Goal: Transaction & Acquisition: Purchase product/service

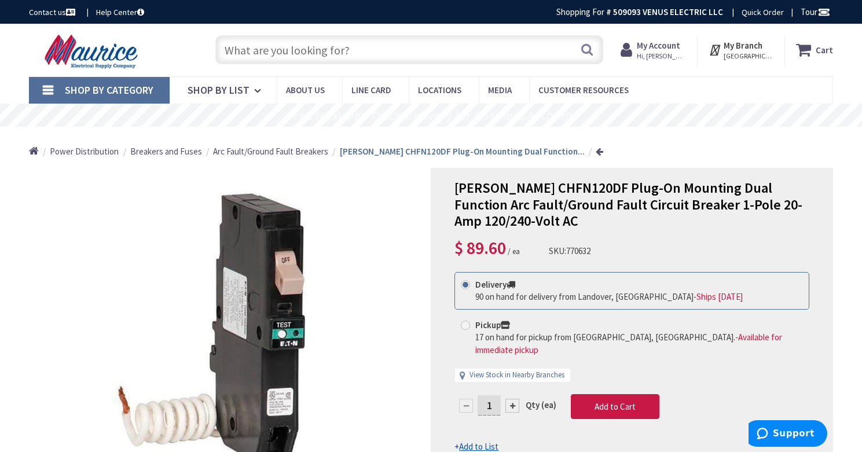
click at [807, 54] on icon at bounding box center [806, 49] width 20 height 21
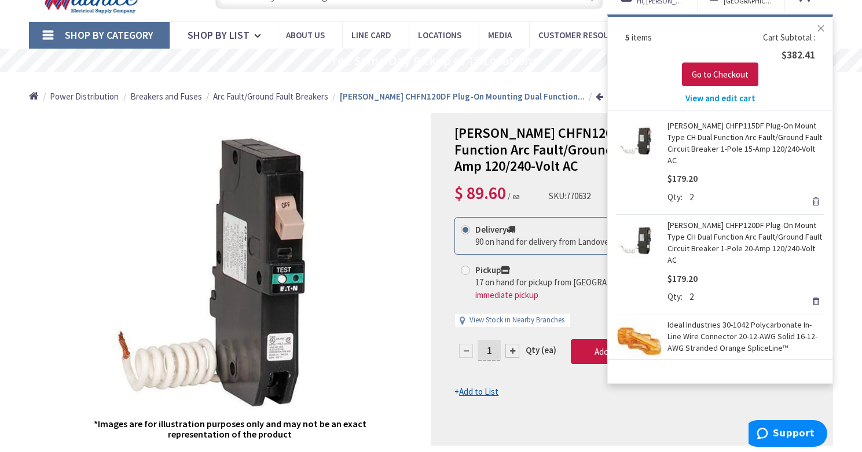
scroll to position [75, 0]
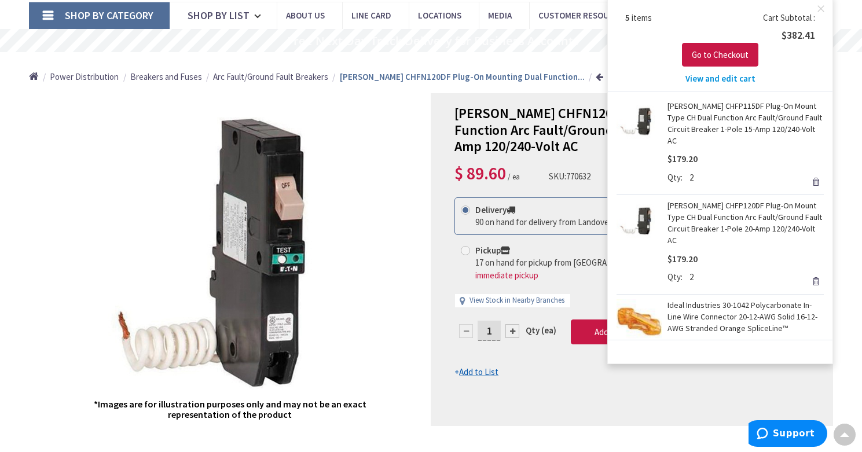
click at [726, 75] on span "View and edit cart" at bounding box center [720, 78] width 70 height 11
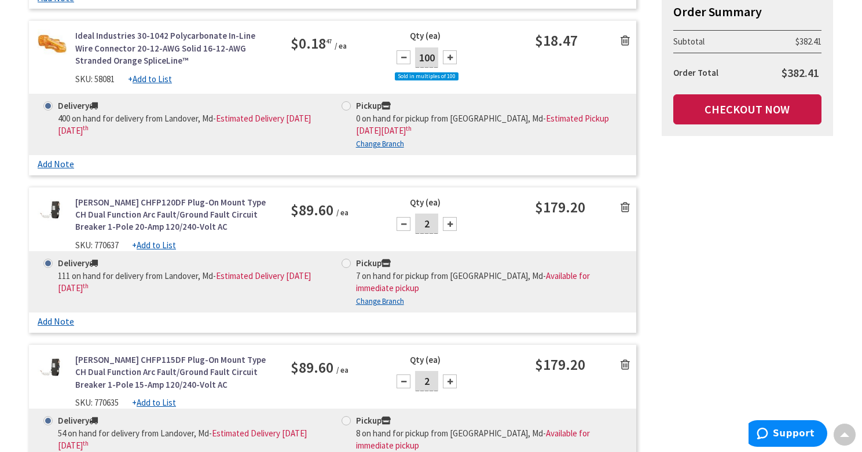
scroll to position [532, 0]
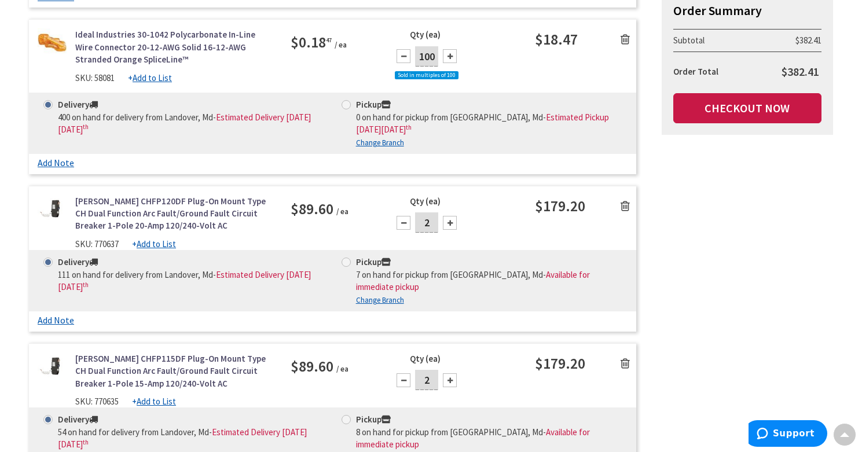
click at [625, 204] on icon at bounding box center [624, 206] width 9 height 12
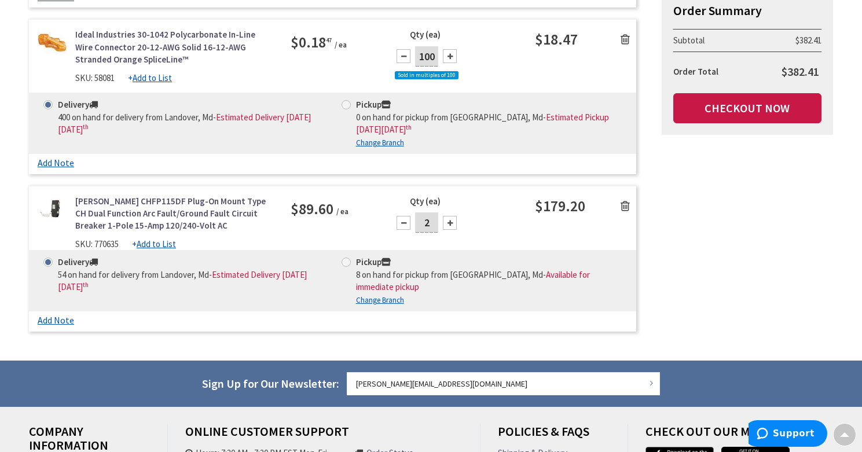
click at [628, 207] on icon at bounding box center [624, 206] width 9 height 12
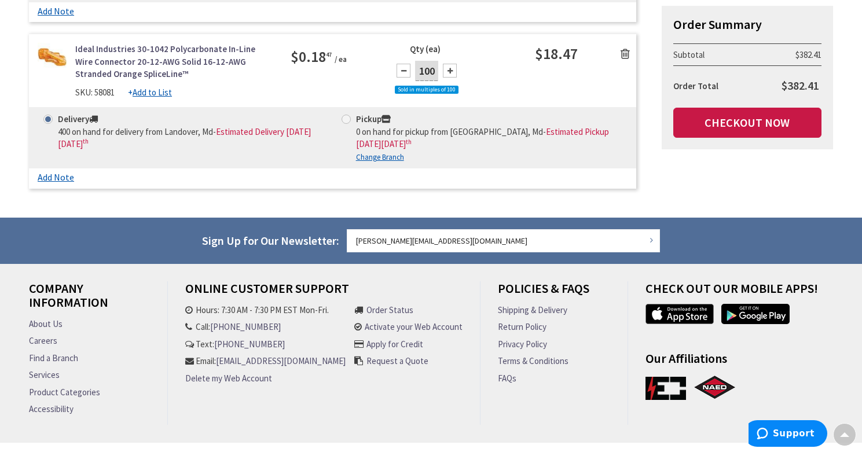
scroll to position [0, 0]
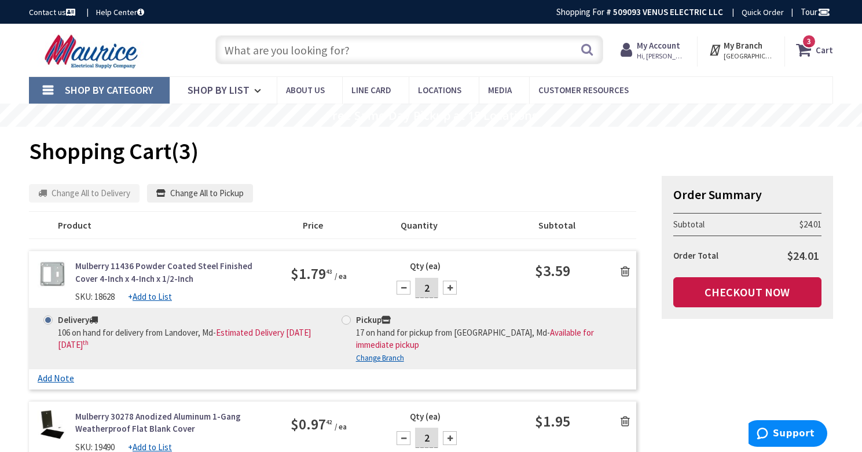
click at [297, 48] on input "text" at bounding box center [409, 49] width 388 height 29
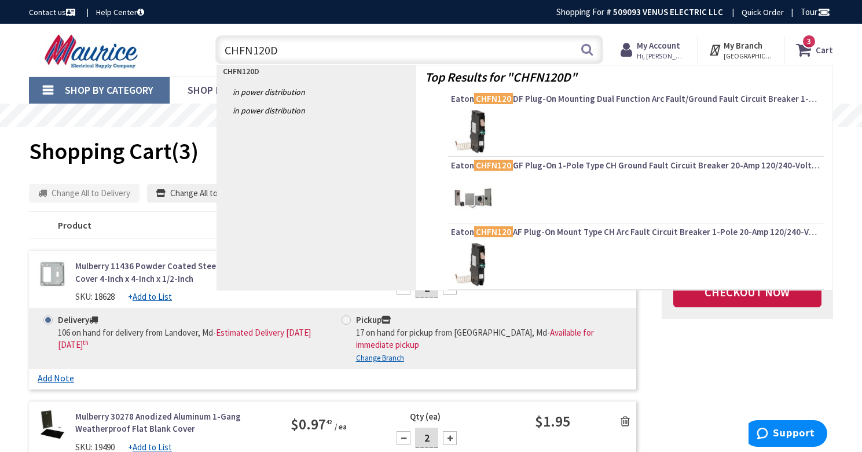
type input "CHFN120DF"
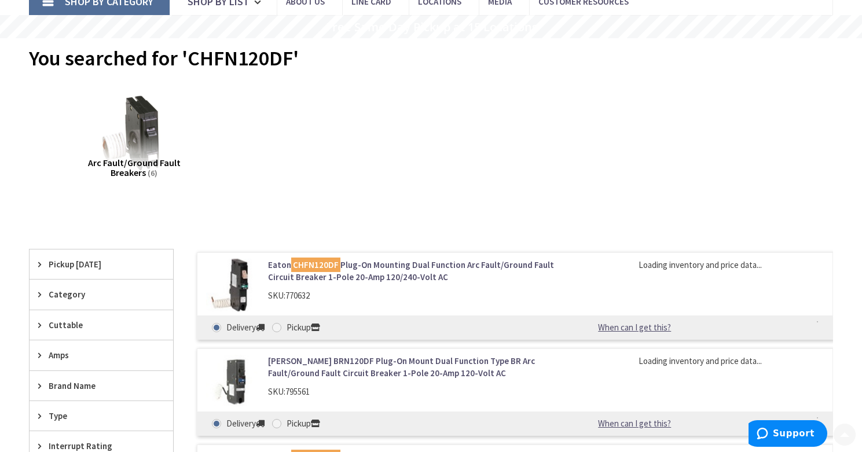
scroll to position [112, 0]
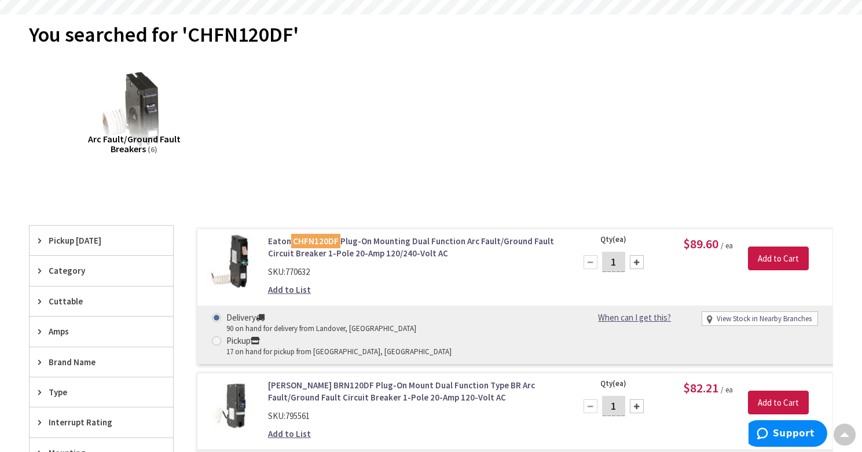
click at [638, 260] on div at bounding box center [637, 262] width 14 height 14
type input "2"
click at [779, 256] on input "Add to Cart" at bounding box center [778, 259] width 61 height 24
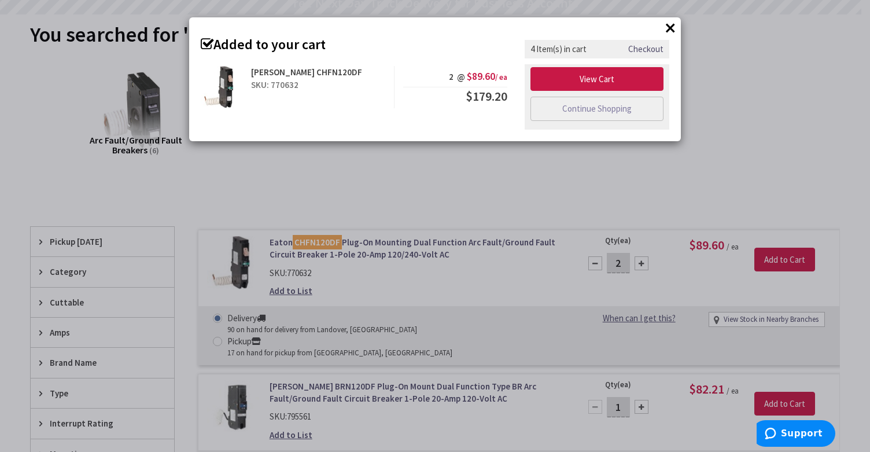
click at [675, 26] on button "×" at bounding box center [670, 27] width 17 height 17
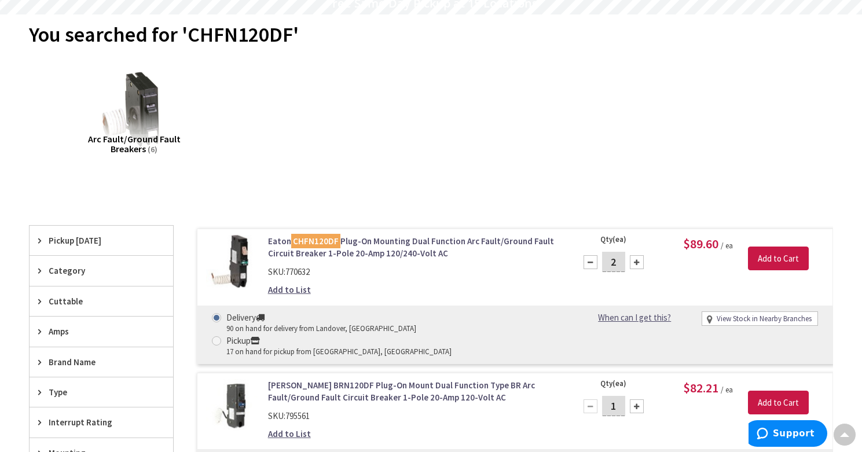
scroll to position [0, 0]
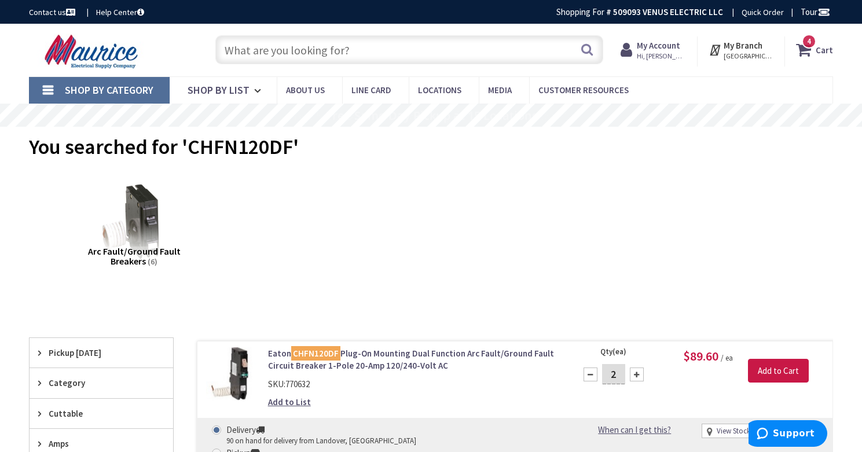
click at [344, 49] on input "text" at bounding box center [409, 49] width 388 height 29
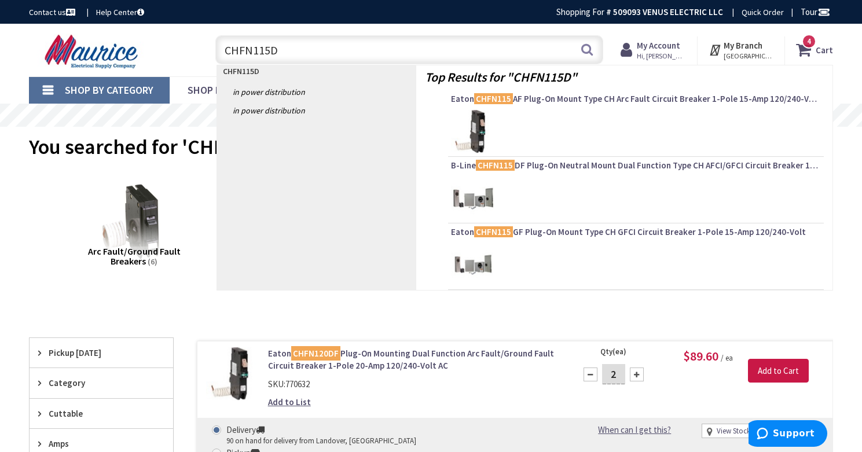
type input "CHFN115DF"
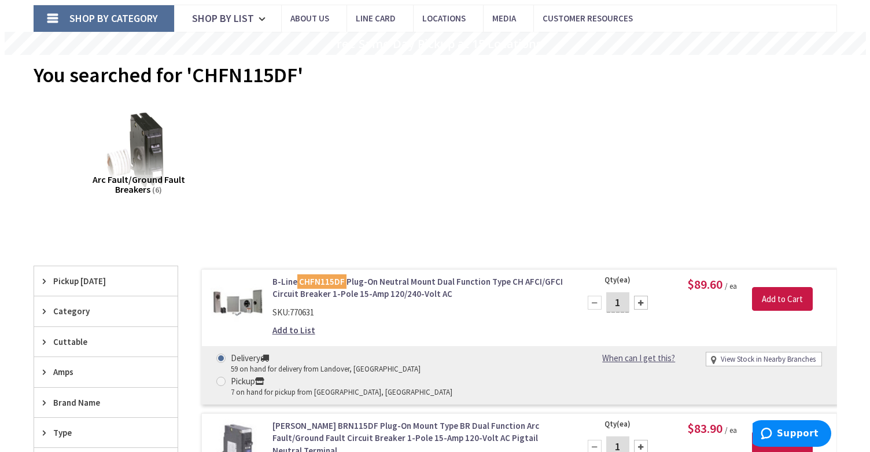
scroll to position [74, 0]
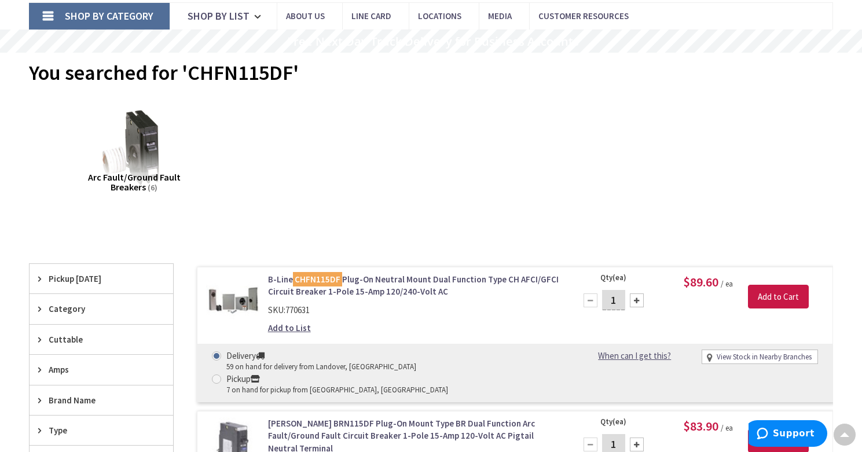
click at [635, 301] on div at bounding box center [637, 300] width 14 height 14
type input "2"
click at [775, 298] on input "Add to Cart" at bounding box center [778, 297] width 61 height 24
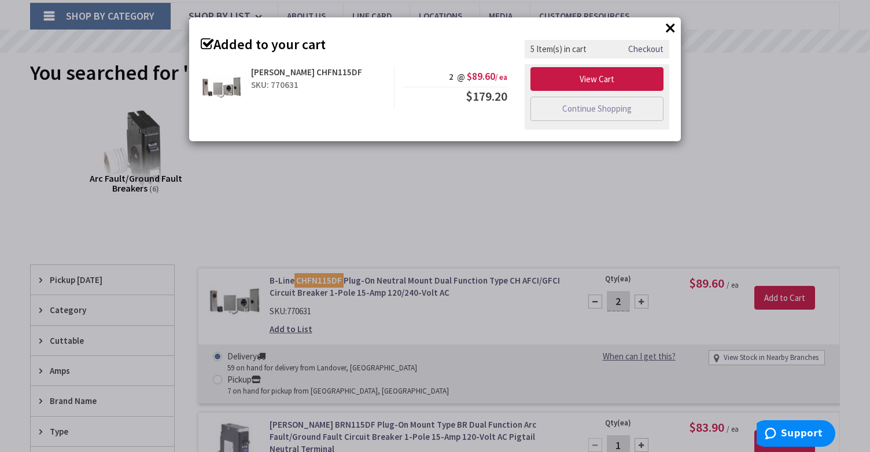
click at [674, 28] on button "×" at bounding box center [670, 27] width 17 height 17
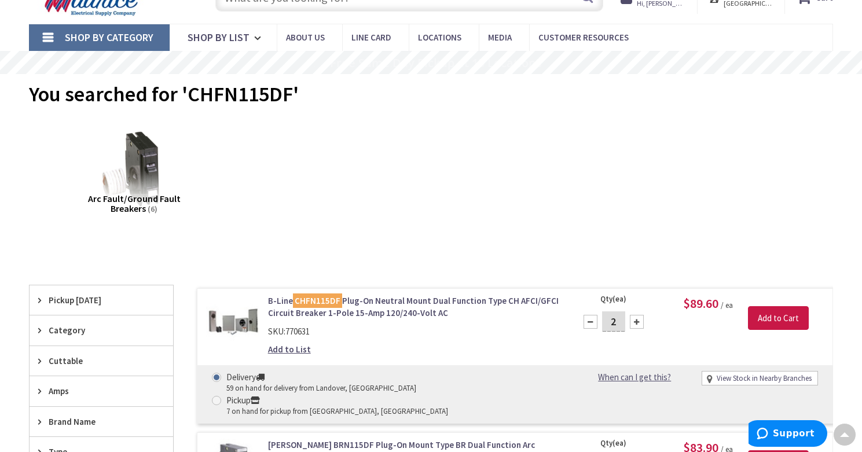
scroll to position [0, 0]
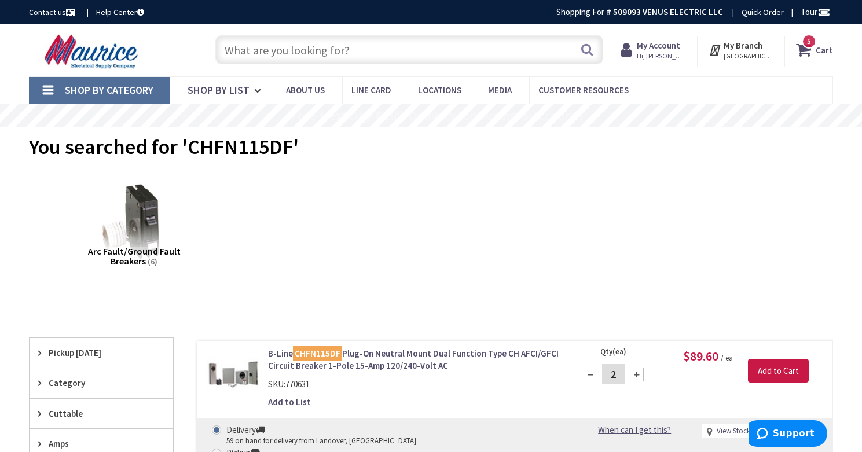
click at [427, 61] on input "text" at bounding box center [409, 49] width 388 height 29
click at [372, 51] on input "text" at bounding box center [409, 49] width 388 height 29
paste input "CHFN120AF"
type input "CHFN120AF"
click at [583, 53] on button "Search" at bounding box center [586, 49] width 15 height 26
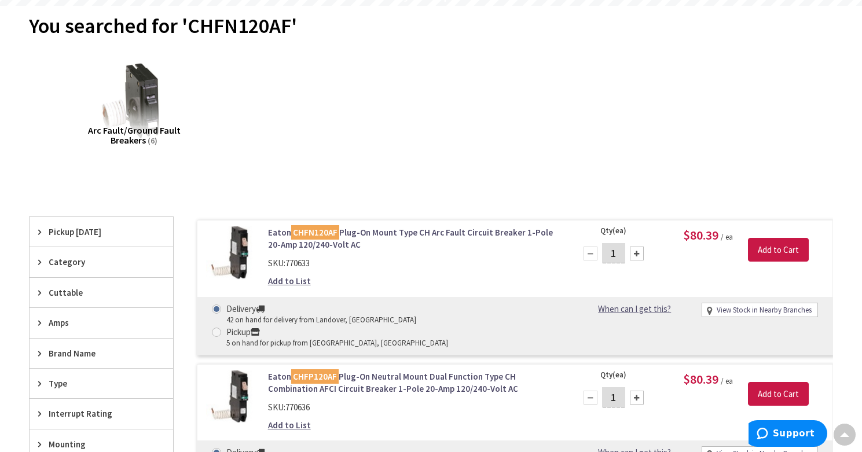
scroll to position [153, 0]
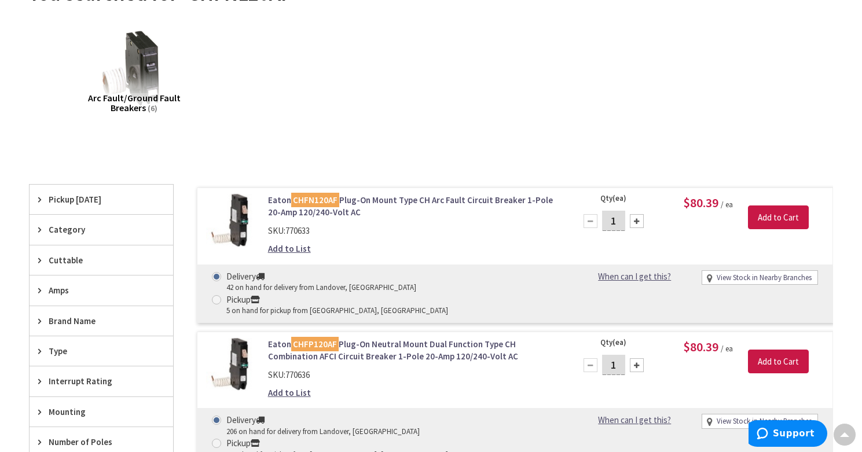
click at [634, 223] on div at bounding box center [637, 221] width 14 height 14
type input "2"
click at [781, 219] on input "Add to Cart" at bounding box center [778, 217] width 61 height 24
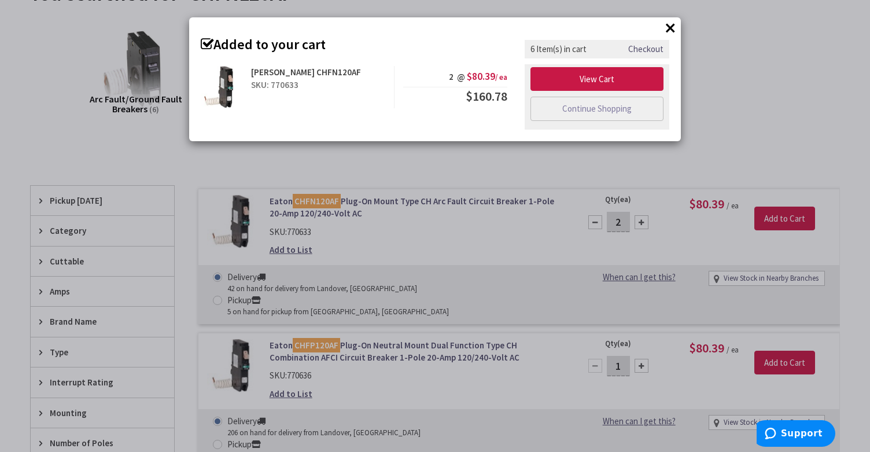
click at [670, 25] on button "×" at bounding box center [670, 27] width 17 height 17
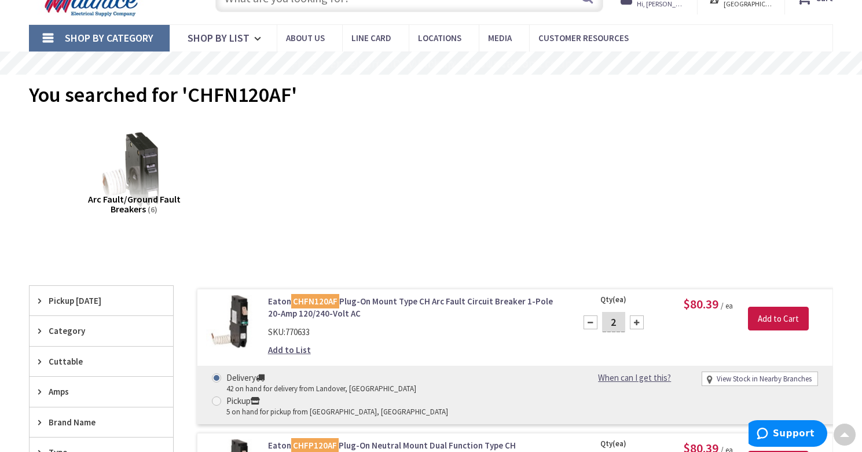
scroll to position [0, 0]
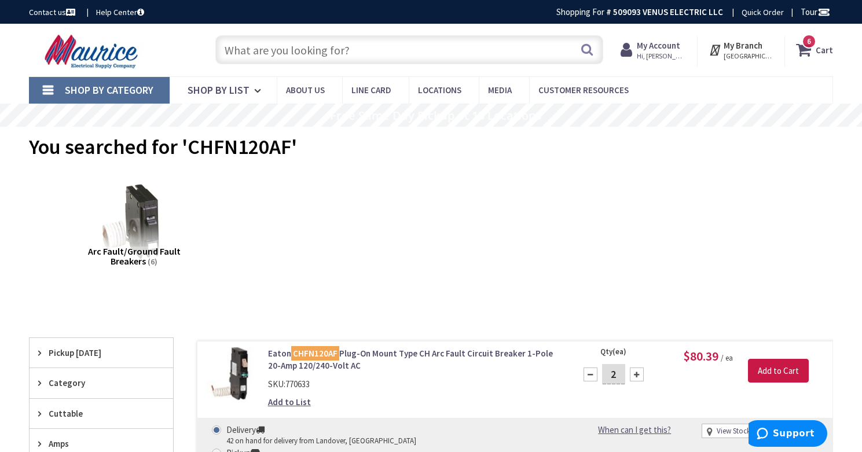
click at [302, 54] on input "text" at bounding box center [409, 49] width 388 height 29
paste input "CHFN115AF"
type input "CHFN115AF"
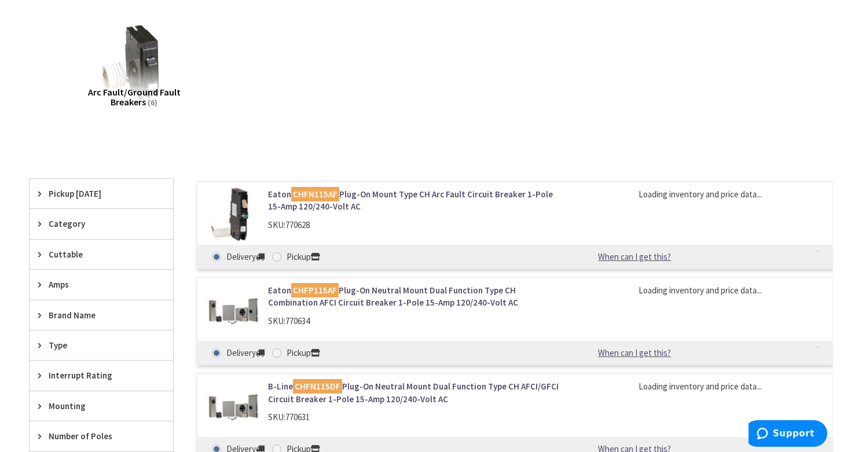
scroll to position [186, 0]
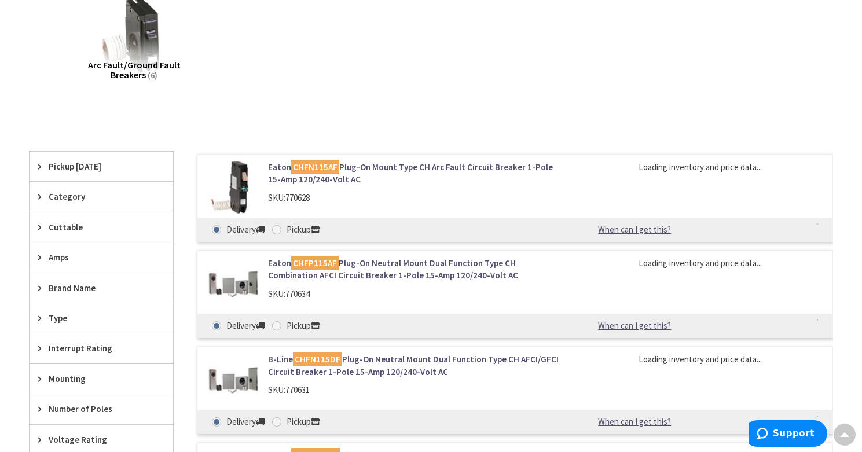
click at [402, 167] on link "Eaton CHFN115AF Plug-On Mount Type CH Arc Fault Circuit Breaker 1-Pole 15-Amp 1…" at bounding box center [413, 173] width 291 height 25
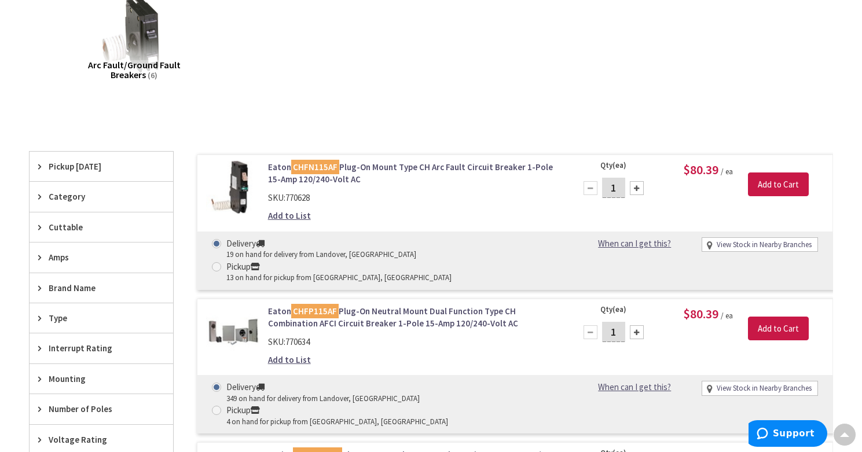
click at [633, 187] on div at bounding box center [637, 188] width 14 height 14
type input "2"
click at [770, 179] on input "Add to Cart" at bounding box center [778, 184] width 61 height 24
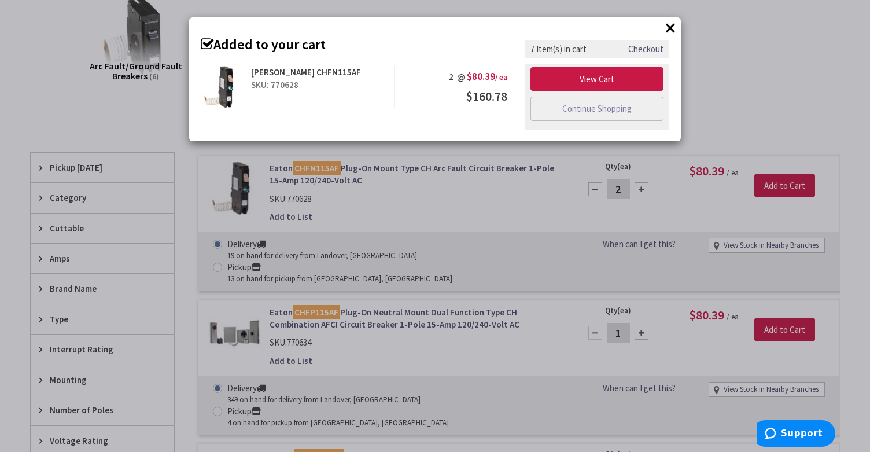
click at [671, 27] on button "×" at bounding box center [670, 27] width 17 height 17
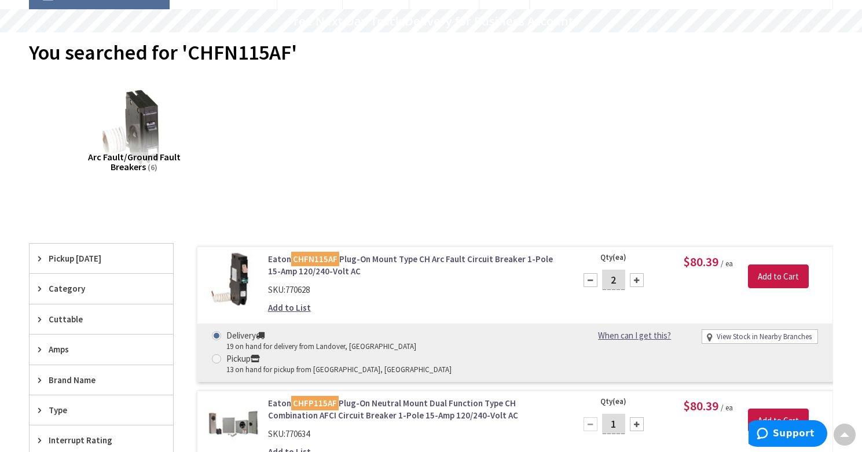
scroll to position [0, 0]
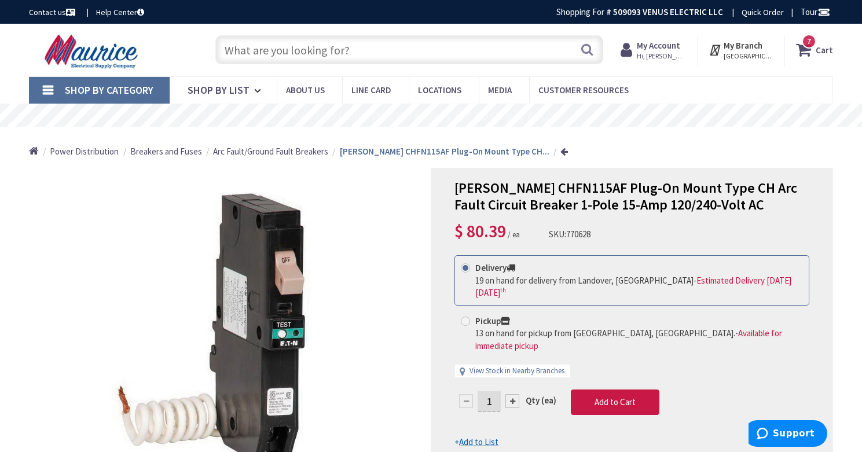
click at [255, 50] on input "text" at bounding box center [409, 49] width 388 height 29
paste input "CHF230"
type input "CHF230"
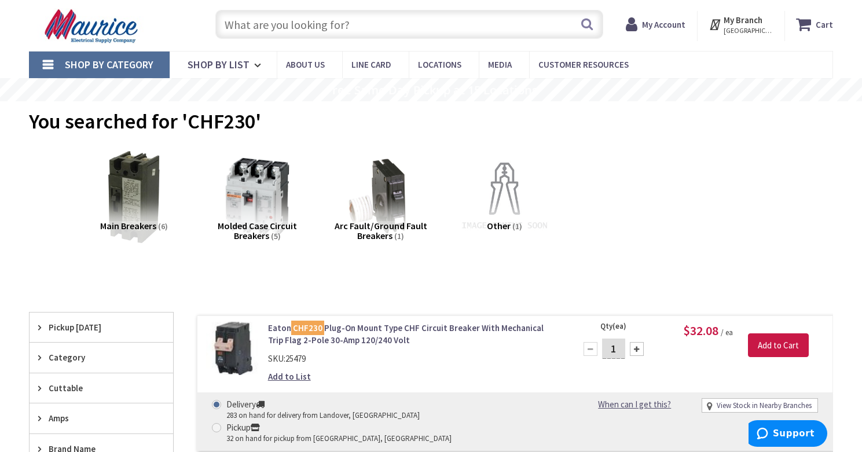
scroll to position [30, 0]
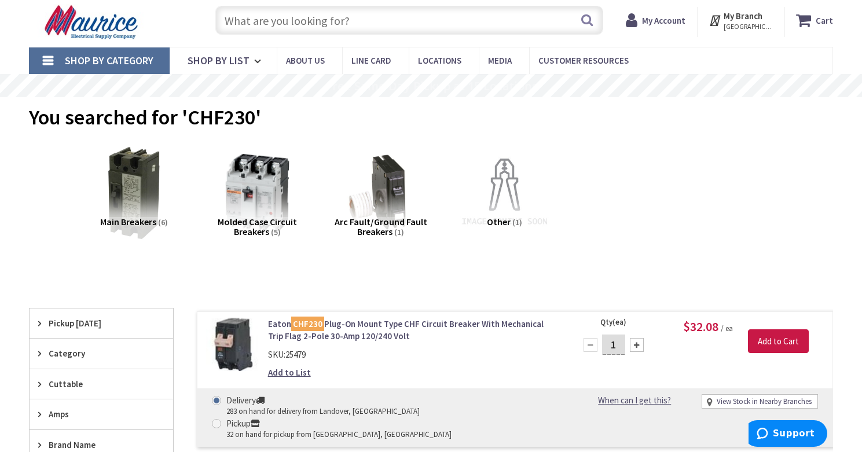
click at [637, 341] on div at bounding box center [637, 345] width 14 height 14
type input "2"
click at [778, 345] on input "Add to Cart" at bounding box center [778, 341] width 61 height 24
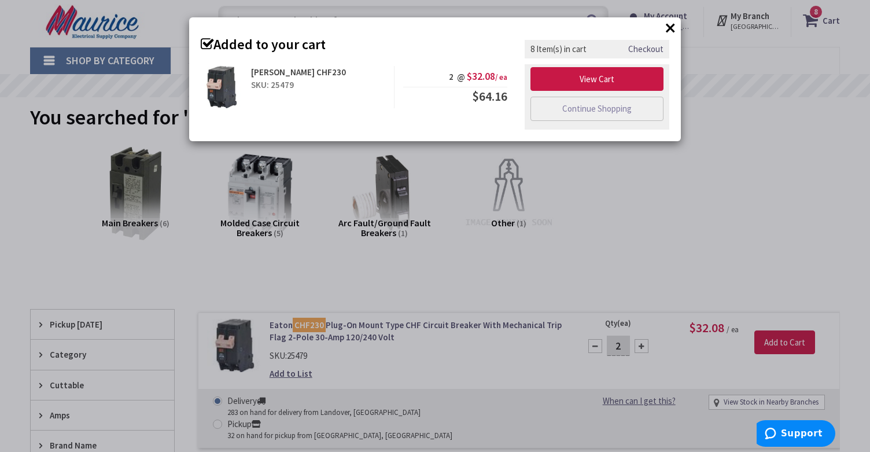
click at [675, 27] on button "×" at bounding box center [670, 27] width 17 height 17
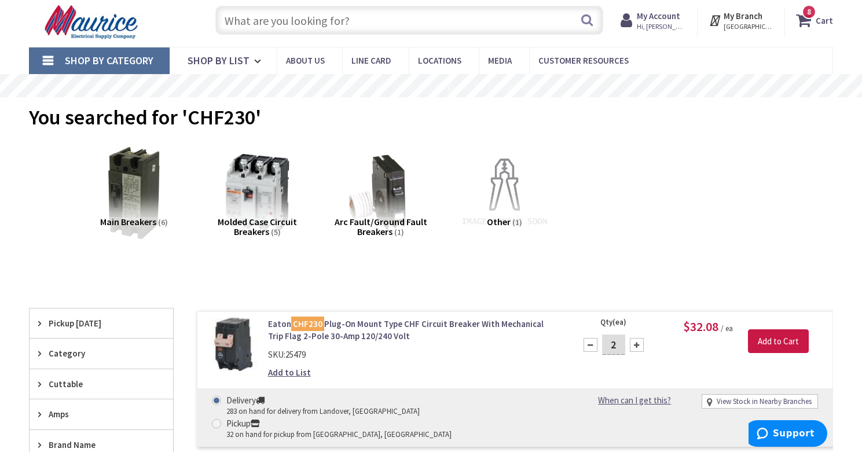
click at [358, 22] on input "text" at bounding box center [409, 20] width 388 height 29
paste input "CHF220"
type input "CHF220"
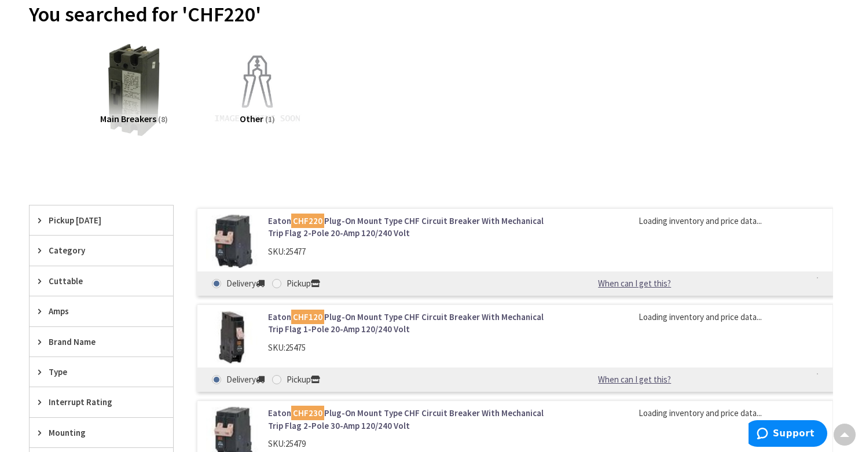
scroll to position [147, 0]
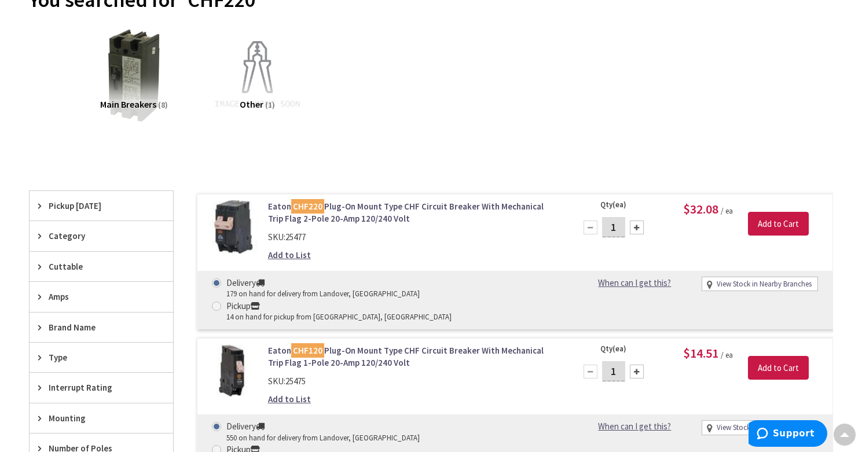
click at [639, 230] on div at bounding box center [637, 227] width 14 height 14
type input "2"
click at [780, 223] on input "Add to Cart" at bounding box center [778, 224] width 61 height 24
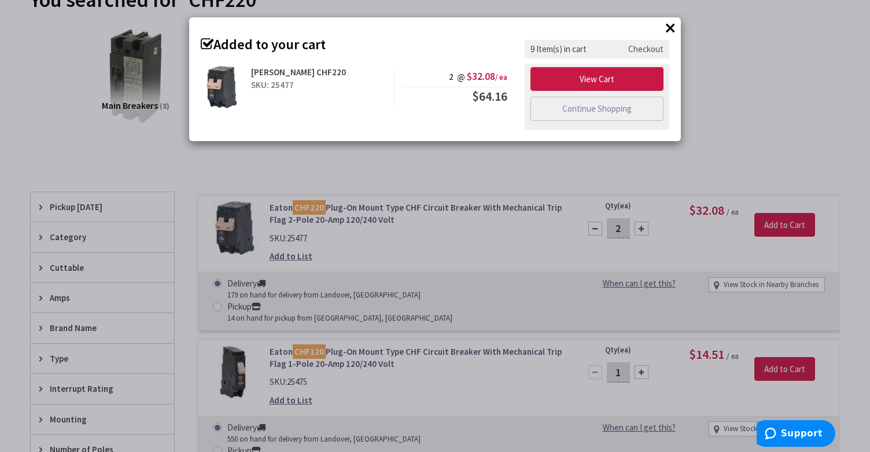
click at [674, 25] on button "×" at bounding box center [670, 27] width 17 height 17
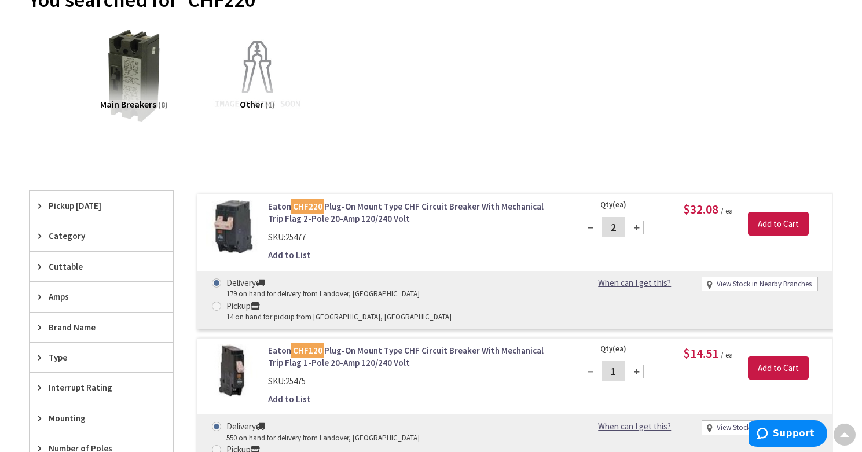
scroll to position [0, 0]
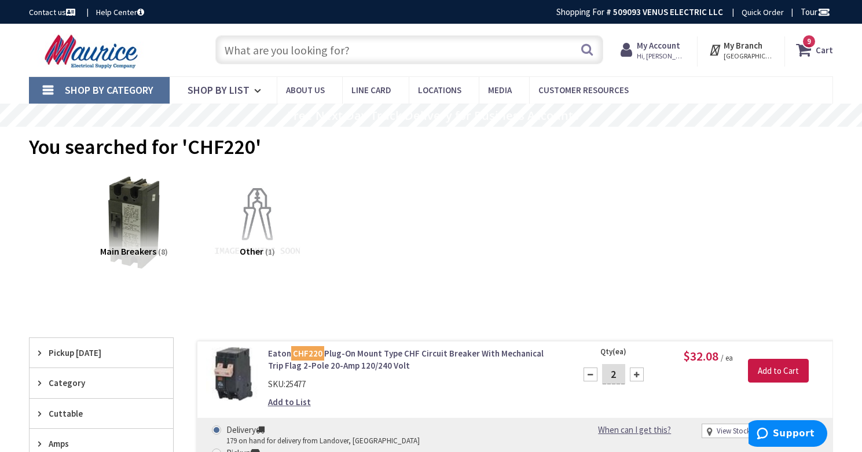
click at [804, 45] on span "9 9 items" at bounding box center [809, 41] width 14 height 14
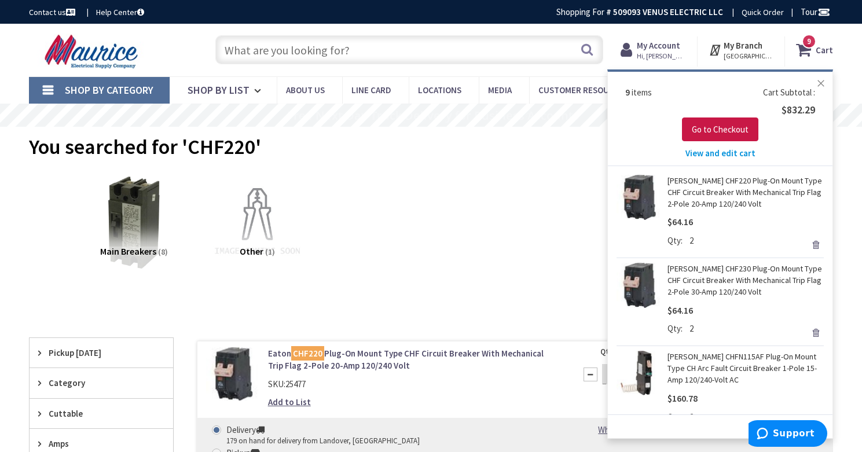
click at [821, 83] on button "Close" at bounding box center [820, 83] width 23 height 23
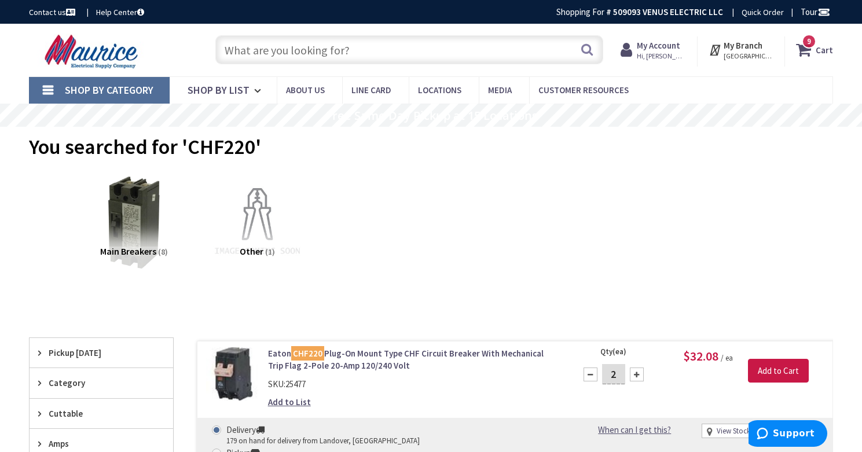
click at [300, 49] on input "text" at bounding box center [409, 49] width 388 height 29
paste input "CHF215"
type input "CHF215"
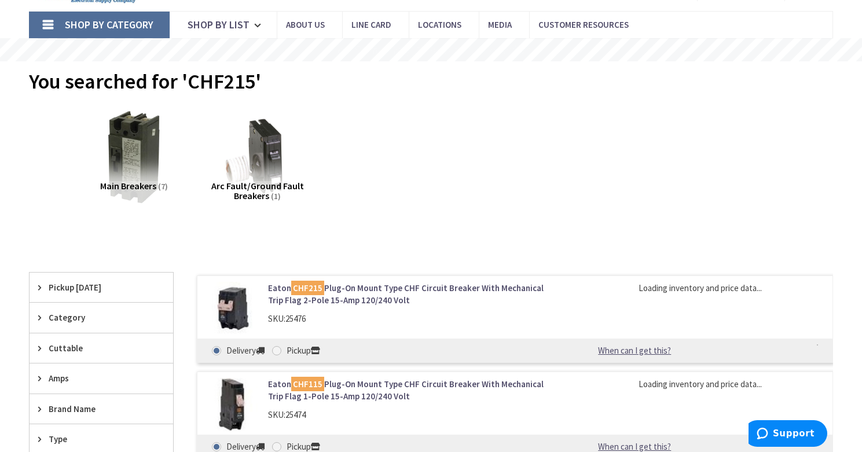
scroll to position [84, 0]
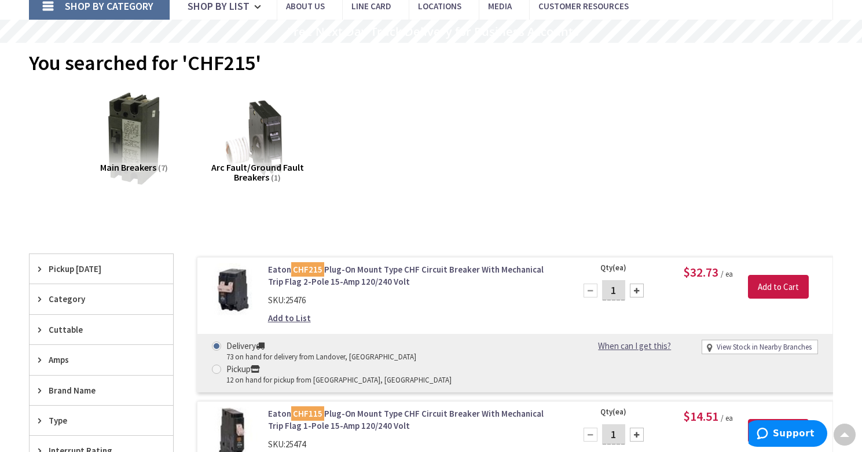
click at [633, 291] on div at bounding box center [637, 291] width 14 height 14
type input "2"
click at [764, 286] on input "Add to Cart" at bounding box center [778, 287] width 61 height 24
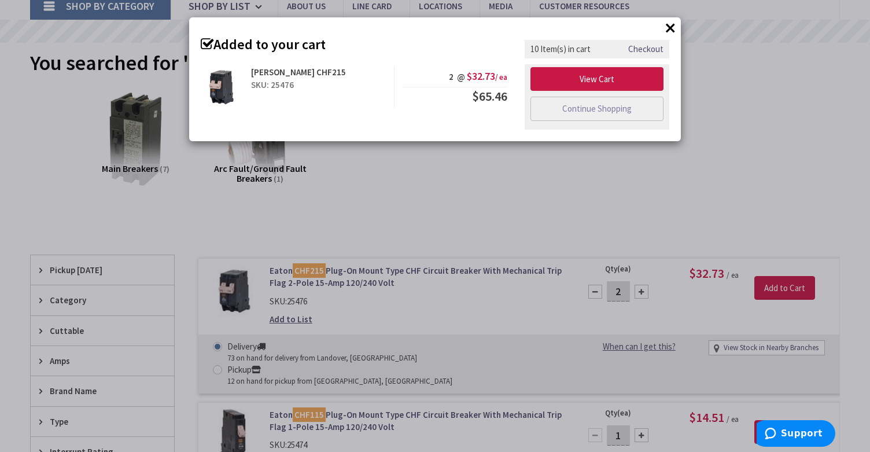
click at [671, 29] on button "×" at bounding box center [670, 27] width 17 height 17
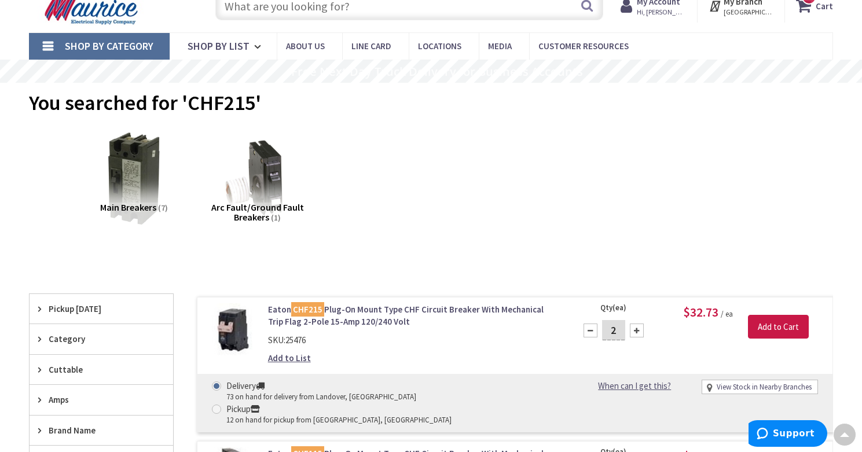
scroll to position [0, 0]
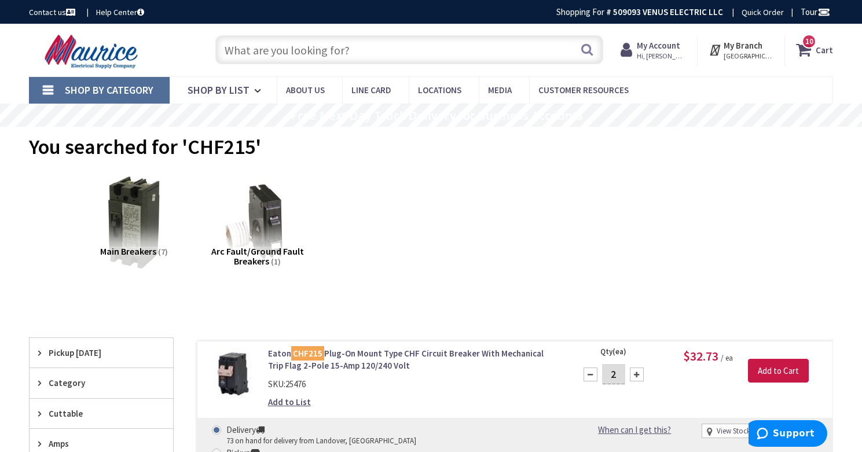
click at [369, 48] on input "text" at bounding box center [409, 49] width 388 height 29
paste input "CHNSURGE"
type input "CHNSURGE"
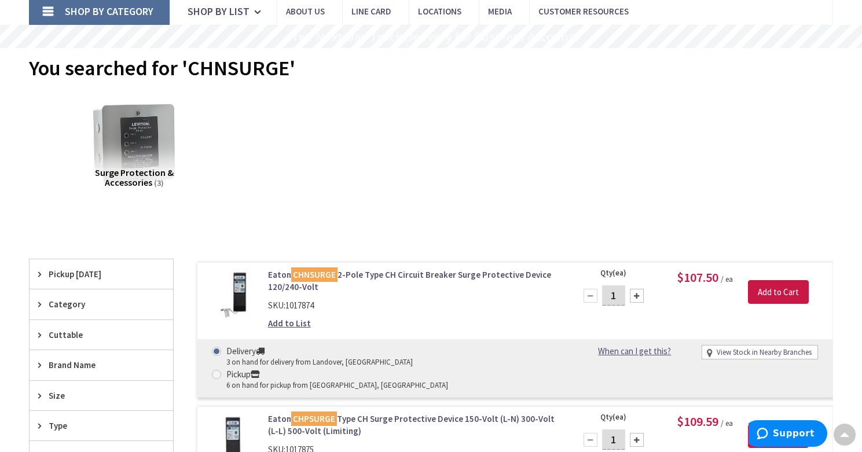
scroll to position [106, 0]
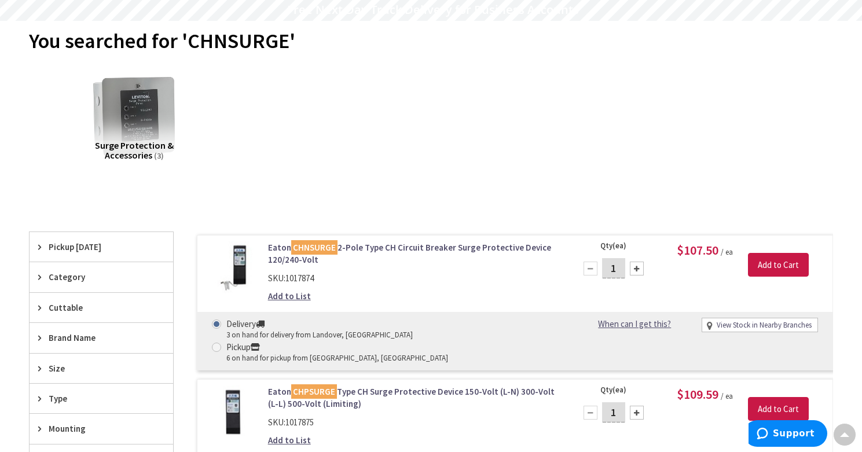
click at [638, 264] on div at bounding box center [637, 269] width 14 height 14
type input "2"
click at [778, 267] on input "Add to Cart" at bounding box center [778, 265] width 61 height 24
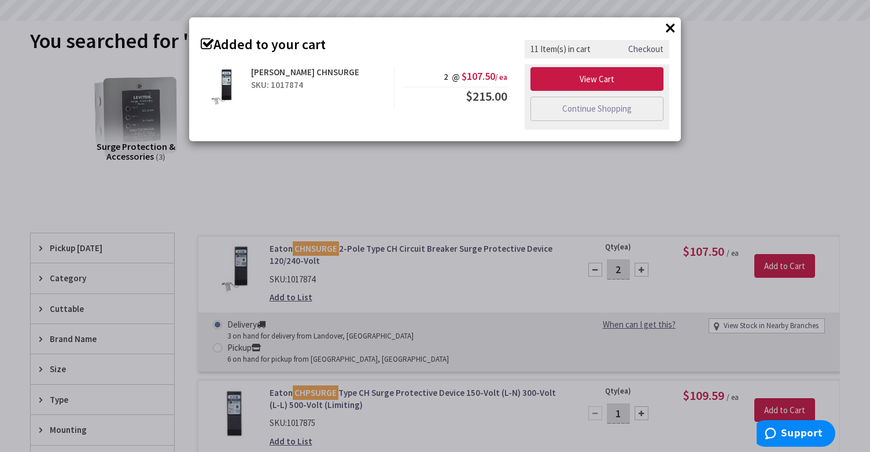
click at [677, 28] on button "×" at bounding box center [670, 27] width 17 height 17
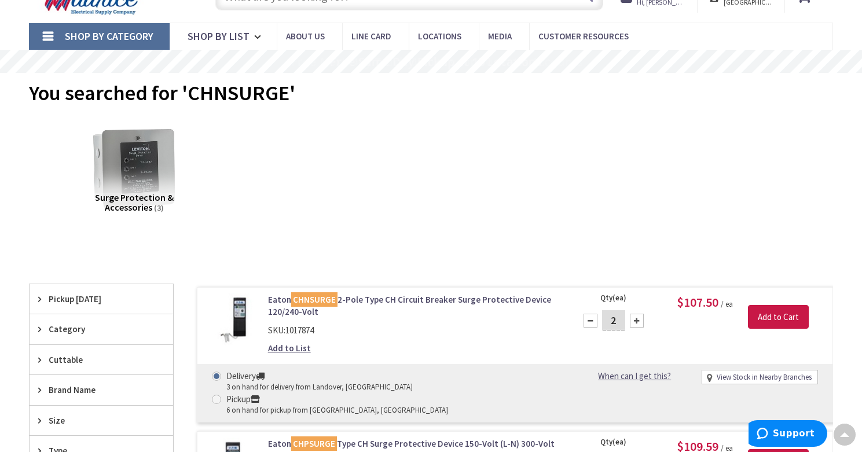
scroll to position [0, 0]
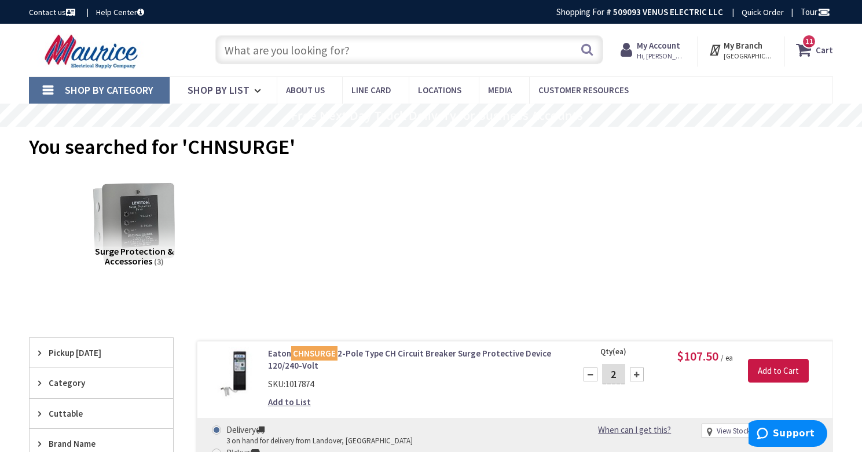
click at [325, 54] on input "text" at bounding box center [409, 49] width 388 height 29
paste input "GBK21"
type input "GBK21"
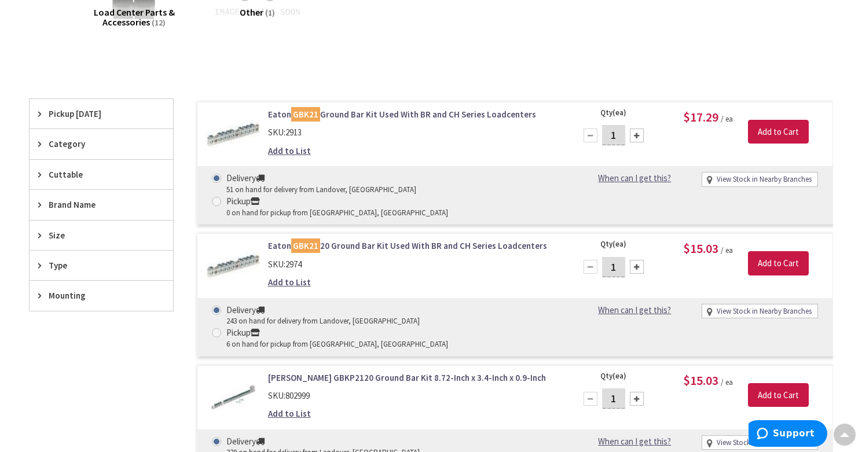
scroll to position [243, 0]
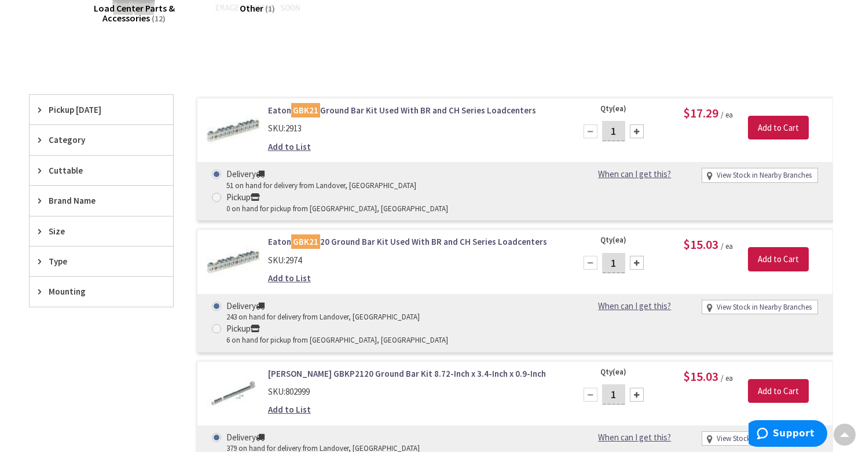
click at [637, 256] on div at bounding box center [637, 263] width 14 height 14
type input "2"
click at [773, 247] on input "Add to Cart" at bounding box center [778, 259] width 61 height 24
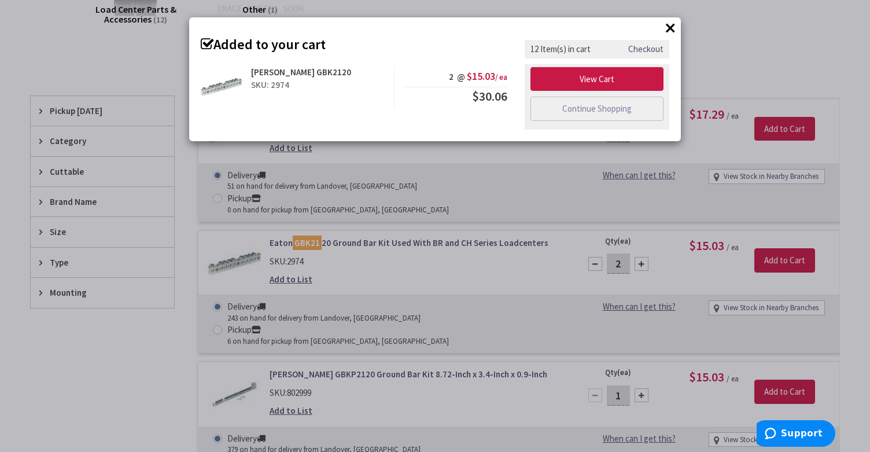
click at [672, 30] on button "×" at bounding box center [670, 27] width 17 height 17
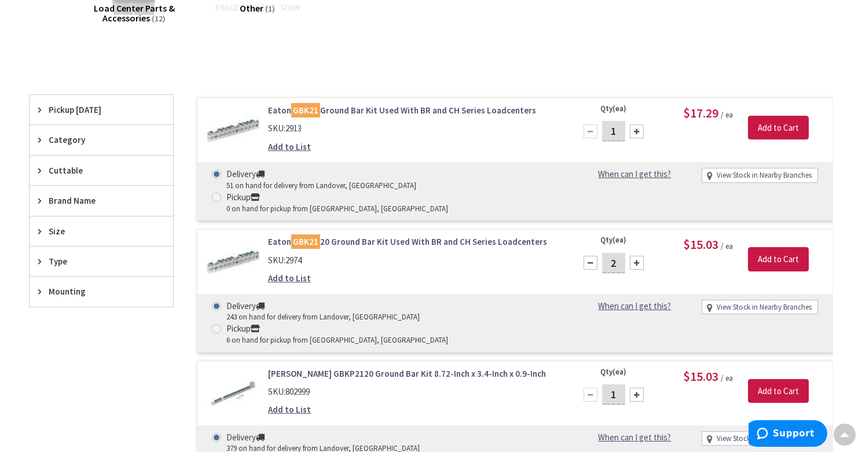
scroll to position [0, 0]
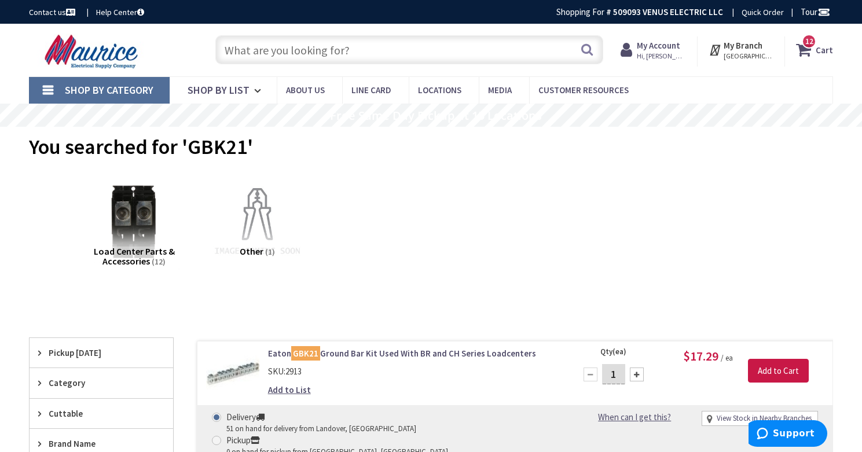
click at [304, 53] on input "text" at bounding box center [409, 49] width 388 height 29
paste input "CHF240"
type input "CHF240"
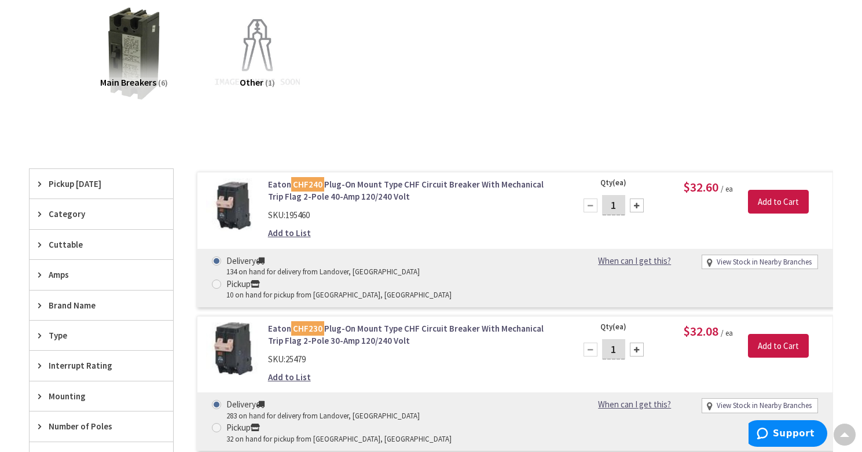
scroll to position [174, 0]
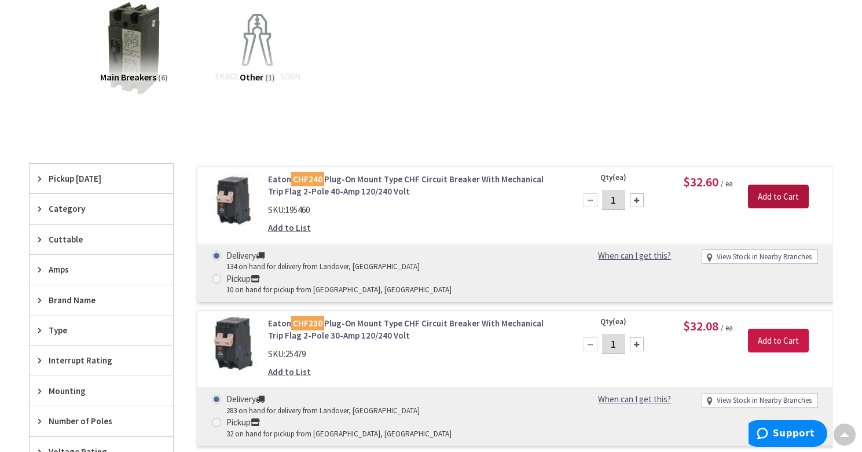
click at [762, 198] on input "Add to Cart" at bounding box center [778, 197] width 61 height 24
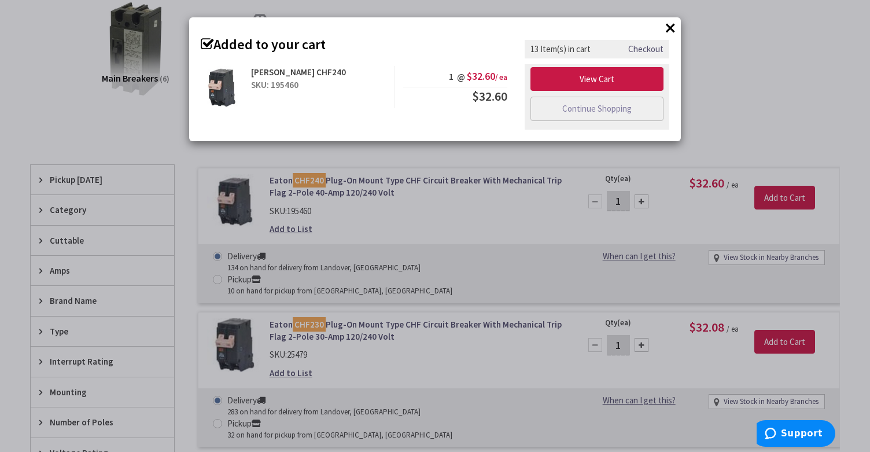
click at [677, 25] on button "×" at bounding box center [670, 27] width 17 height 17
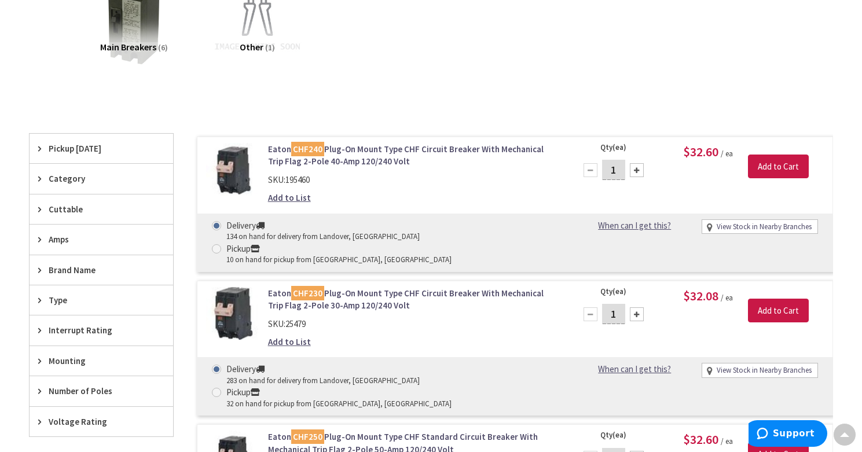
scroll to position [267, 0]
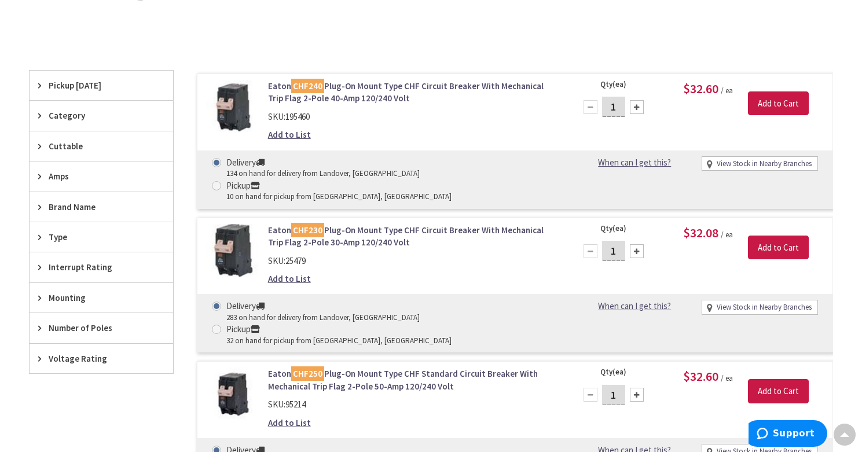
click at [635, 388] on div at bounding box center [637, 395] width 14 height 14
type input "2"
click at [758, 379] on input "Add to Cart" at bounding box center [778, 391] width 61 height 24
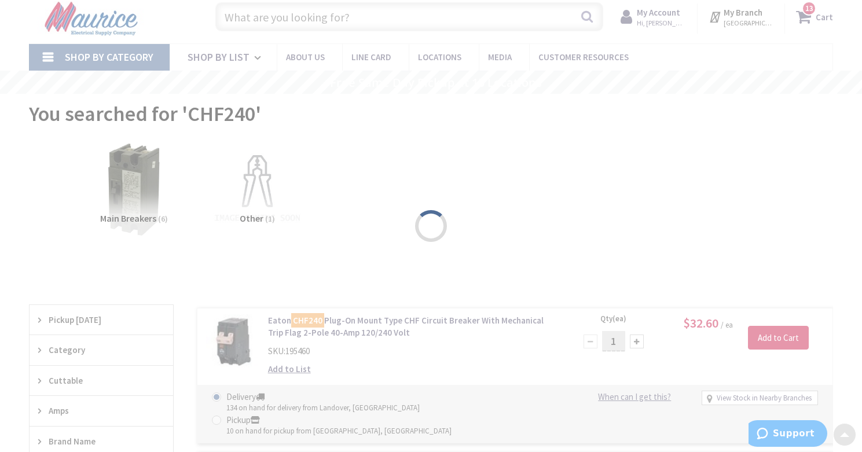
scroll to position [0, 0]
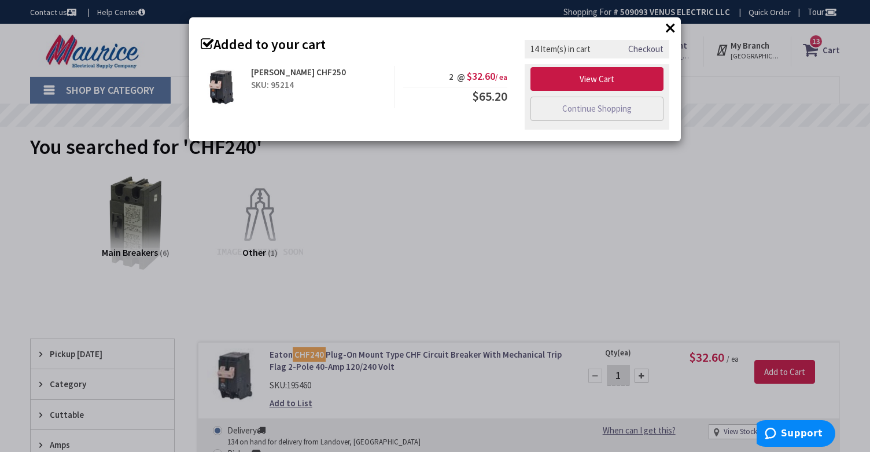
click at [674, 28] on button "×" at bounding box center [670, 27] width 17 height 17
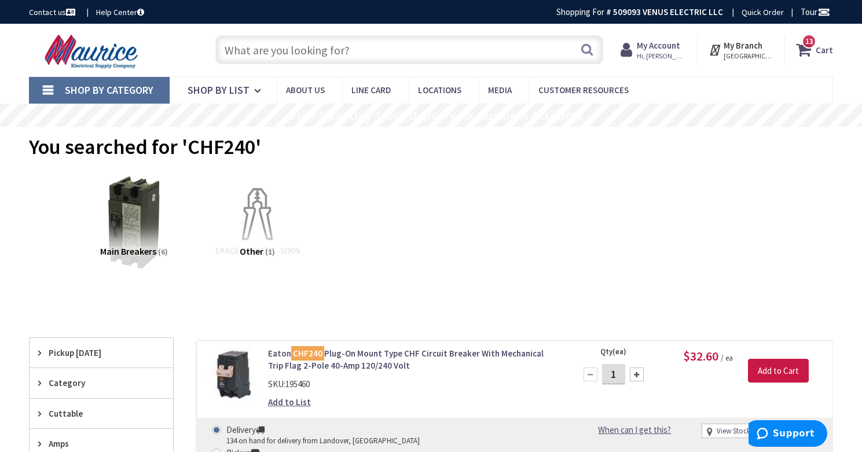
click at [317, 54] on input "text" at bounding box center [409, 49] width 388 height 29
paste input "CHF260"
type input "CHF260"
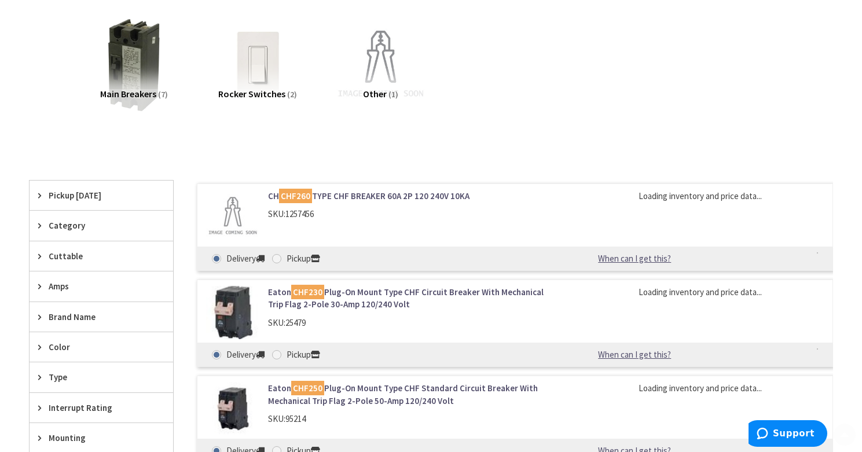
scroll to position [159, 0]
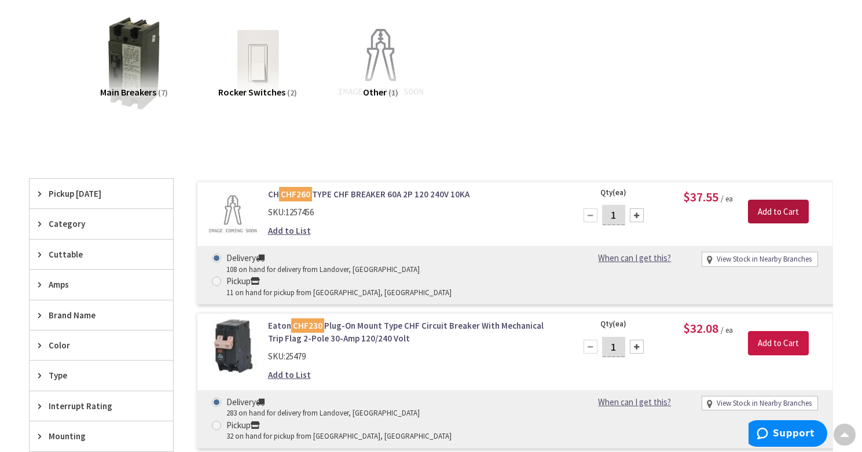
click at [779, 211] on input "Add to Cart" at bounding box center [778, 212] width 61 height 24
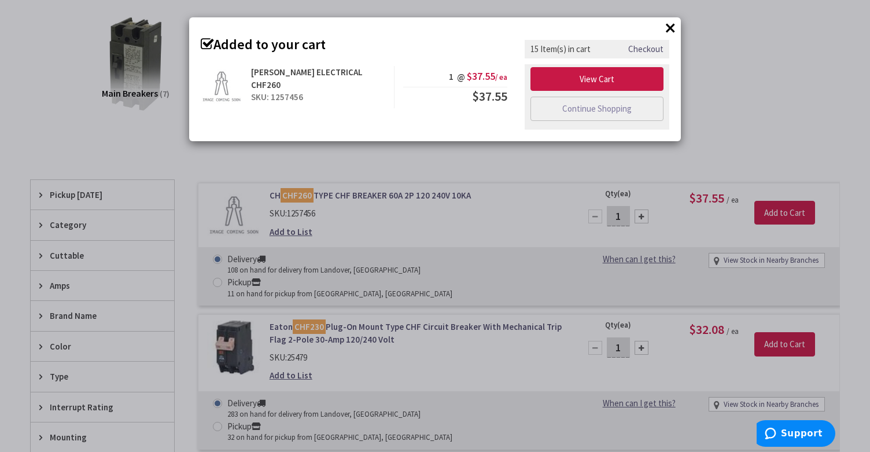
click at [670, 23] on button "×" at bounding box center [670, 27] width 17 height 17
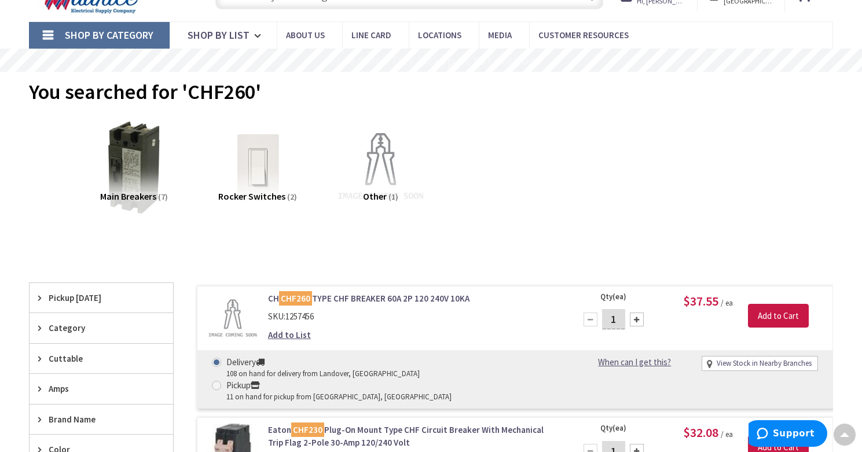
scroll to position [0, 0]
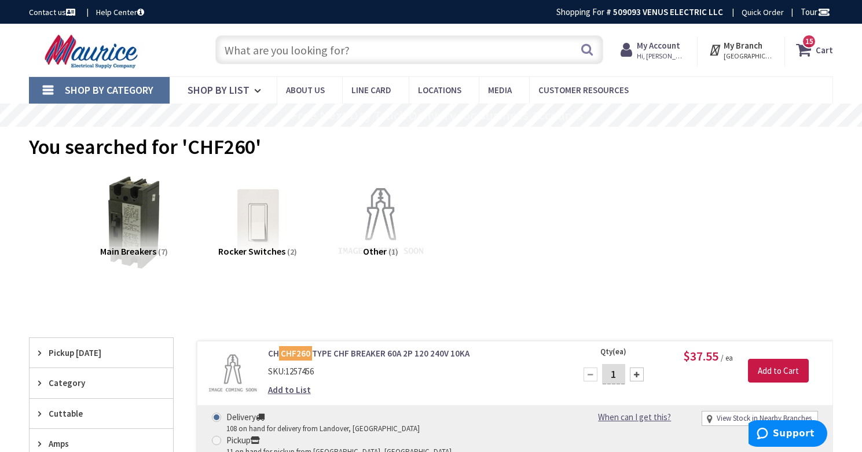
click at [316, 47] on input "text" at bounding box center [409, 49] width 388 height 29
paste input "CHF120"
type input "CHF120"
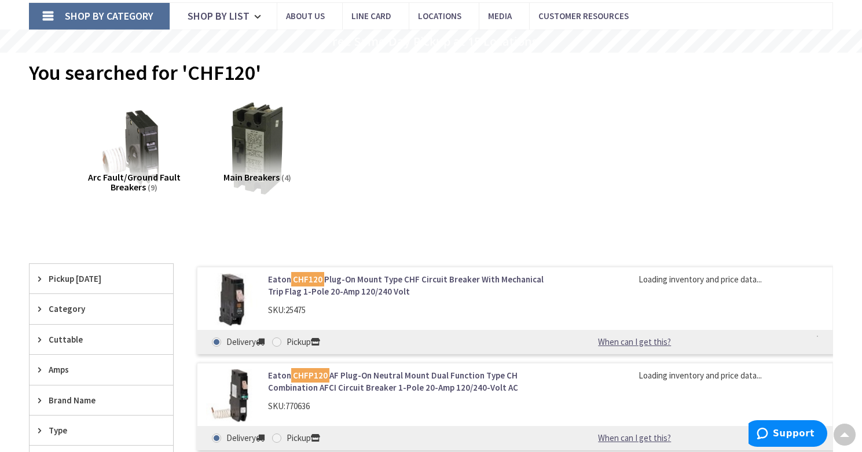
scroll to position [83, 0]
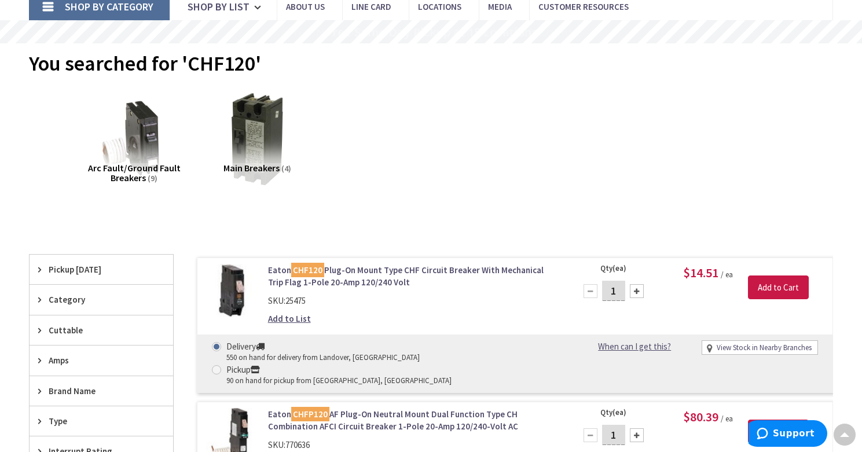
click at [638, 293] on div at bounding box center [637, 291] width 14 height 14
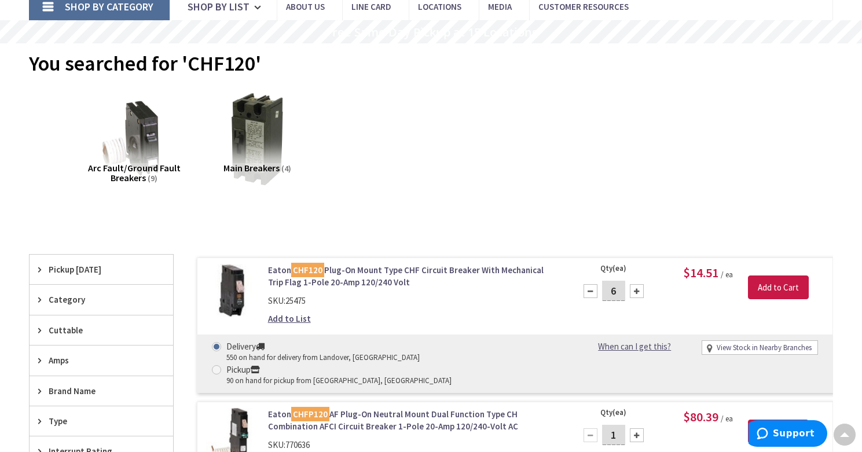
click at [638, 293] on div at bounding box center [637, 291] width 14 height 14
type input "8"
click at [770, 289] on input "Add to Cart" at bounding box center [778, 287] width 61 height 24
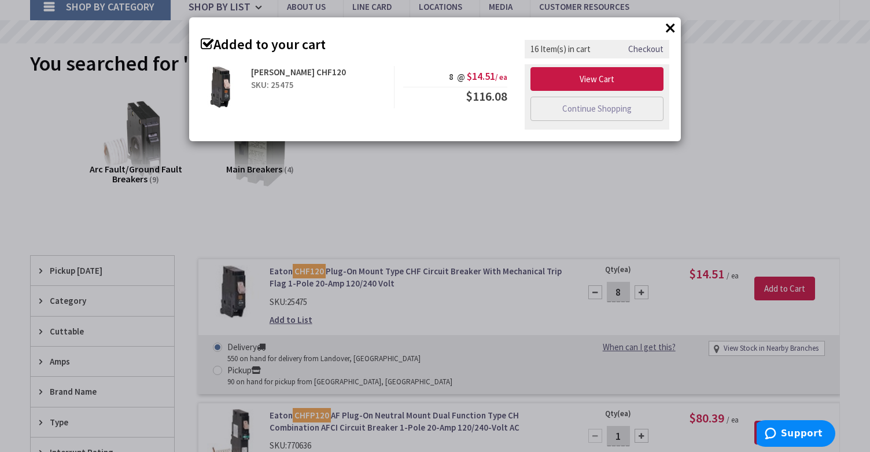
click at [672, 28] on button "×" at bounding box center [670, 27] width 17 height 17
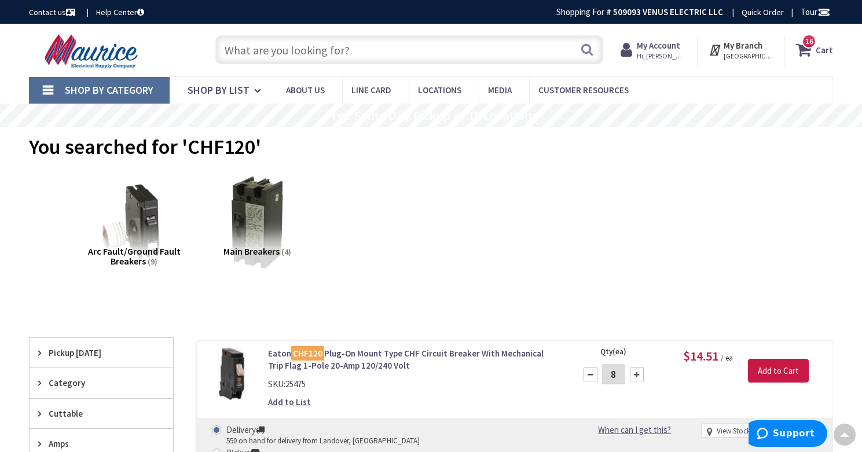
scroll to position [0, 0]
click at [338, 48] on input "text" at bounding box center [409, 49] width 388 height 29
paste input "CHF115"
type input "CHF115"
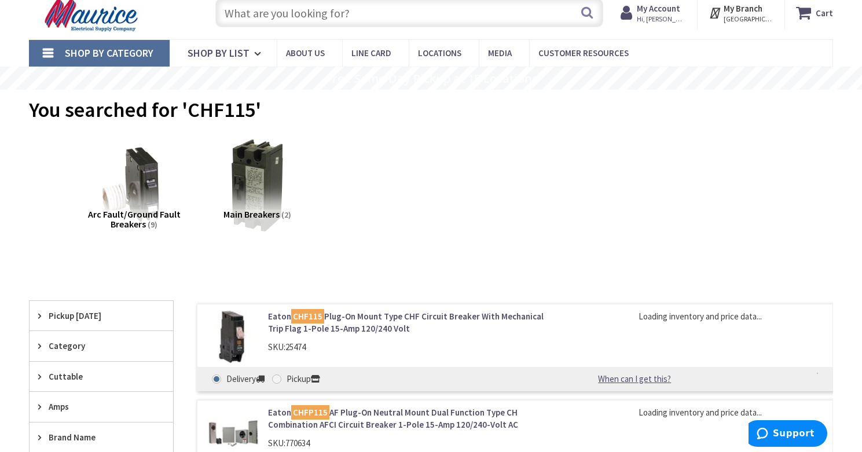
scroll to position [73, 0]
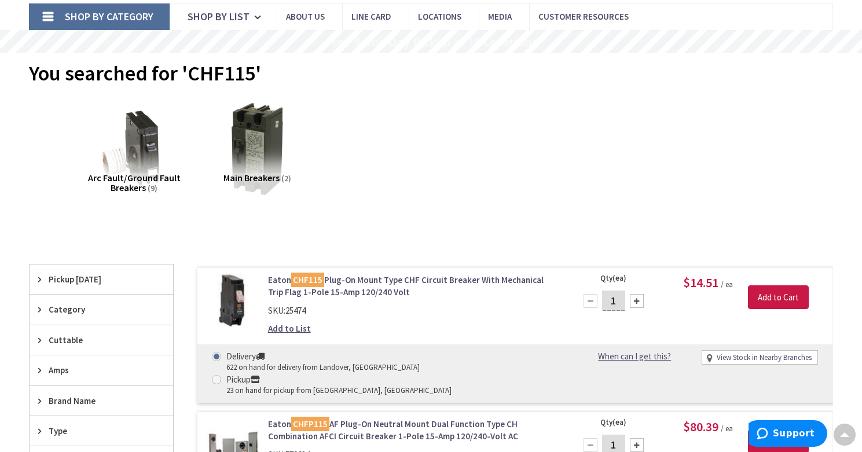
click at [636, 300] on div at bounding box center [637, 301] width 14 height 14
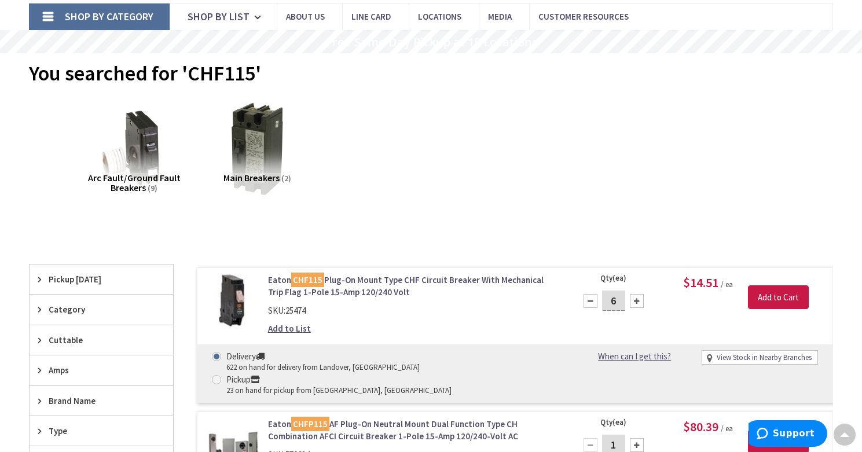
click at [636, 300] on div at bounding box center [637, 301] width 14 height 14
type input "8"
click at [777, 296] on input "Add to Cart" at bounding box center [778, 297] width 61 height 24
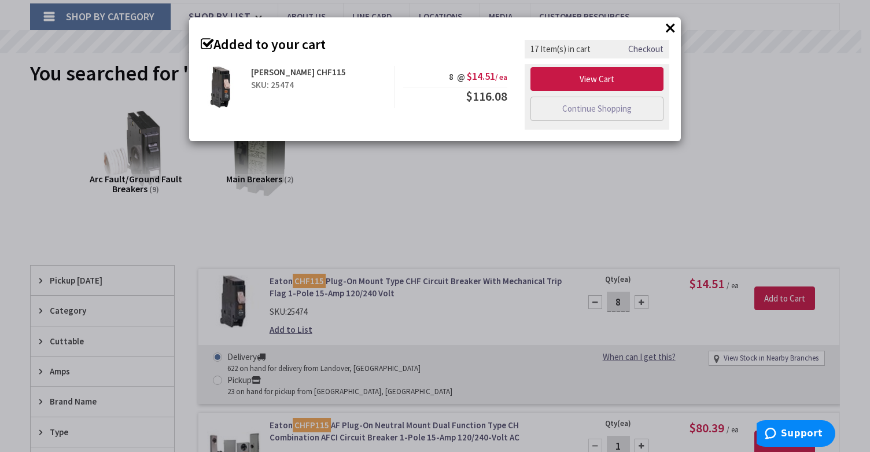
click at [669, 25] on button "×" at bounding box center [670, 27] width 17 height 17
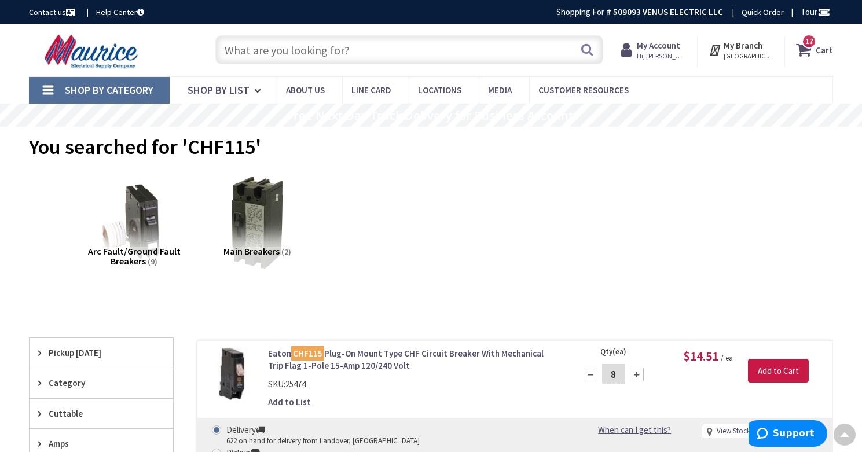
scroll to position [0, 0]
click at [402, 57] on input "text" at bounding box center [409, 49] width 388 height 29
paste input "BRN120DF"
type input "BRN120DF"
click at [584, 50] on button "Search" at bounding box center [586, 49] width 15 height 26
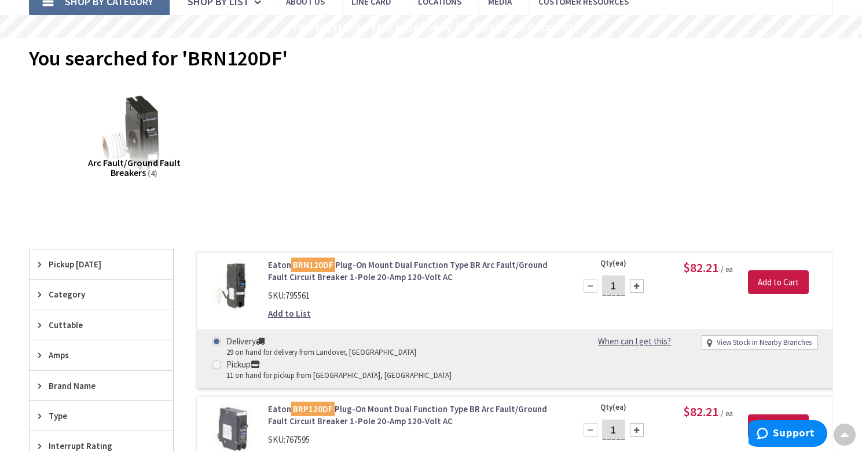
scroll to position [155, 0]
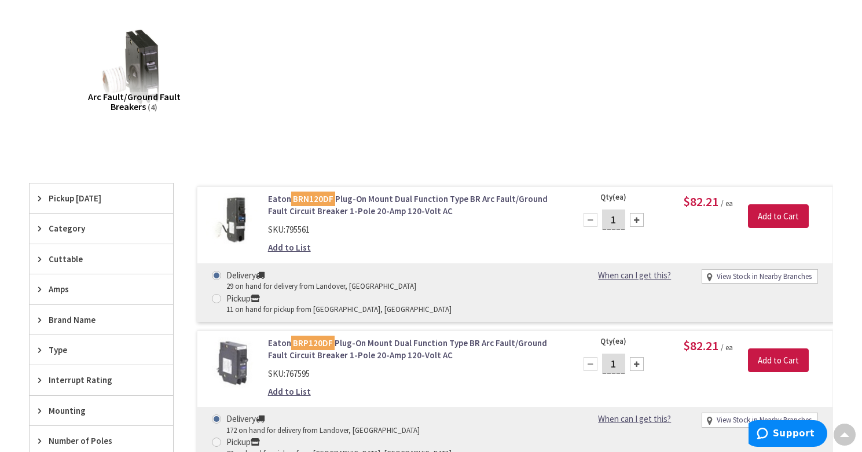
click at [394, 207] on link "[PERSON_NAME] BRN120DF Plug-On Mount Dual Function Type BR Arc Fault/Ground Fau…" at bounding box center [413, 205] width 291 height 25
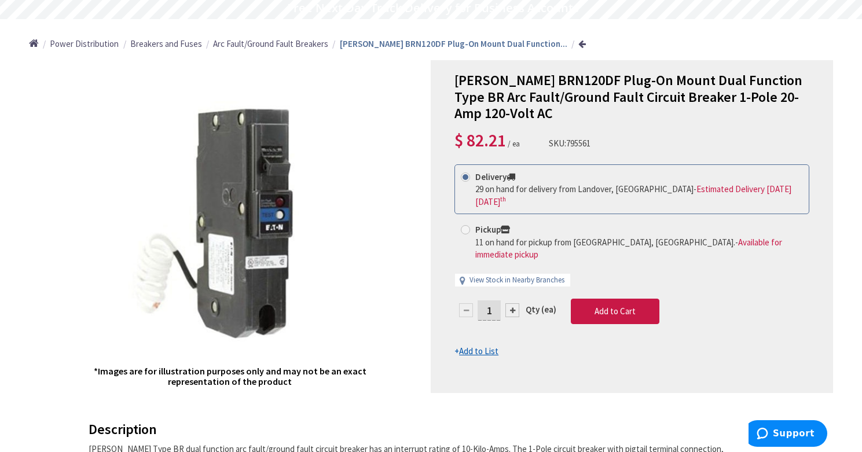
scroll to position [127, 0]
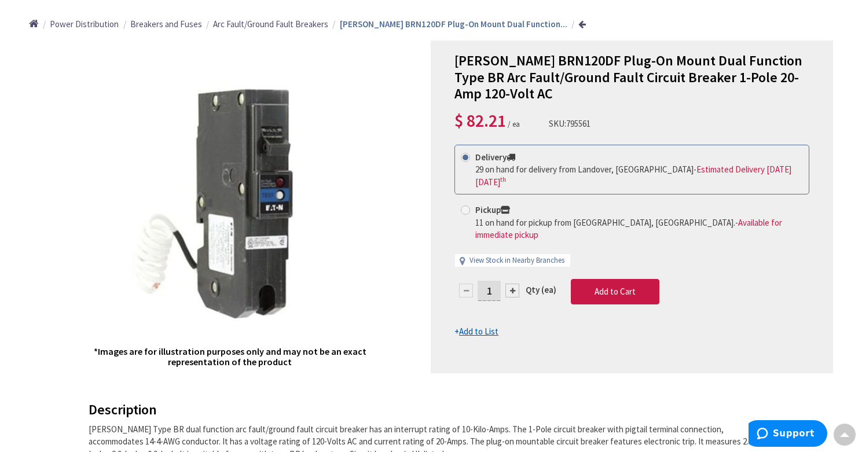
click at [512, 284] on div at bounding box center [512, 291] width 14 height 14
type input "2"
click at [619, 286] on div at bounding box center [631, 207] width 401 height 332
click at [617, 286] on span "Add to Cart" at bounding box center [614, 291] width 41 height 11
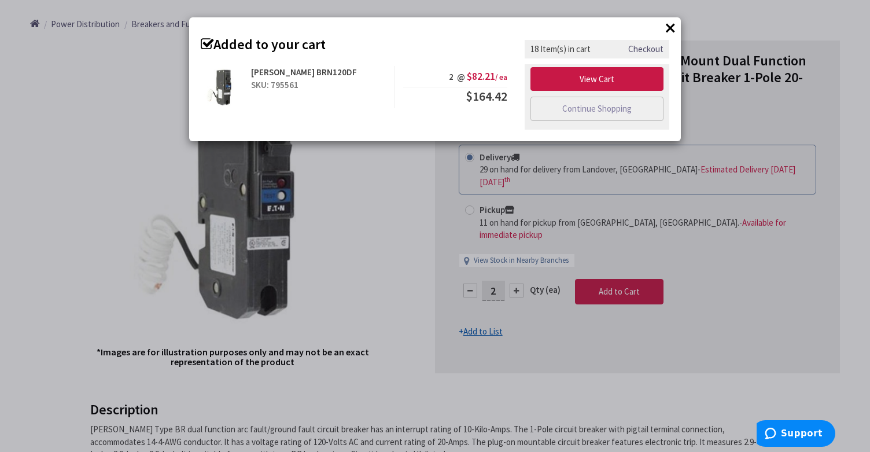
click at [675, 27] on button "×" at bounding box center [670, 27] width 17 height 17
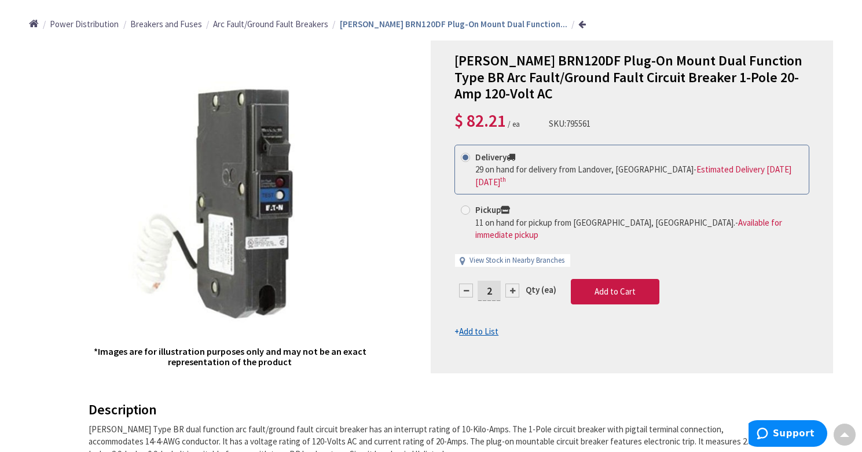
scroll to position [0, 0]
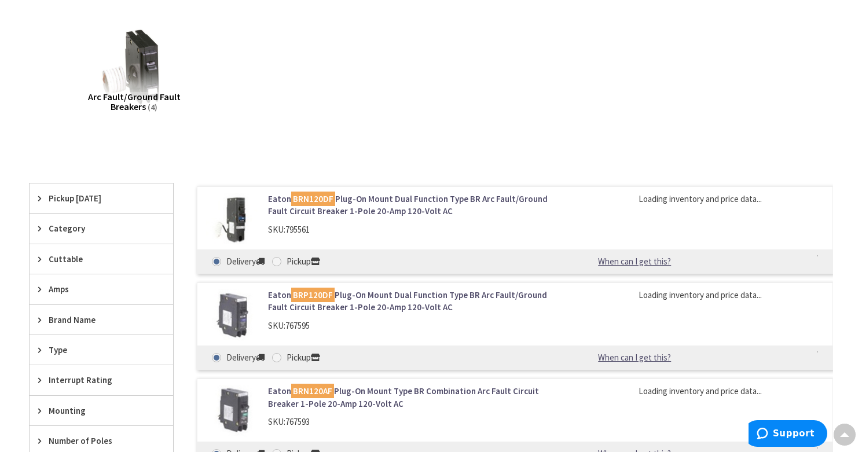
click at [366, 304] on link "Eaton BRP120DF Plug-On Mount Dual Function Type BR Arc Fault/Ground Fault Circu…" at bounding box center [413, 301] width 291 height 25
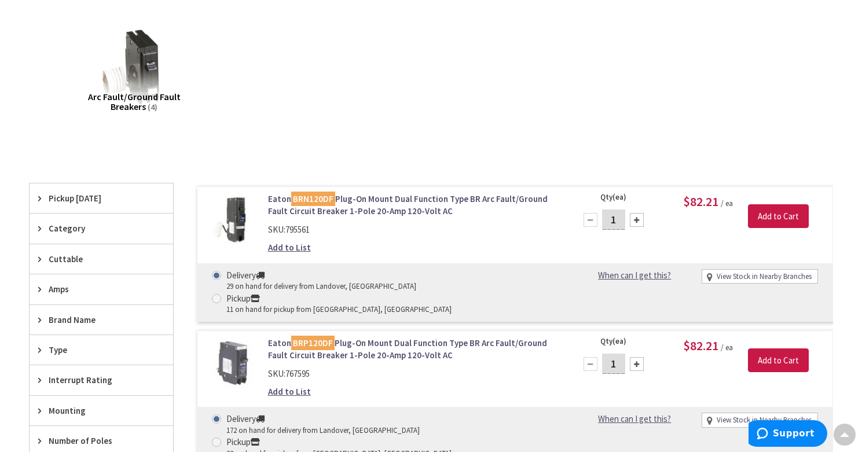
click at [382, 337] on link "Eaton BRP120DF Plug-On Mount Dual Function Type BR Arc Fault/Ground Fault Circu…" at bounding box center [413, 349] width 291 height 25
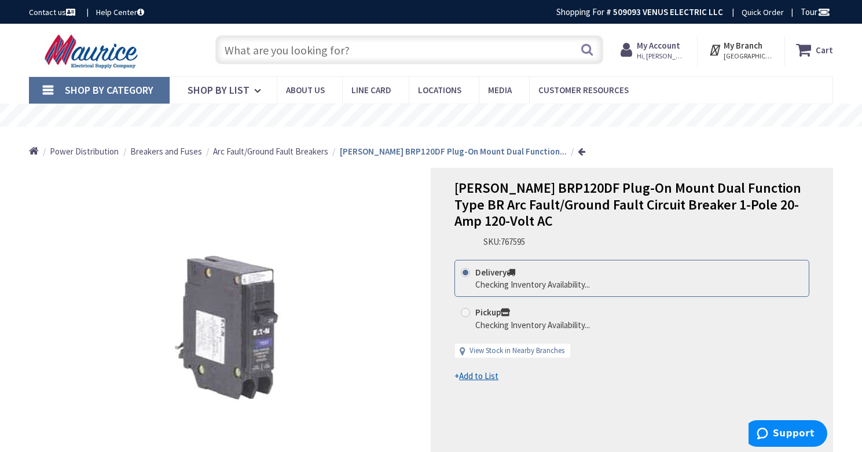
click at [267, 52] on input "text" at bounding box center [409, 49] width 388 height 29
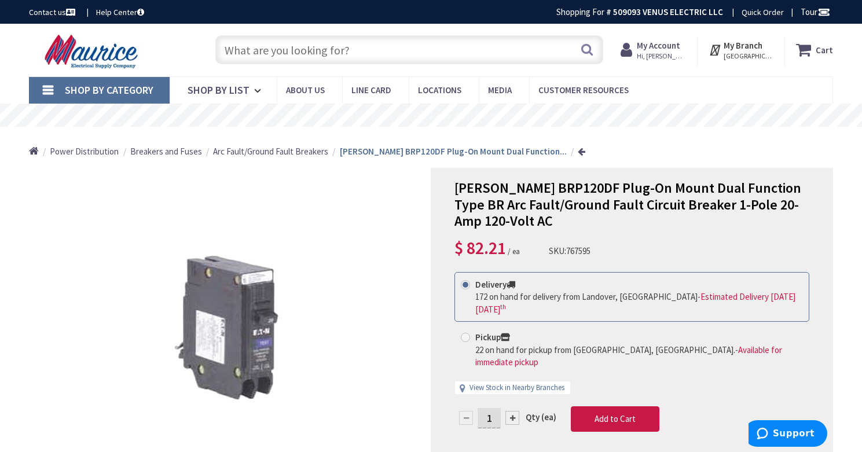
paste input "BRN115DF"
type input "BRN115DF"
click at [583, 52] on button "Search" at bounding box center [586, 49] width 15 height 26
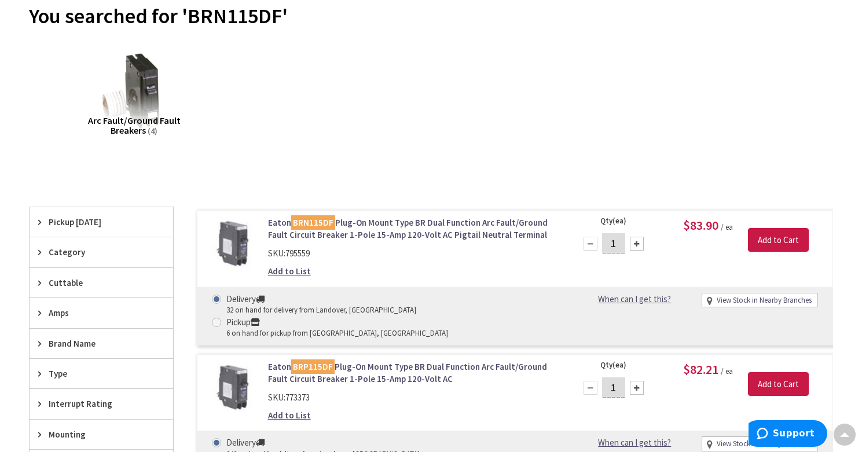
scroll to position [146, 0]
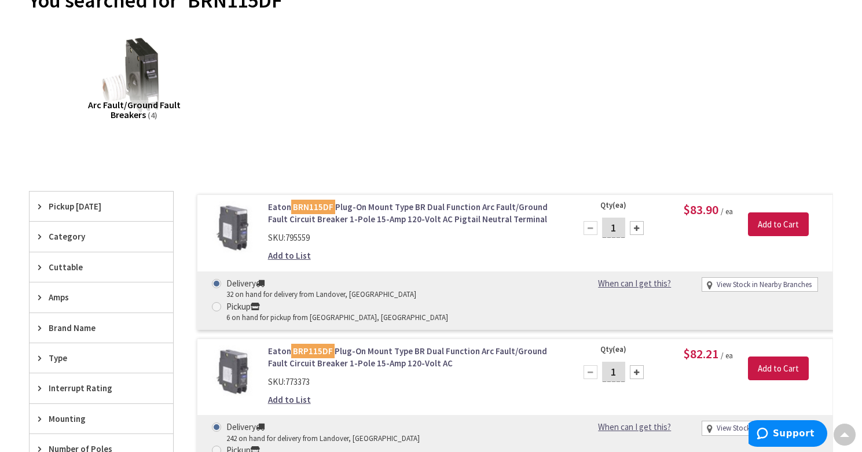
click at [634, 227] on div at bounding box center [637, 228] width 14 height 14
type input "2"
click at [774, 215] on input "Add to Cart" at bounding box center [778, 224] width 61 height 24
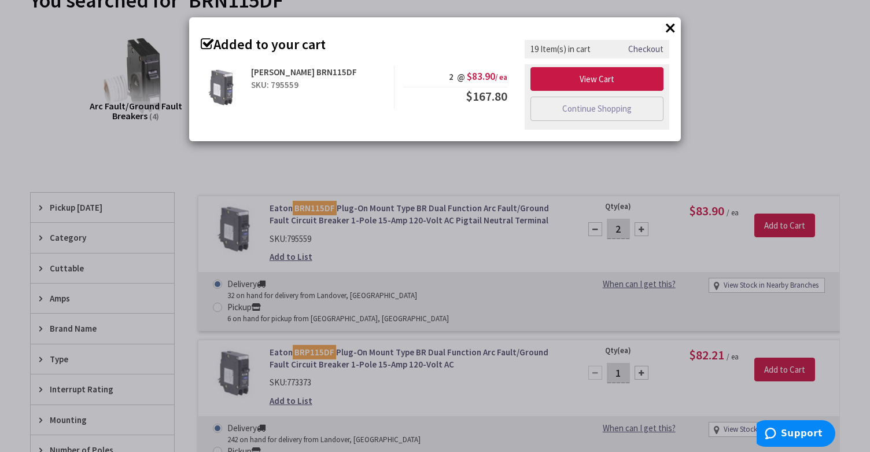
click at [668, 24] on button "×" at bounding box center [670, 27] width 17 height 17
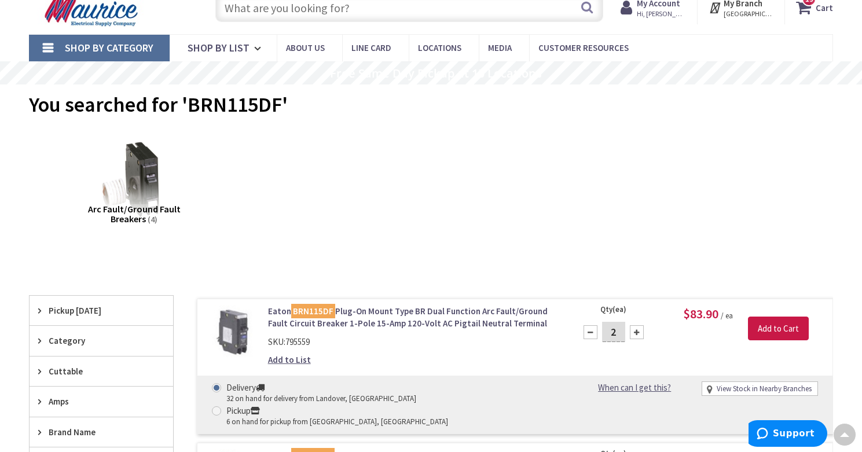
scroll to position [0, 0]
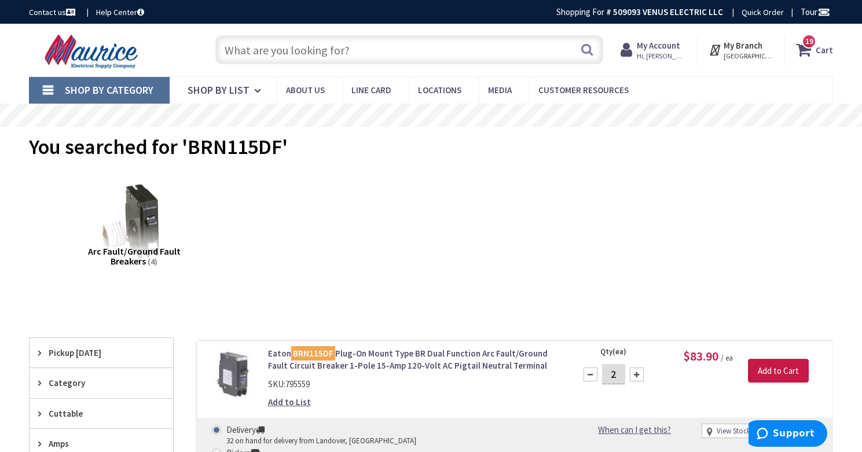
click at [308, 54] on input "text" at bounding box center [409, 49] width 388 height 29
paste input "BRN120AF"
type input "BRN120AF"
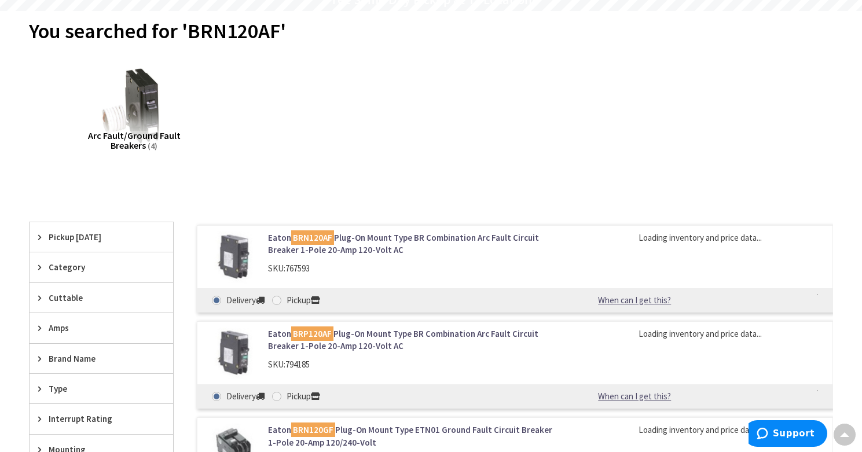
scroll to position [153, 0]
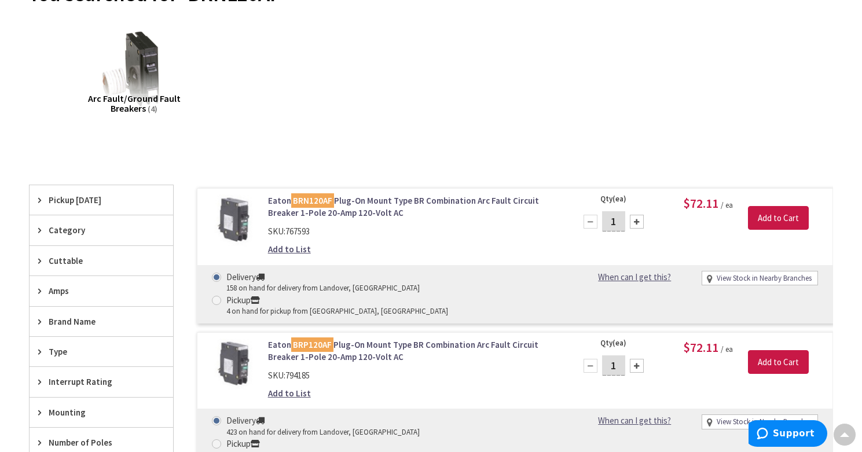
click at [634, 223] on div at bounding box center [637, 222] width 14 height 14
type input "2"
click at [773, 218] on input "Add to Cart" at bounding box center [778, 218] width 61 height 24
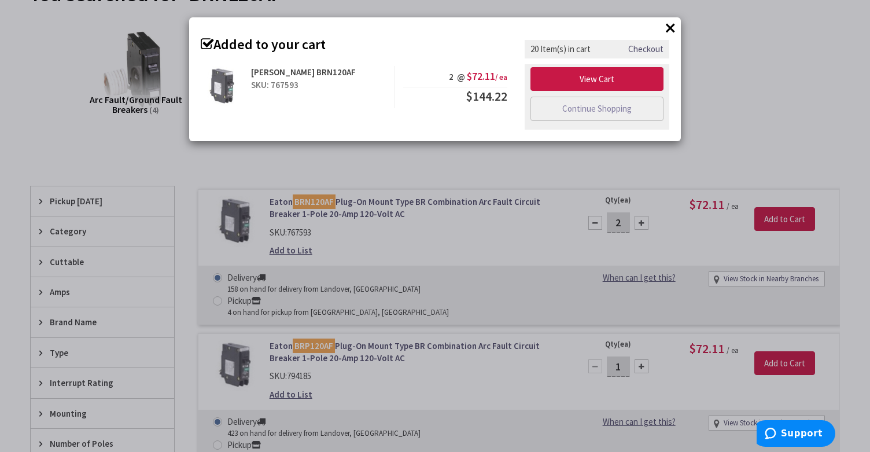
click at [675, 24] on button "×" at bounding box center [670, 27] width 17 height 17
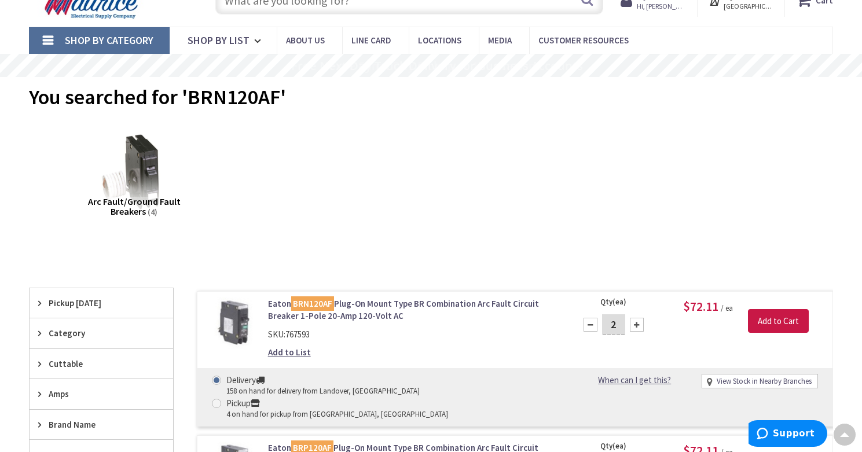
scroll to position [0, 0]
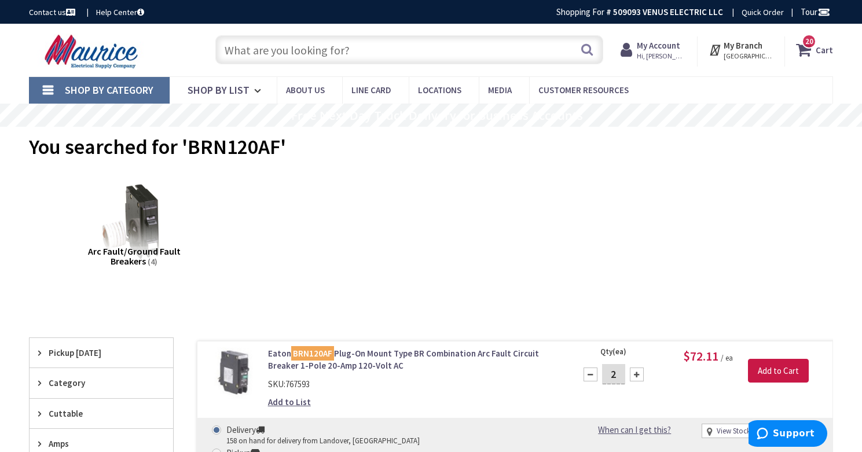
click at [302, 54] on input "text" at bounding box center [409, 49] width 388 height 29
paste input "BRN115AF"
type input "BRN115AF"
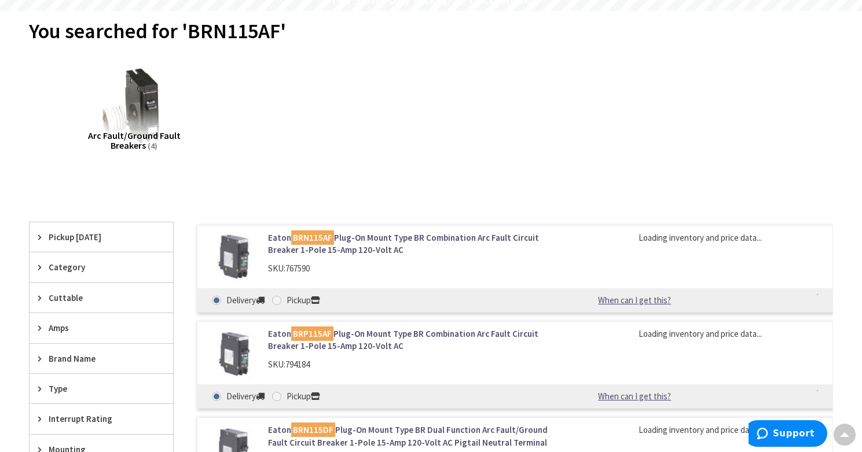
scroll to position [139, 0]
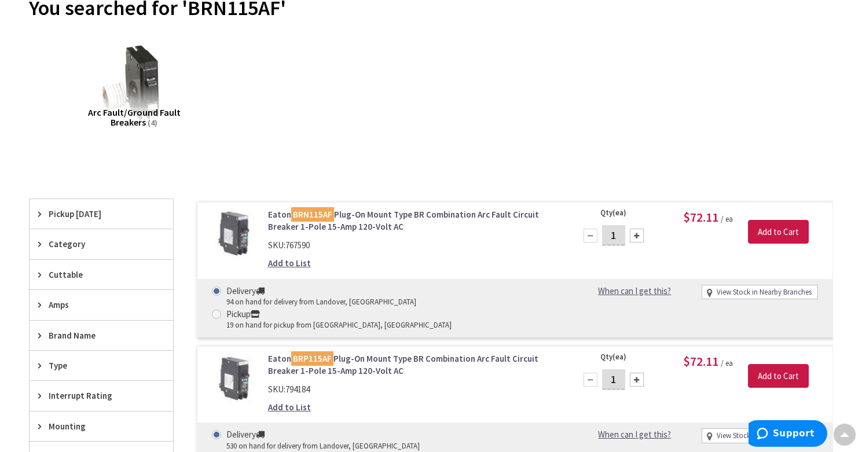
click at [639, 238] on div at bounding box center [637, 236] width 14 height 14
type input "2"
click at [781, 225] on input "Add to Cart" at bounding box center [778, 232] width 61 height 24
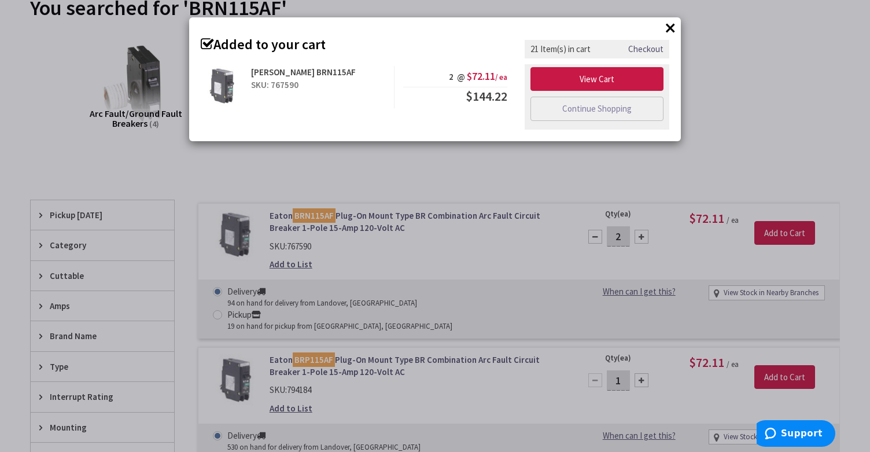
click at [678, 24] on button "×" at bounding box center [670, 27] width 17 height 17
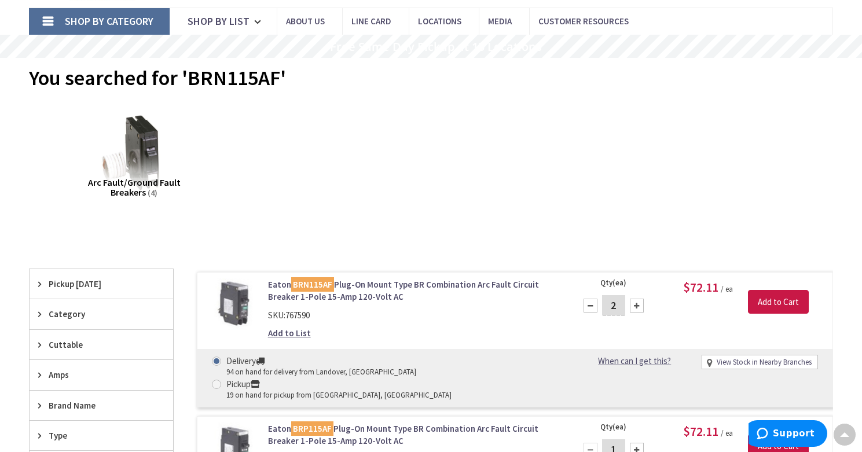
scroll to position [0, 0]
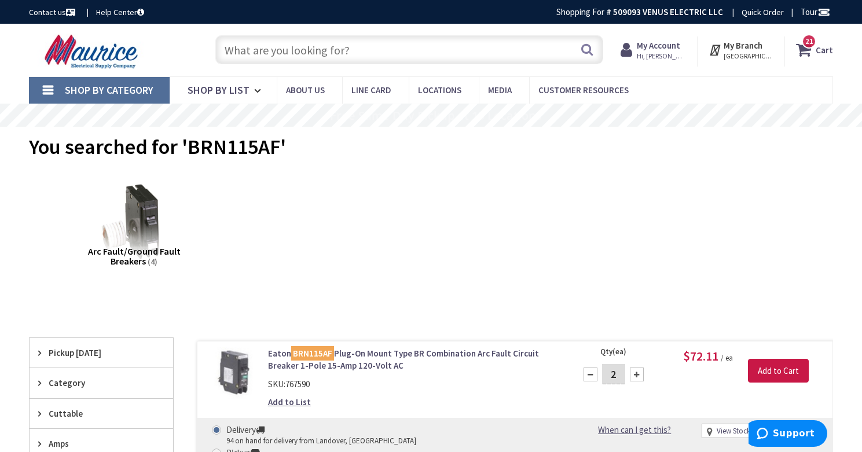
click at [279, 52] on input "text" at bounding box center [409, 49] width 388 height 29
paste input "BRN230"
type input "BRN230"
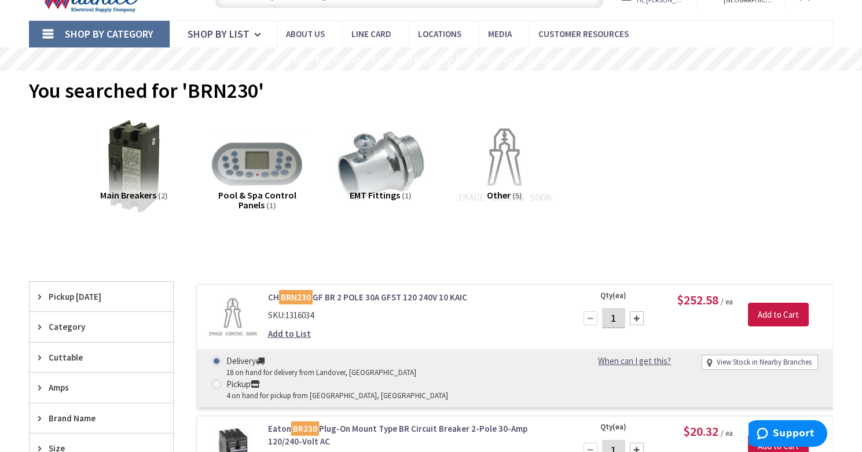
scroll to position [220, 0]
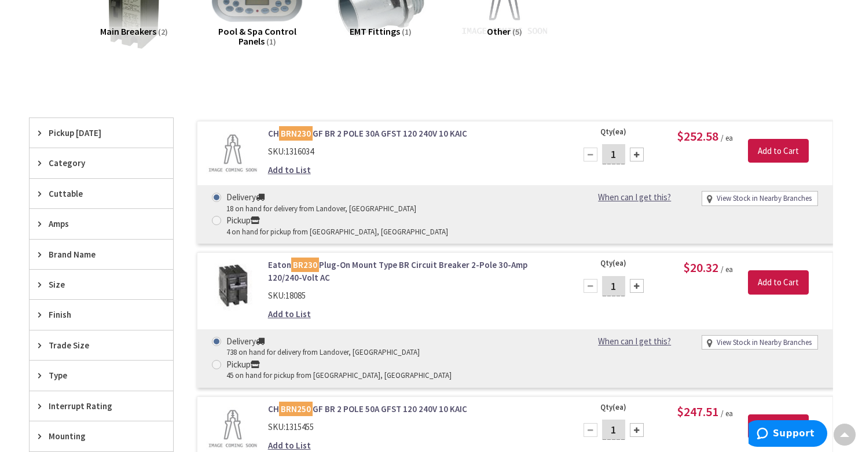
click at [642, 279] on div at bounding box center [637, 286] width 14 height 14
type input "2"
click at [802, 270] on input "Add to Cart" at bounding box center [778, 282] width 61 height 24
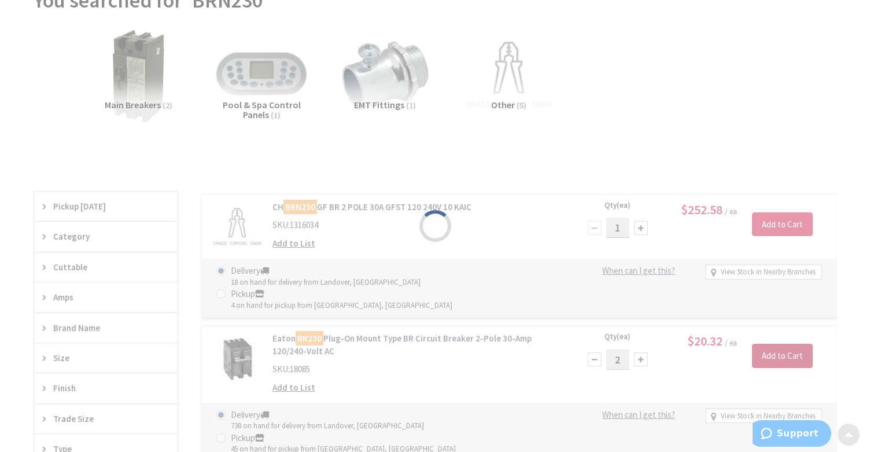
scroll to position [0, 0]
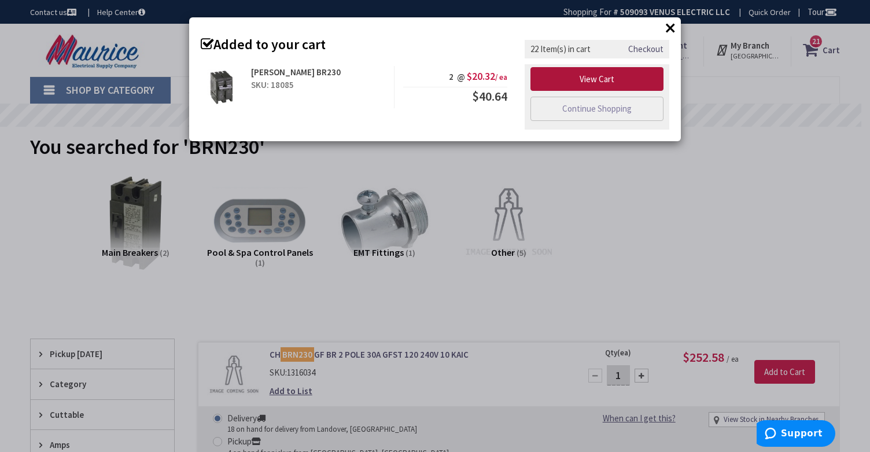
click at [616, 79] on link "View Cart" at bounding box center [597, 79] width 133 height 24
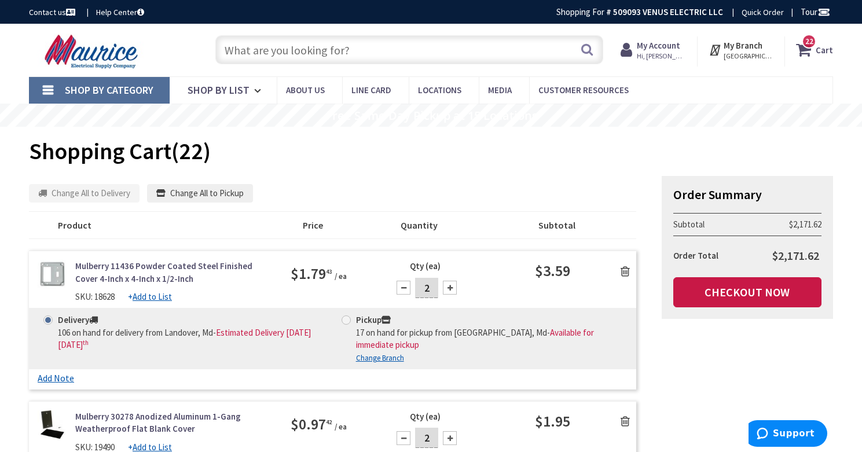
click at [259, 48] on input "text" at bounding box center [409, 49] width 388 height 29
paste input "BRN230"
drag, startPoint x: 278, startPoint y: 56, endPoint x: 219, endPoint y: 50, distance: 59.9
click at [219, 50] on input "BRN230" at bounding box center [409, 49] width 388 height 29
paste input "22"
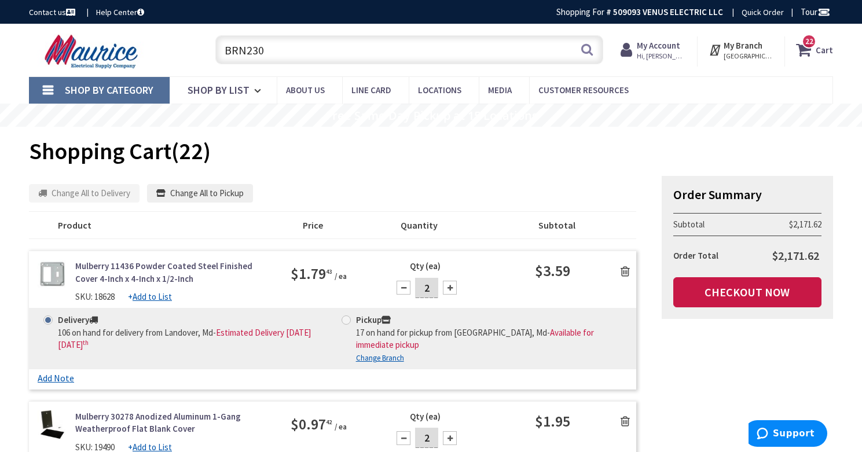
type input "BR220"
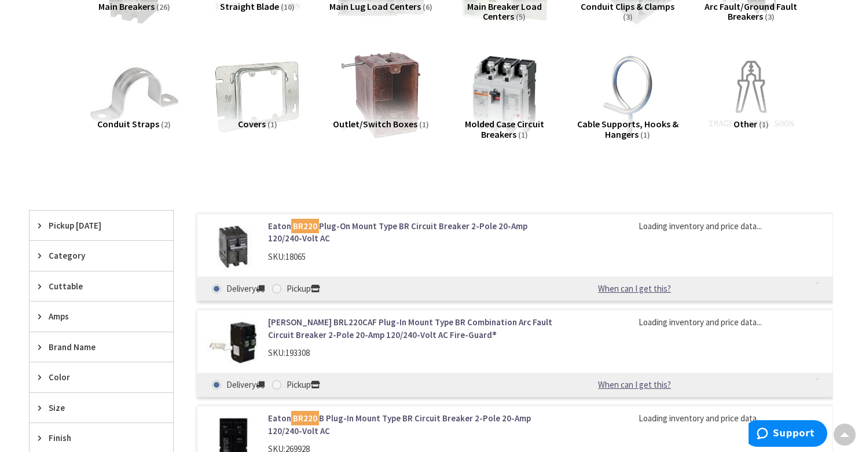
scroll to position [275, 0]
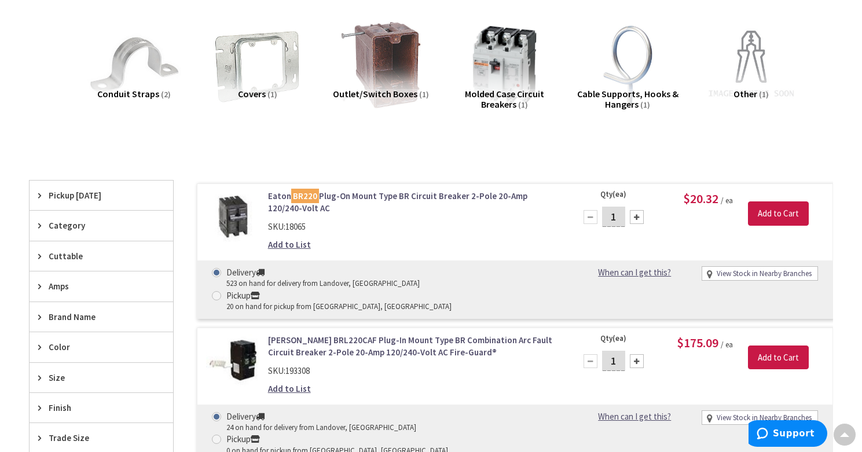
click at [637, 218] on div at bounding box center [637, 217] width 14 height 14
type input "2"
click at [766, 212] on input "Add to Cart" at bounding box center [778, 213] width 61 height 24
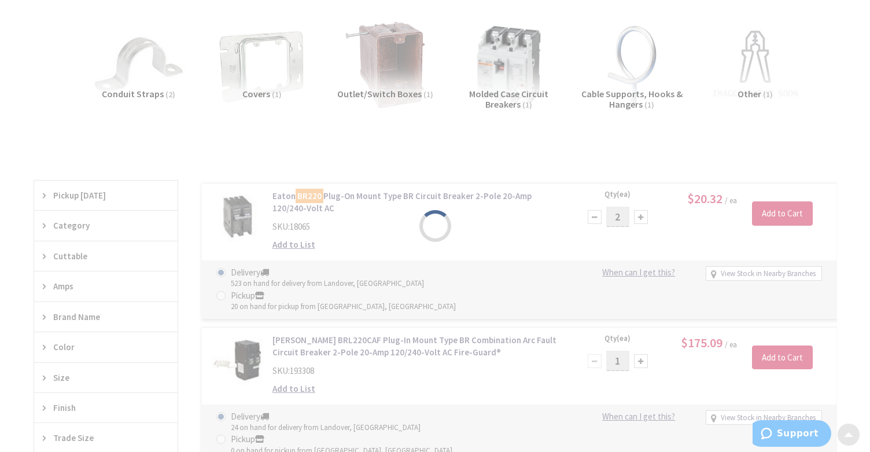
scroll to position [275, 0]
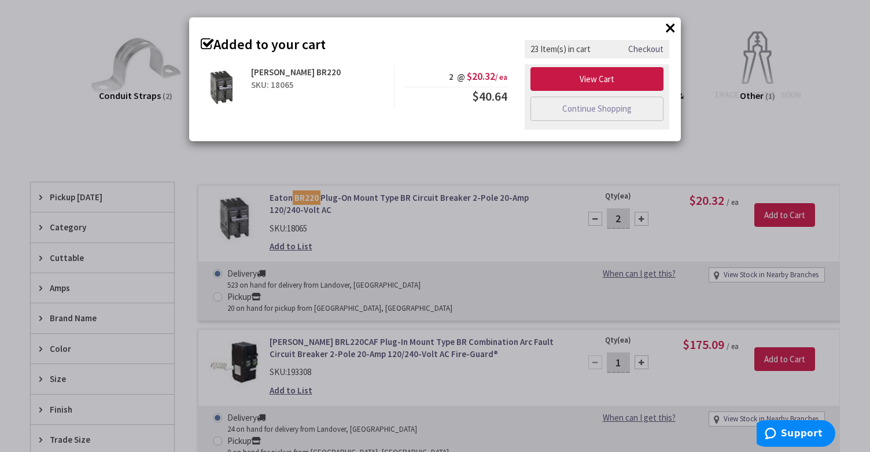
click at [668, 24] on button "×" at bounding box center [670, 27] width 17 height 17
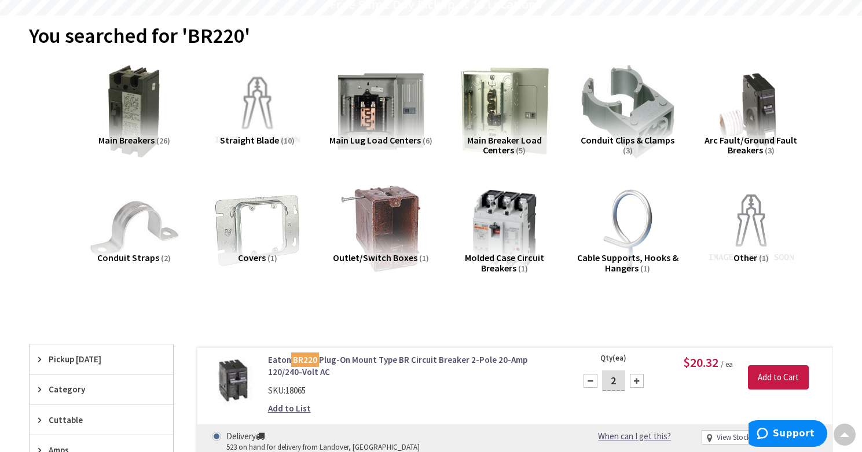
scroll to position [0, 0]
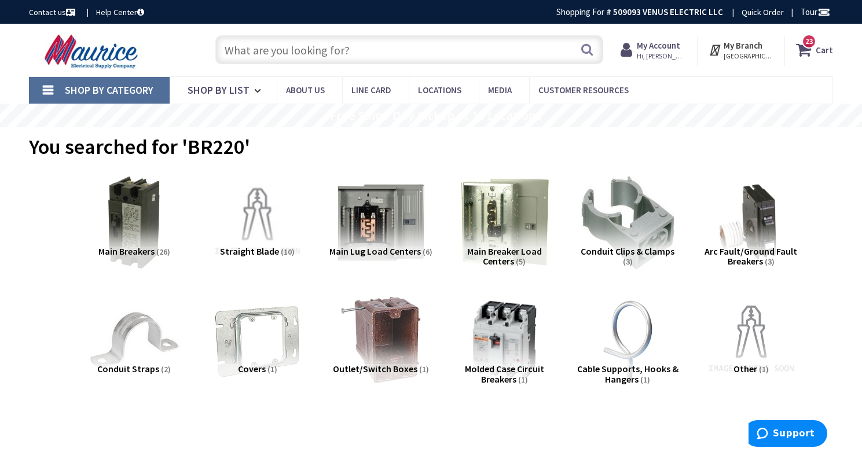
click at [264, 53] on input "text" at bounding box center [409, 49] width 388 height 29
paste input "BR215"
type input "BR215"
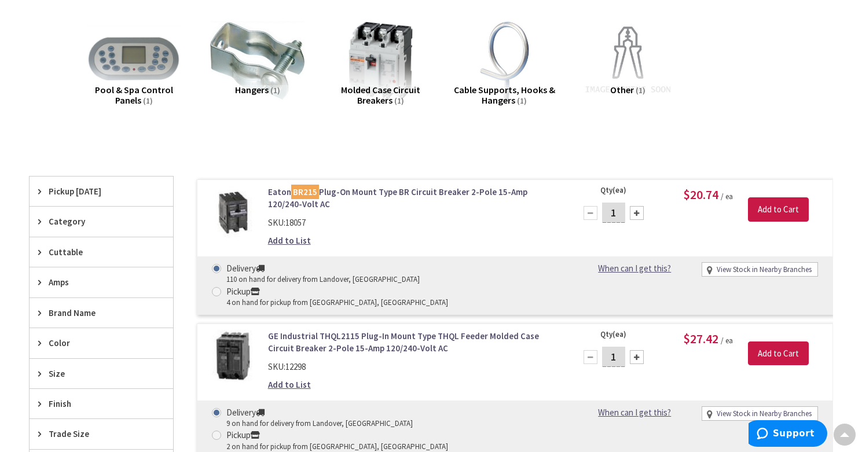
scroll to position [290, 0]
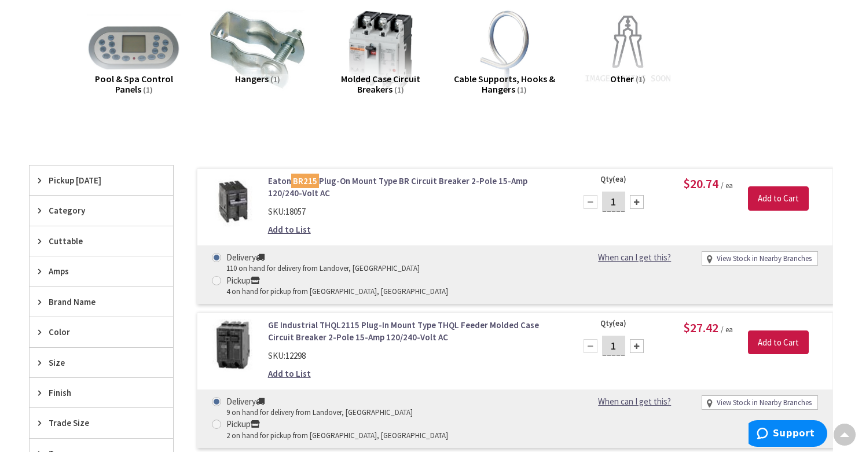
click at [638, 204] on div at bounding box center [637, 202] width 14 height 14
type input "2"
click at [771, 197] on input "Add to Cart" at bounding box center [778, 198] width 61 height 24
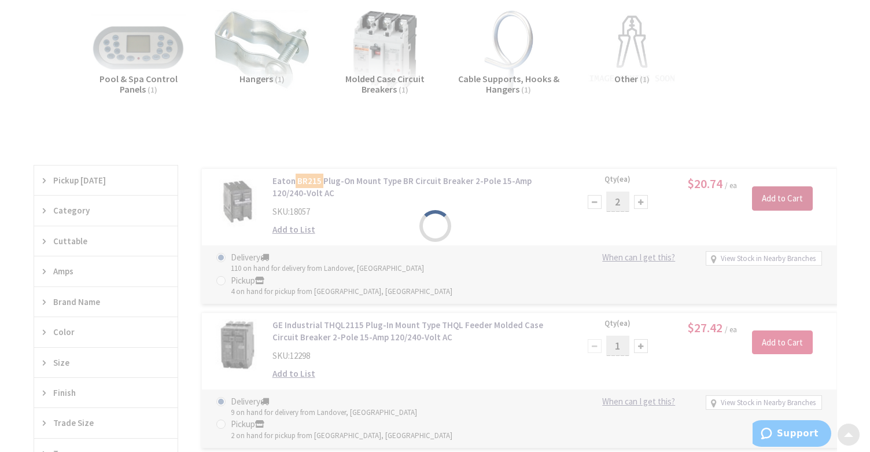
scroll to position [291, 0]
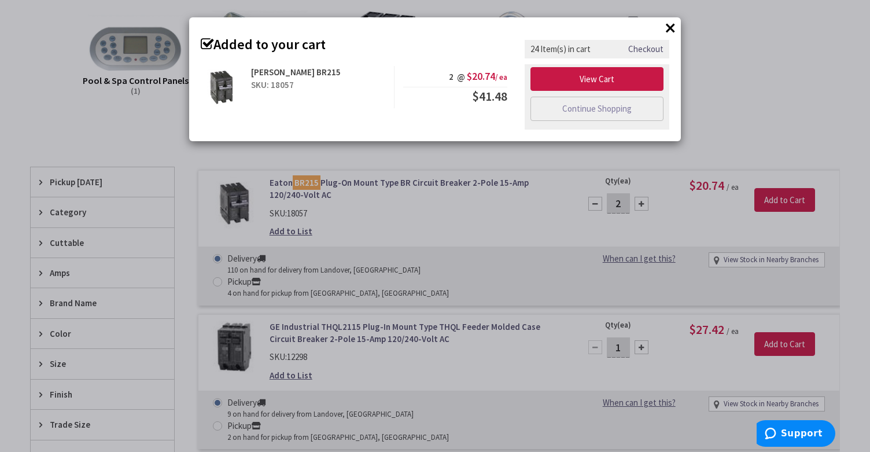
click at [671, 25] on button "×" at bounding box center [670, 27] width 17 height 17
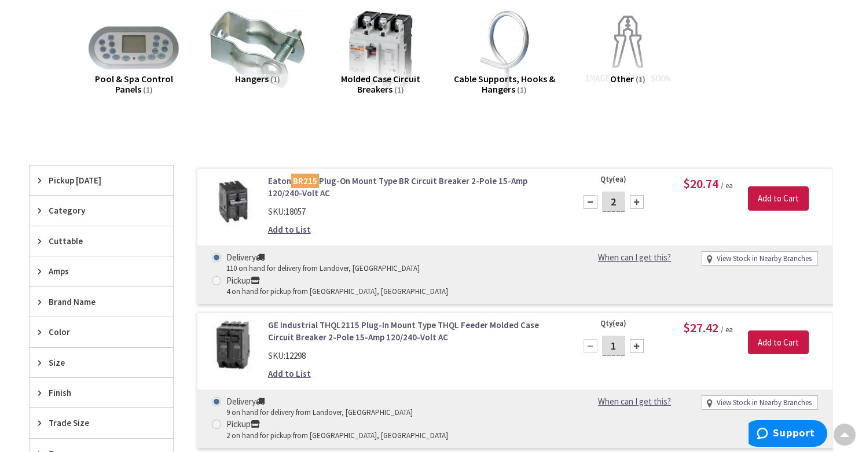
scroll to position [0, 0]
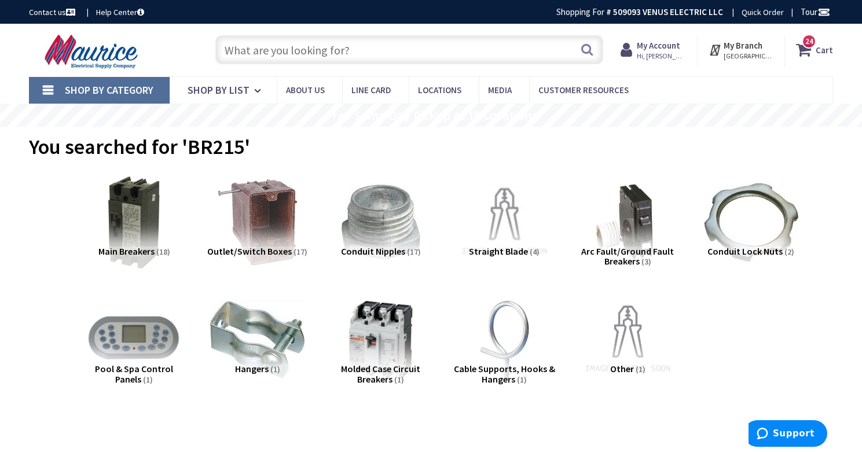
click at [251, 47] on input "text" at bounding box center [409, 49] width 388 height 29
paste input "BR240"
type input "BR240"
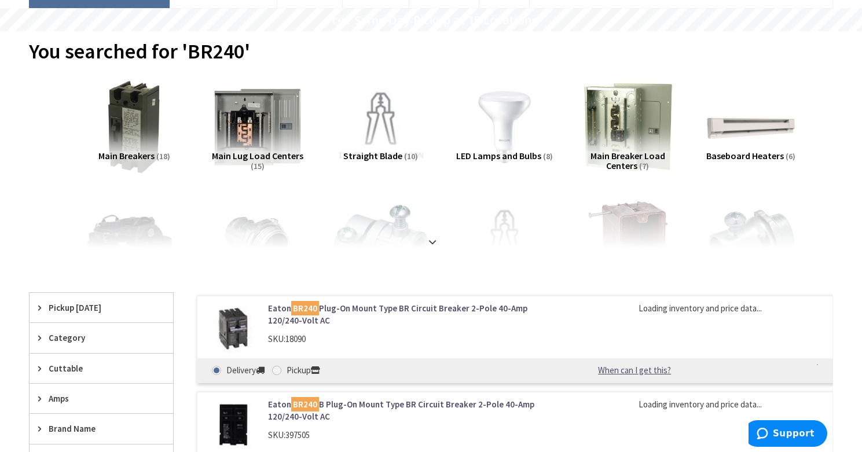
scroll to position [160, 0]
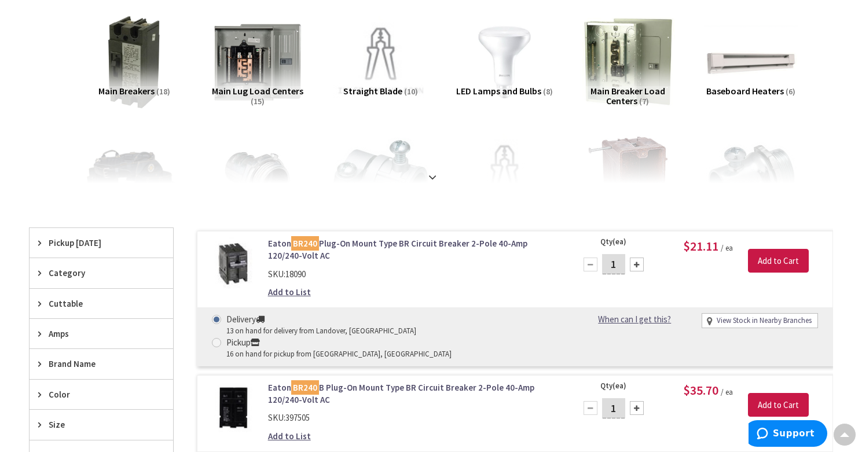
click at [637, 265] on div at bounding box center [637, 265] width 14 height 14
click at [590, 266] on div at bounding box center [590, 265] width 14 height 14
type input "1"
click at [786, 259] on input "Add to Cart" at bounding box center [778, 261] width 61 height 24
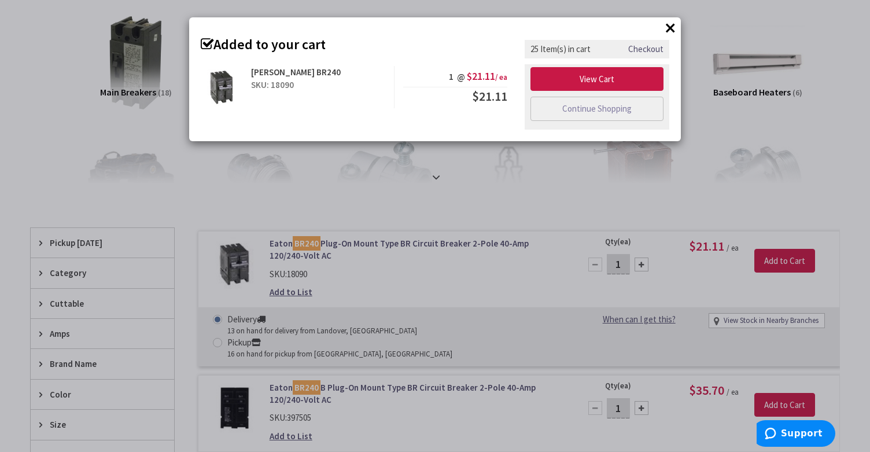
click at [671, 26] on button "×" at bounding box center [670, 27] width 17 height 17
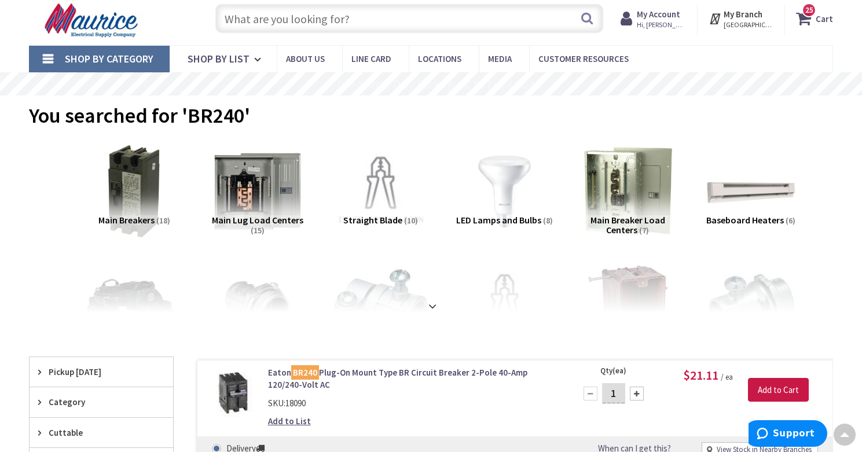
scroll to position [0, 0]
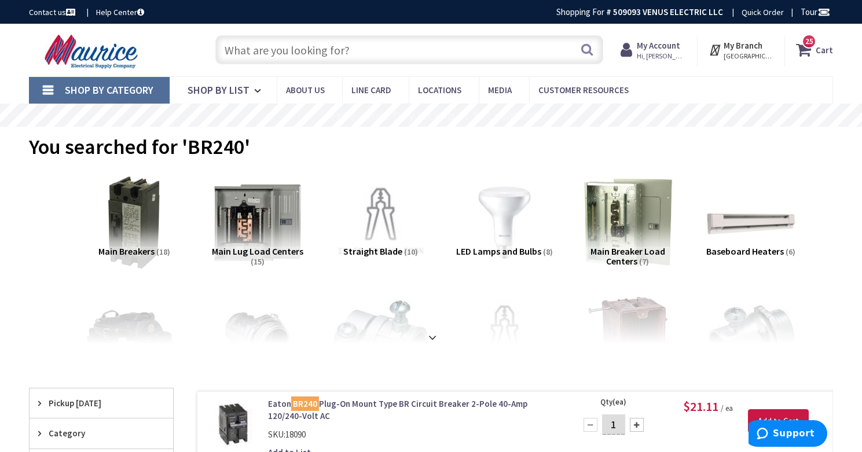
click at [290, 51] on input "text" at bounding box center [409, 49] width 388 height 29
paste input "BR260"
type input "BR260"
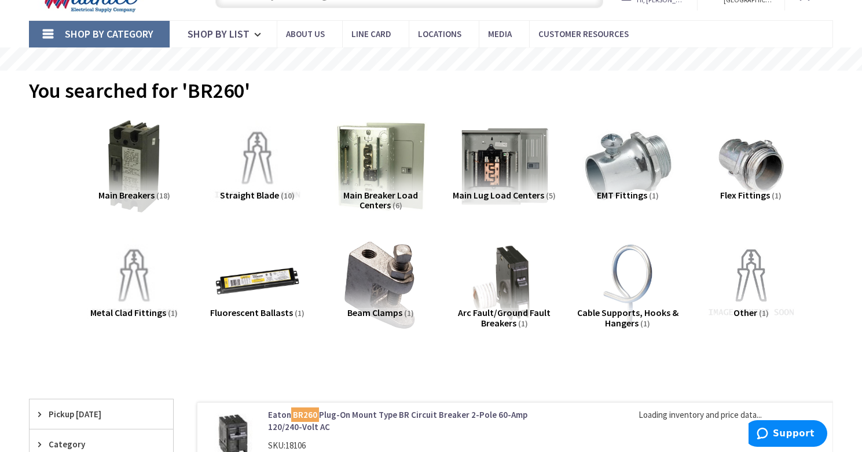
scroll to position [220, 0]
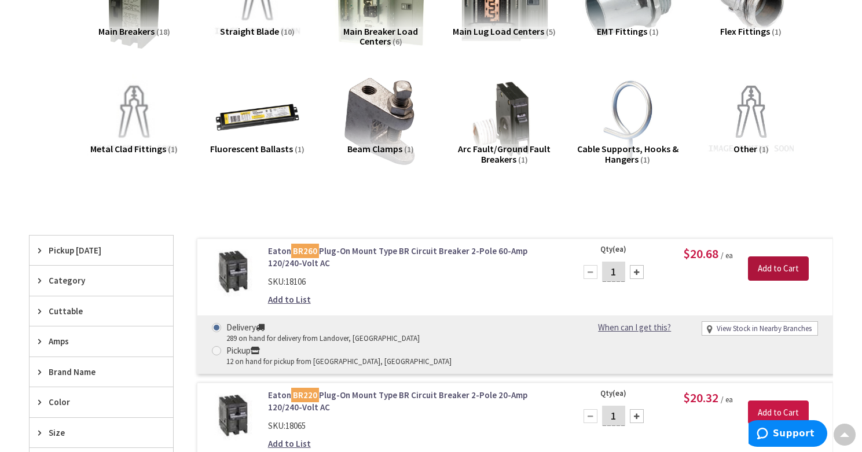
click at [778, 273] on input "Add to Cart" at bounding box center [778, 268] width 61 height 24
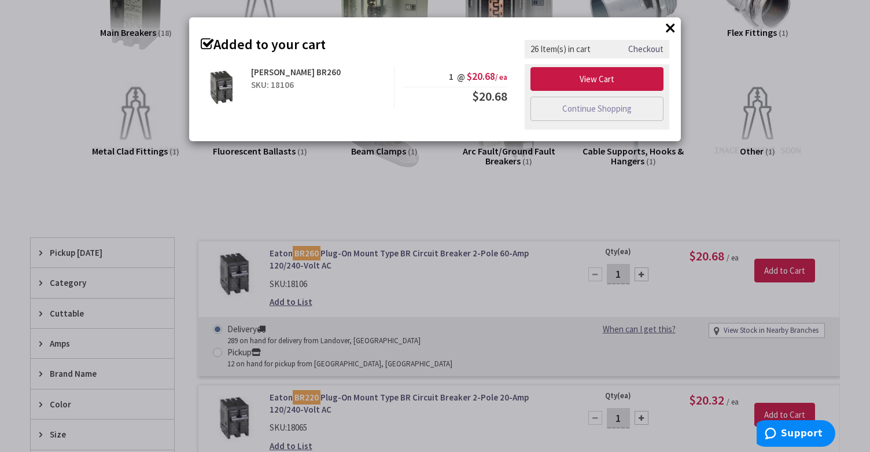
click at [668, 26] on button "×" at bounding box center [670, 27] width 17 height 17
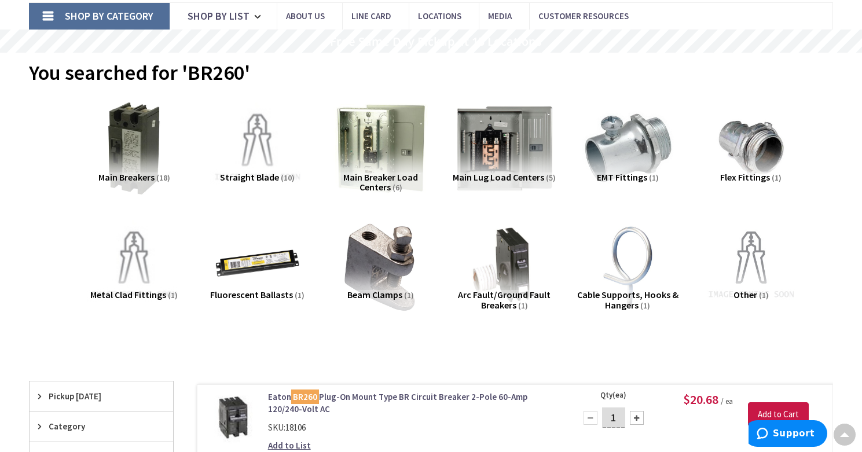
scroll to position [0, 0]
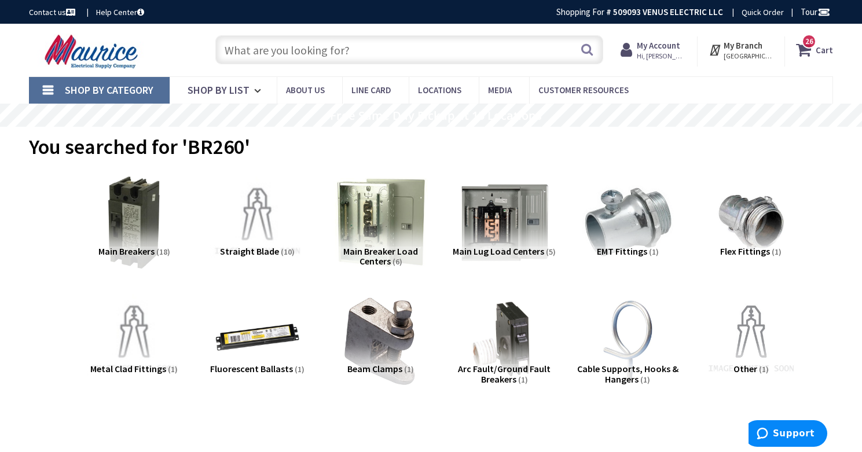
click at [269, 47] on input "text" at bounding box center [409, 49] width 388 height 29
paste input "BR250"
type input "BR250"
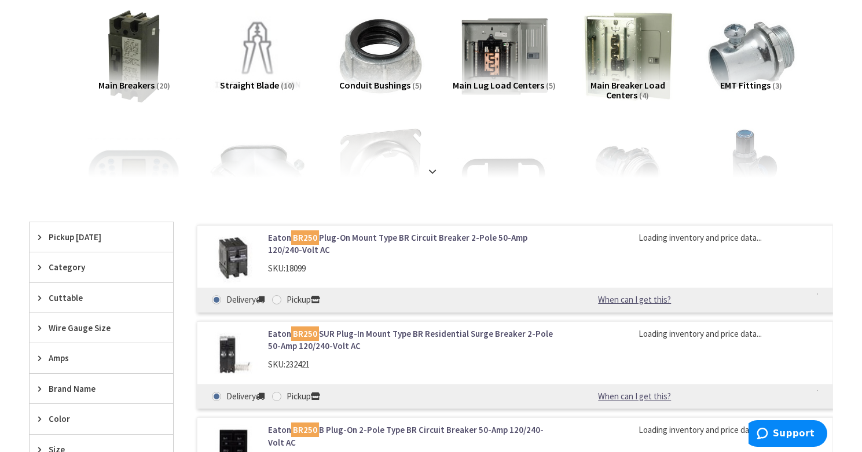
scroll to position [188, 0]
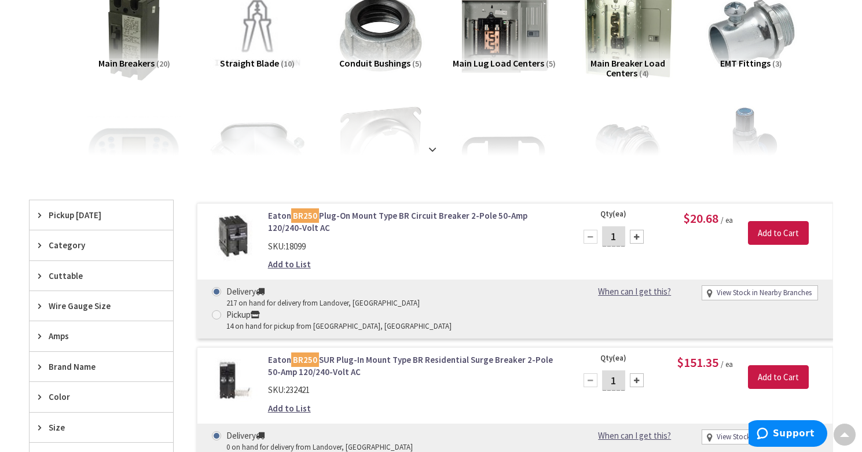
click at [638, 236] on div at bounding box center [637, 237] width 14 height 14
type input "2"
click at [781, 233] on input "Add to Cart" at bounding box center [778, 233] width 61 height 24
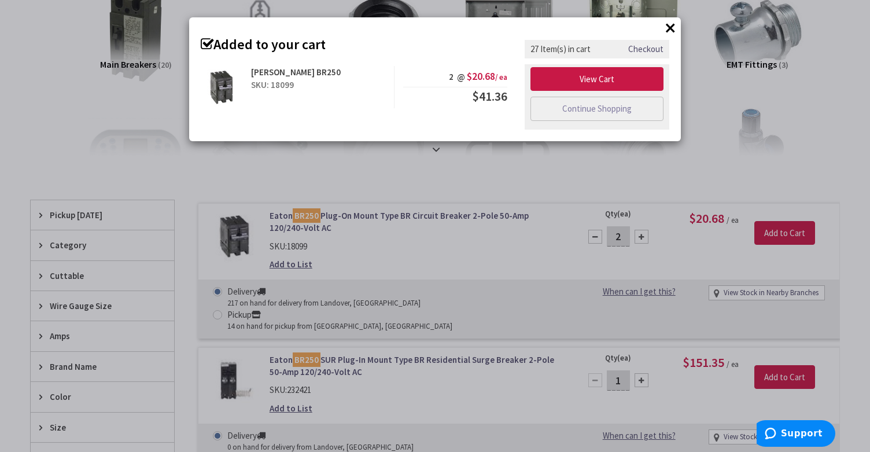
click at [668, 26] on button "×" at bounding box center [670, 27] width 17 height 17
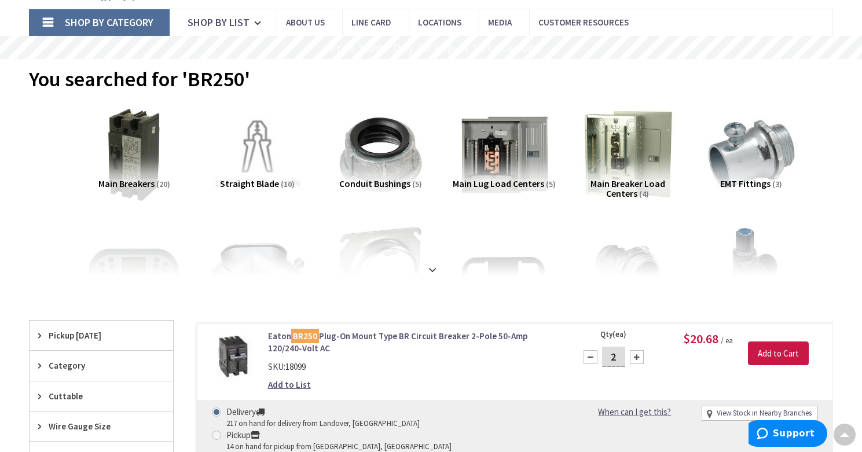
scroll to position [0, 0]
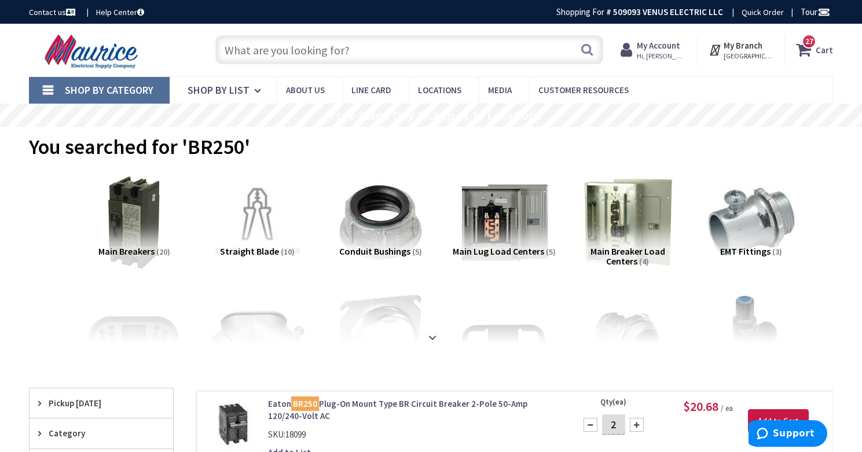
click at [311, 52] on input "text" at bounding box center [409, 49] width 388 height 29
paste input "BR120"
type input "BR120"
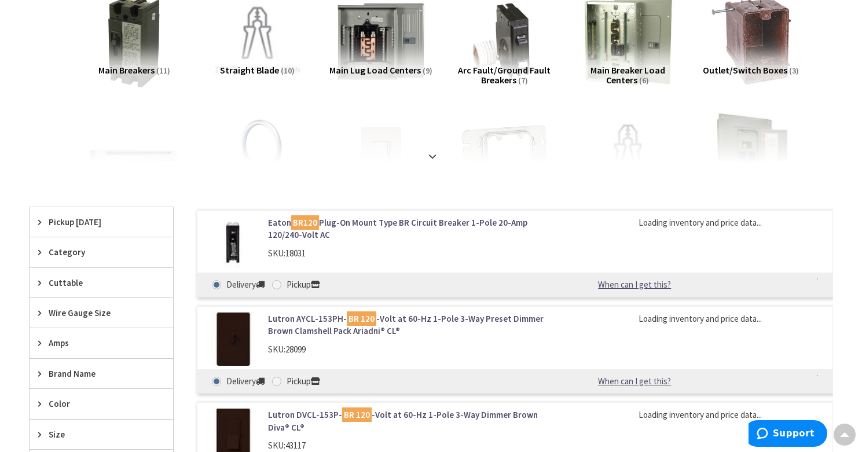
scroll to position [215, 0]
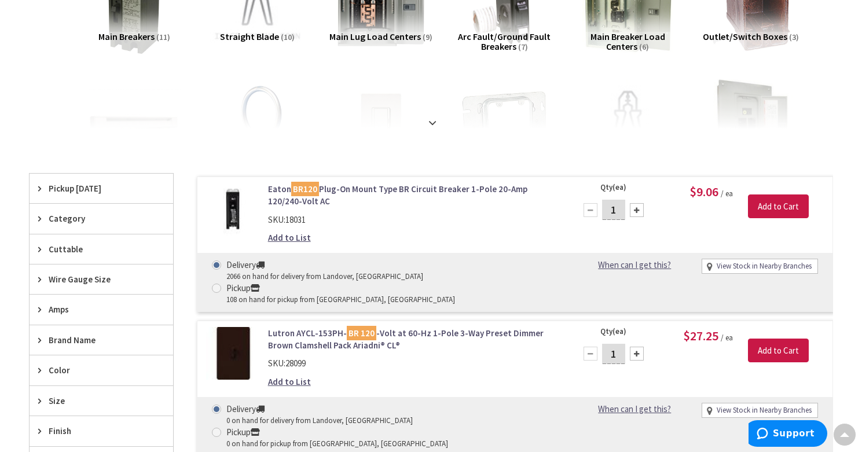
click at [633, 209] on div at bounding box center [637, 210] width 14 height 14
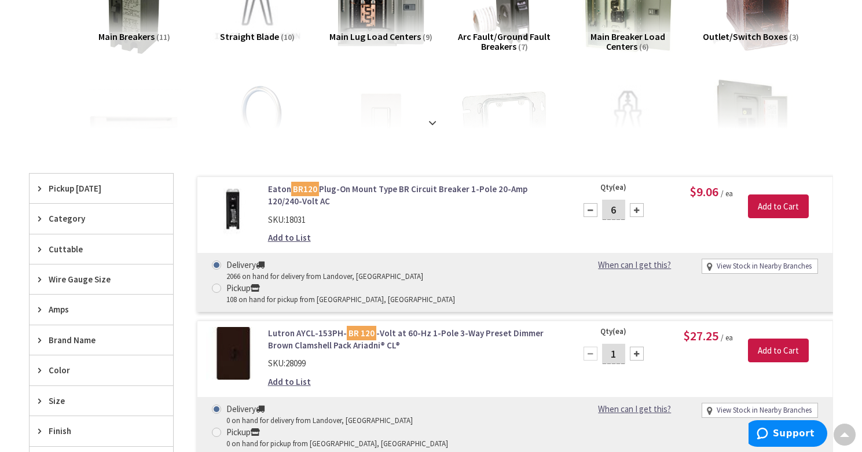
click at [587, 211] on div at bounding box center [590, 210] width 14 height 14
type input "5"
click at [765, 205] on input "Add to Cart" at bounding box center [778, 206] width 61 height 24
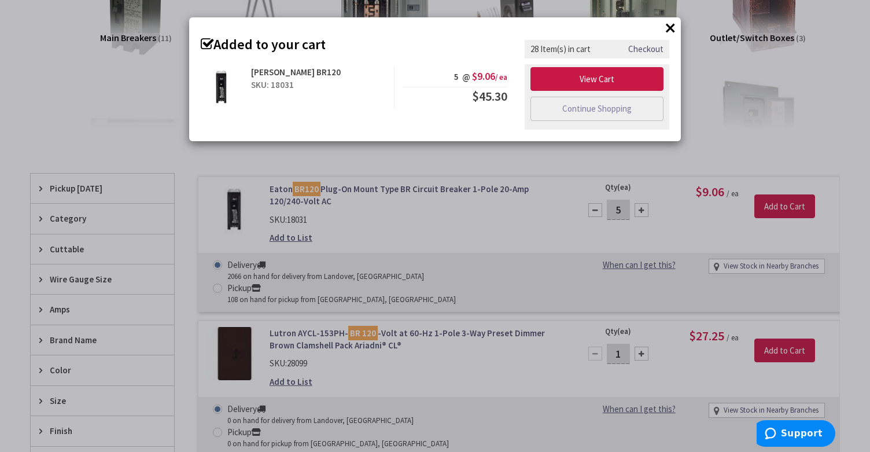
click at [667, 27] on button "×" at bounding box center [670, 27] width 17 height 17
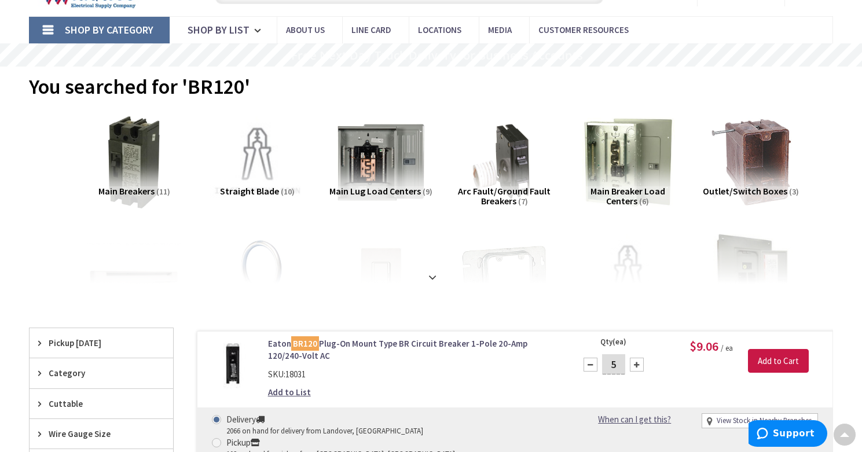
scroll to position [0, 0]
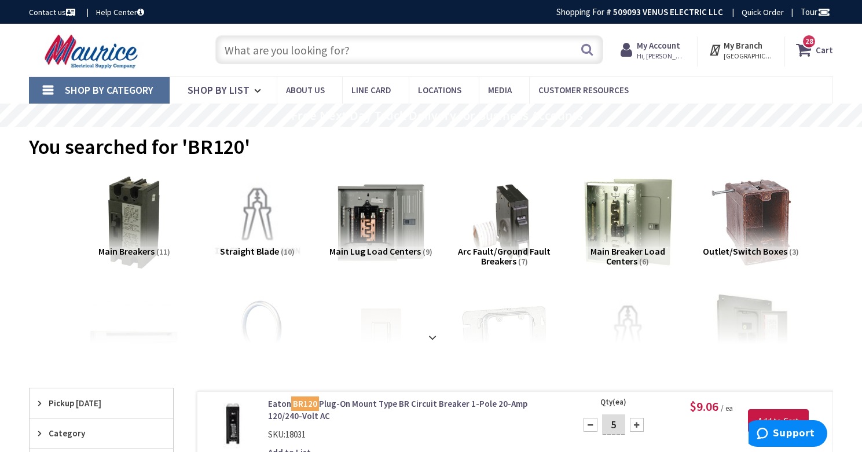
click at [304, 49] on input "text" at bounding box center [409, 49] width 388 height 29
paste input "BR115"
type input "BR115"
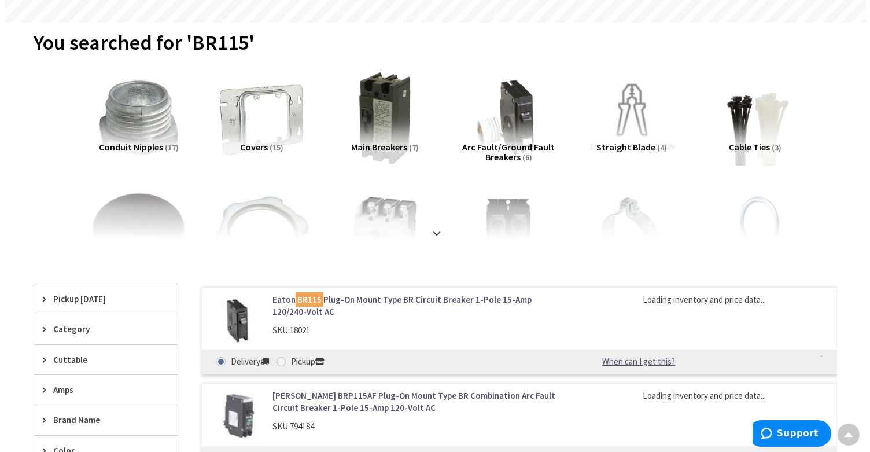
scroll to position [108, 0]
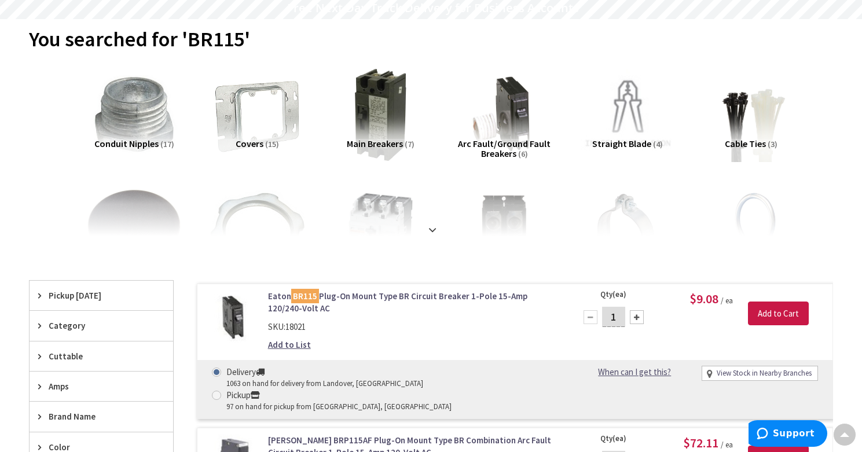
click at [639, 318] on div at bounding box center [637, 317] width 14 height 14
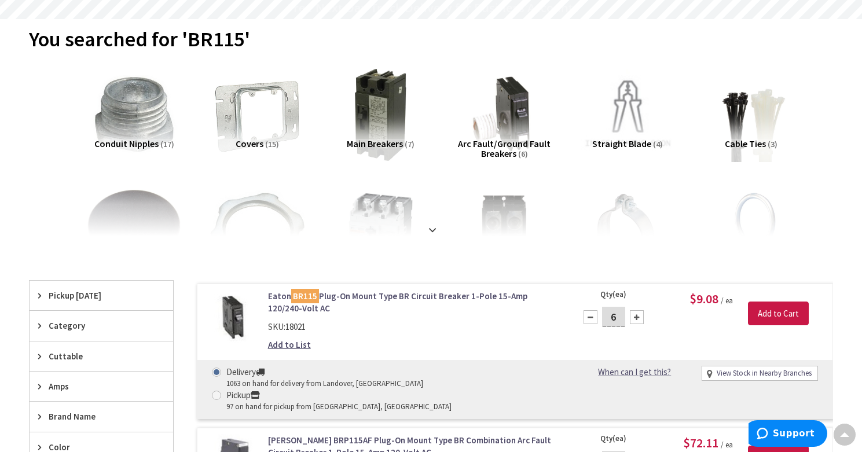
click at [594, 317] on div at bounding box center [590, 317] width 14 height 14
type input "5"
click at [781, 314] on input "Add to Cart" at bounding box center [778, 314] width 61 height 24
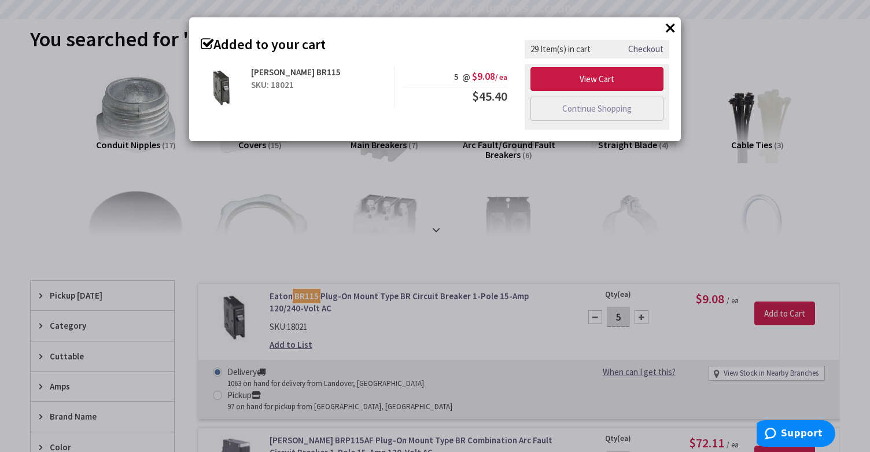
click at [674, 24] on button "×" at bounding box center [670, 27] width 17 height 17
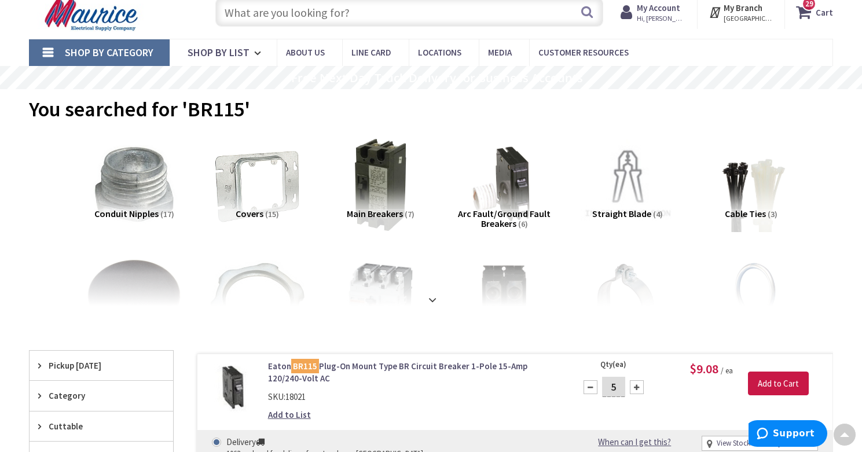
scroll to position [0, 0]
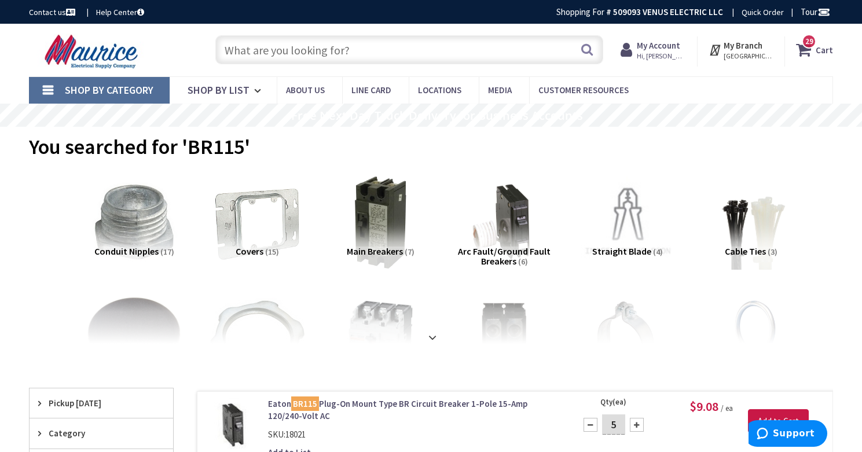
click at [306, 53] on input "text" at bounding box center [409, 49] width 388 height 29
paste input "LB260-T"
type input "LB260-T"
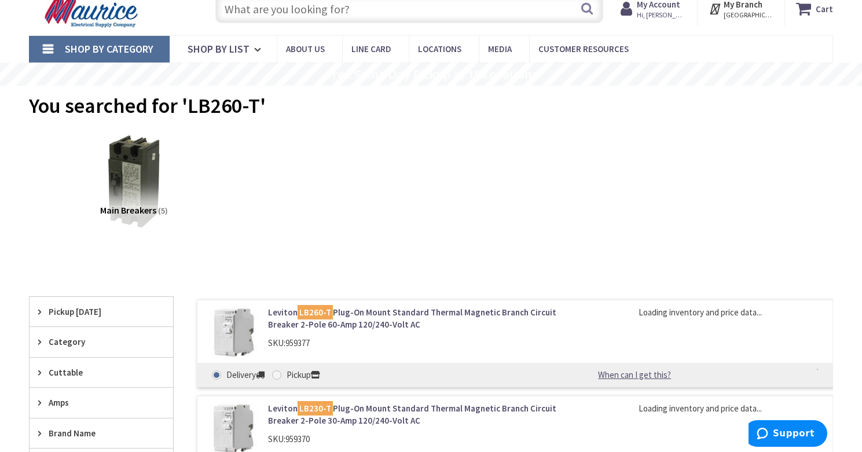
scroll to position [47, 0]
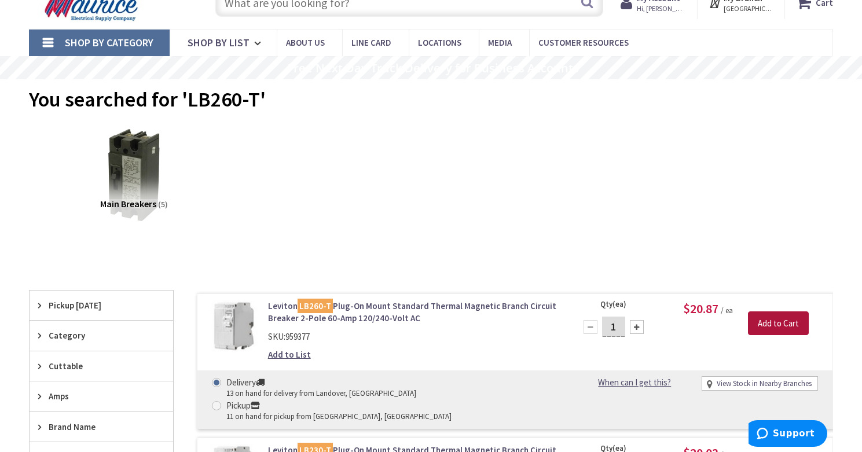
click at [774, 323] on input "Add to Cart" at bounding box center [778, 323] width 61 height 24
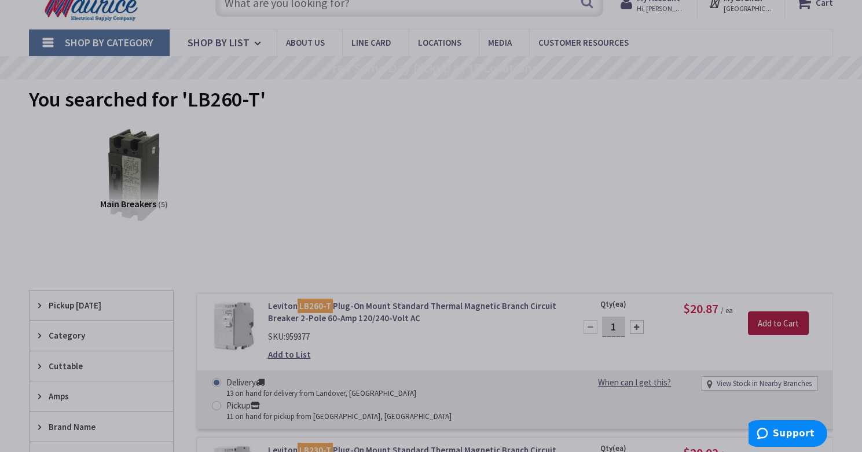
scroll to position [50, 0]
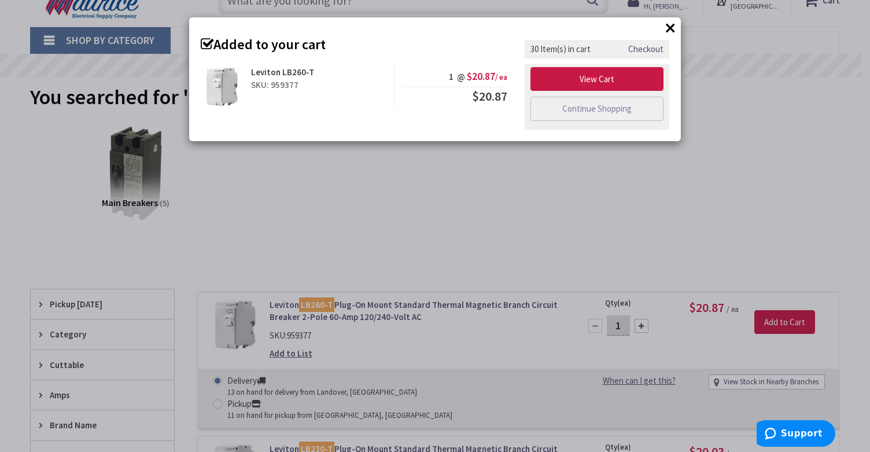
click at [668, 24] on button "×" at bounding box center [670, 27] width 17 height 17
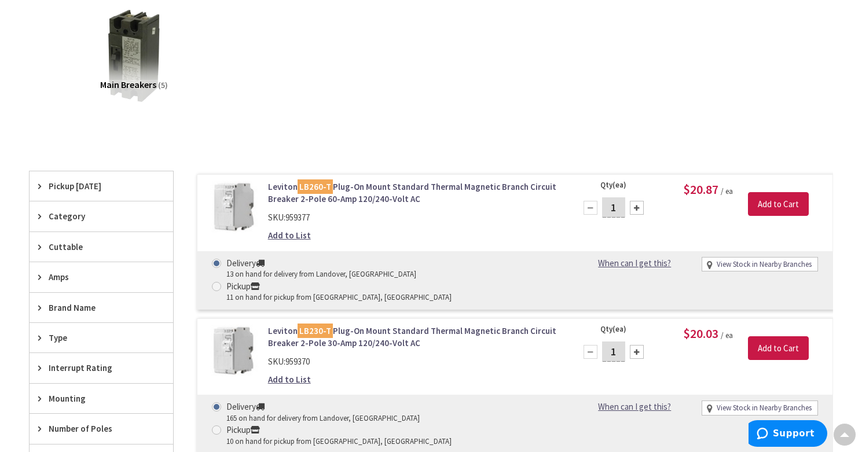
scroll to position [168, 0]
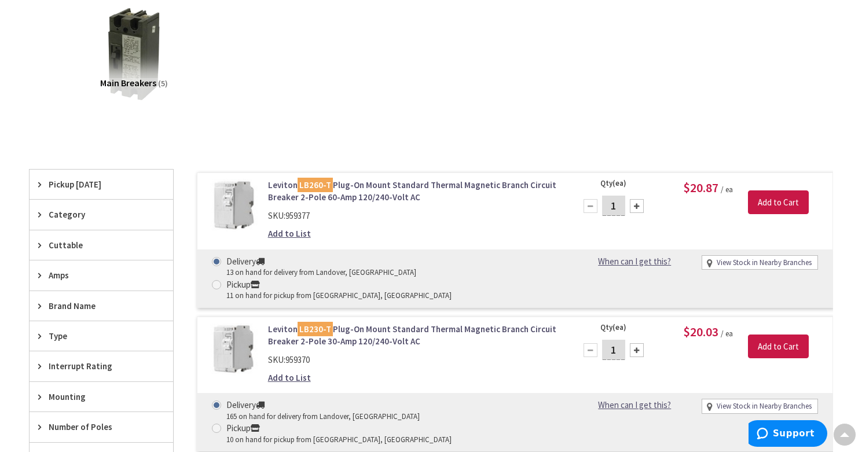
click at [635, 343] on div at bounding box center [637, 350] width 14 height 14
type input "2"
click at [773, 334] on input "Add to Cart" at bounding box center [778, 346] width 61 height 24
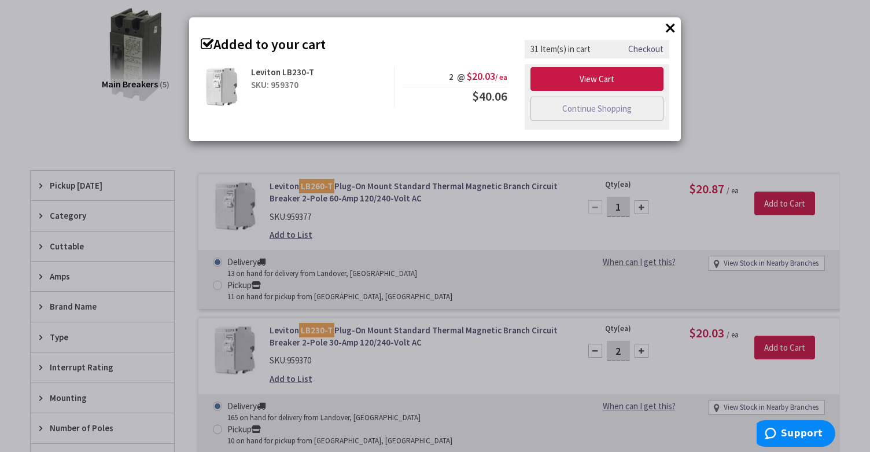
click at [669, 22] on button "×" at bounding box center [670, 27] width 17 height 17
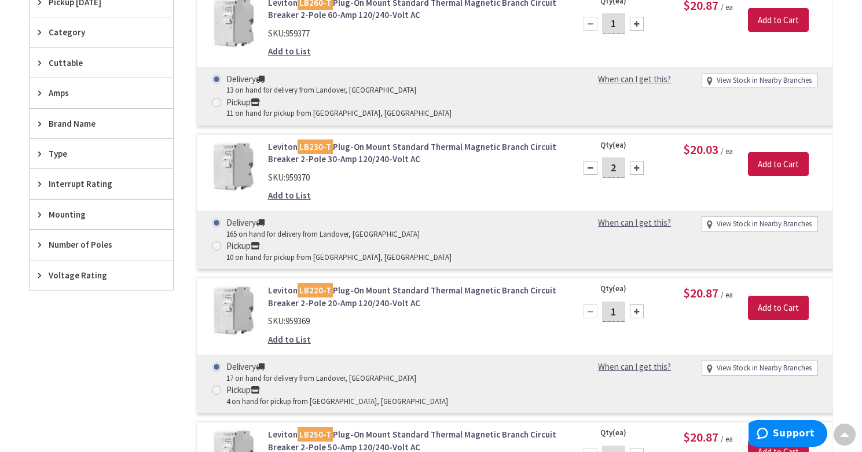
scroll to position [366, 0]
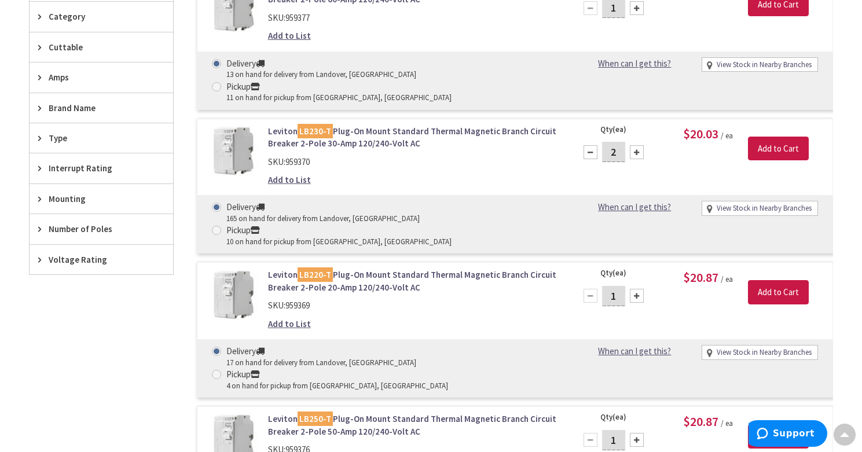
click at [639, 289] on div at bounding box center [637, 296] width 14 height 14
type input "2"
click at [775, 280] on input "Add to Cart" at bounding box center [778, 292] width 61 height 24
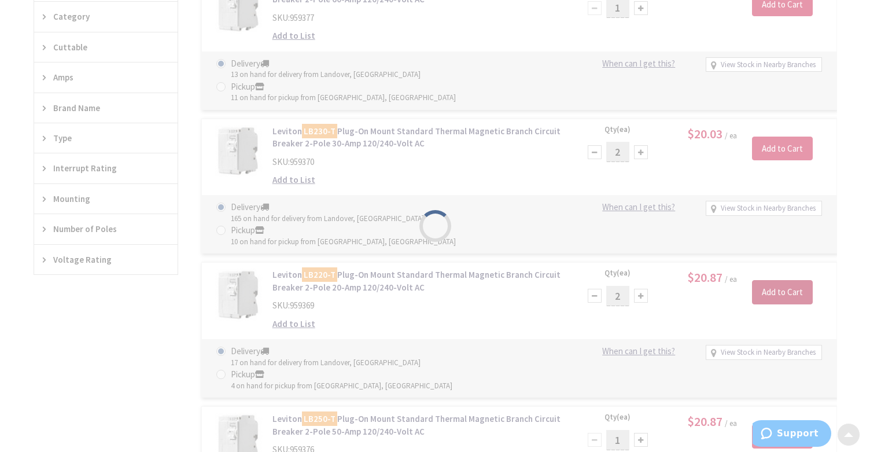
scroll to position [367, 0]
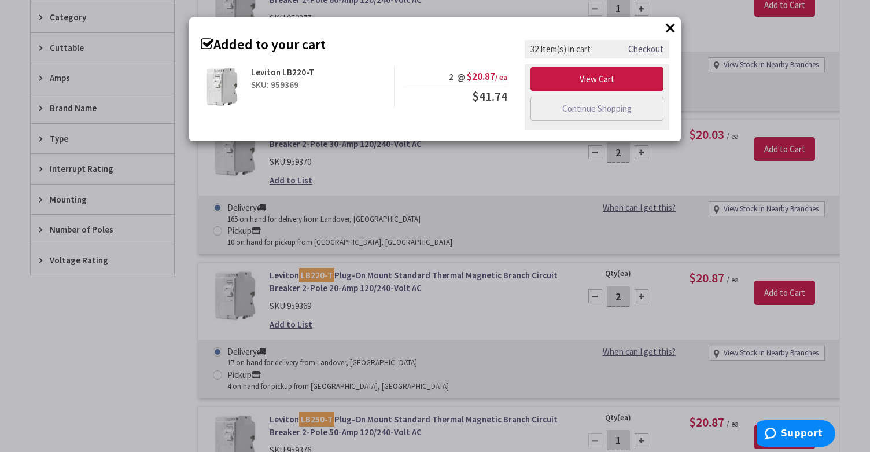
click at [673, 25] on button "×" at bounding box center [670, 27] width 17 height 17
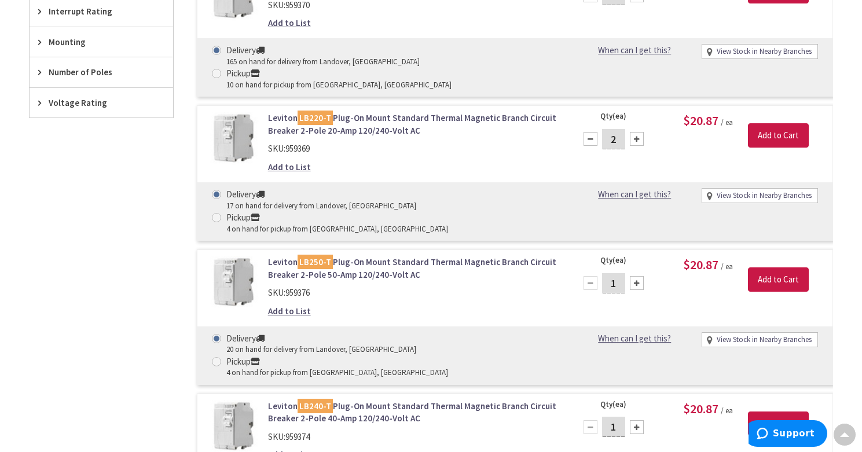
scroll to position [533, 0]
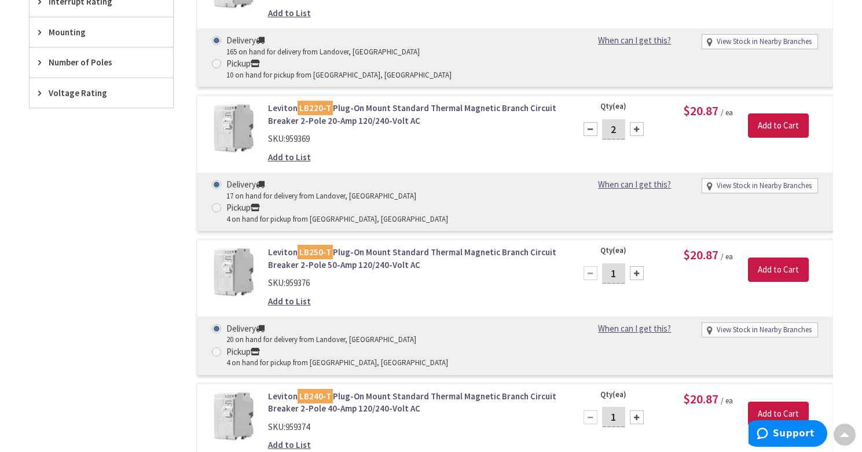
click at [638, 266] on div at bounding box center [637, 273] width 14 height 14
type input "2"
click at [784, 258] on input "Add to Cart" at bounding box center [778, 270] width 61 height 24
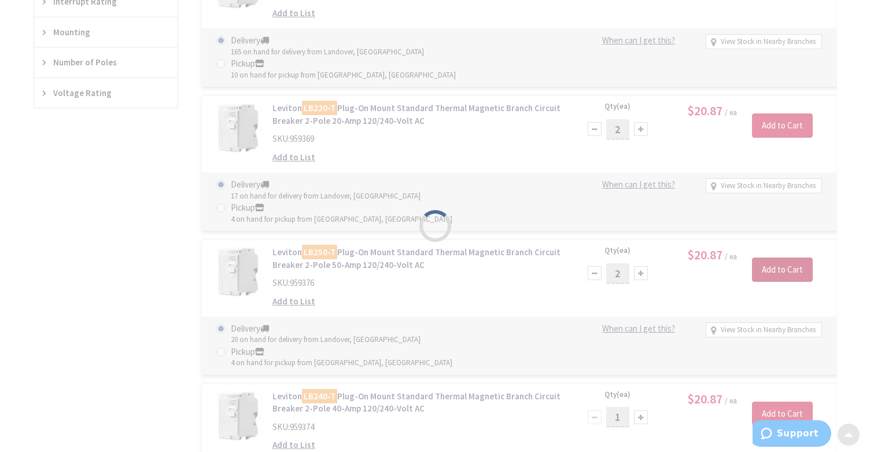
scroll to position [534, 0]
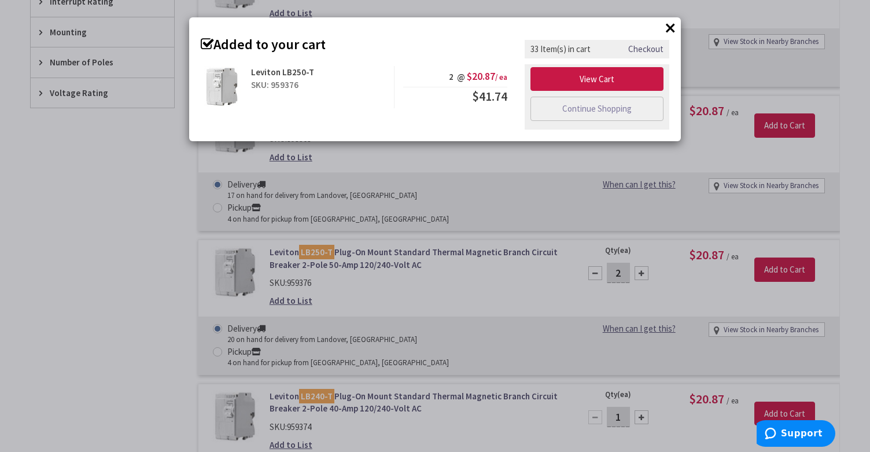
click at [675, 27] on button "×" at bounding box center [670, 27] width 17 height 17
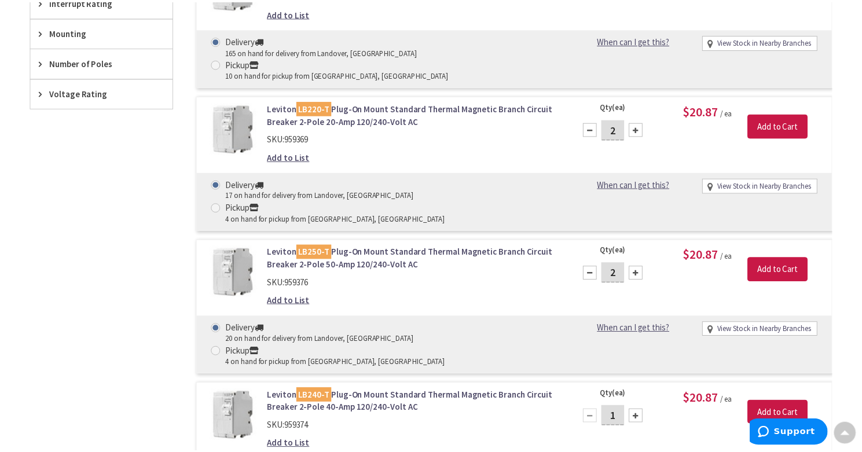
scroll to position [533, 0]
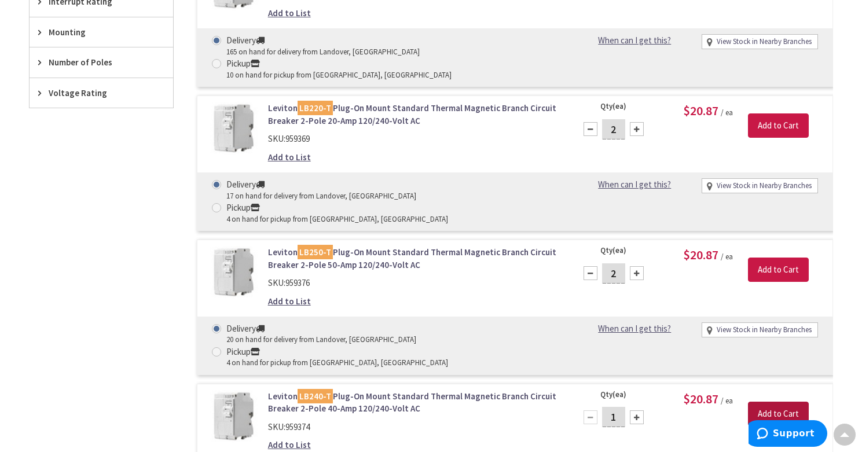
click at [769, 402] on input "Add to Cart" at bounding box center [778, 414] width 61 height 24
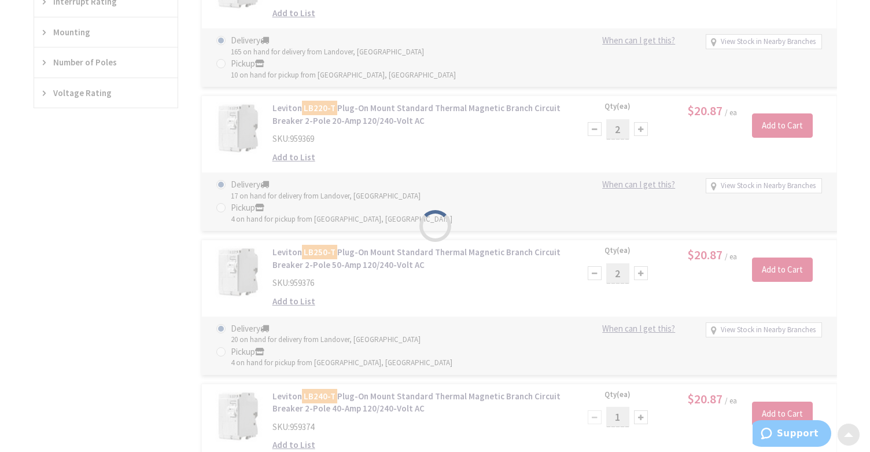
scroll to position [534, 0]
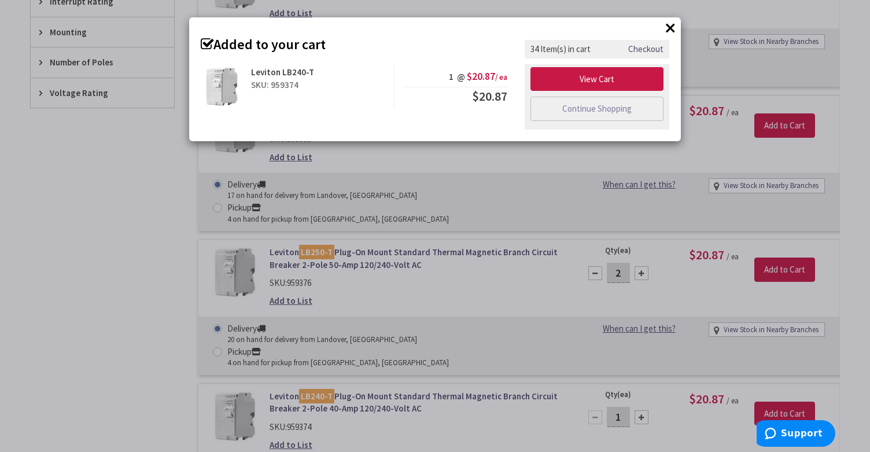
click at [670, 25] on button "×" at bounding box center [670, 27] width 17 height 17
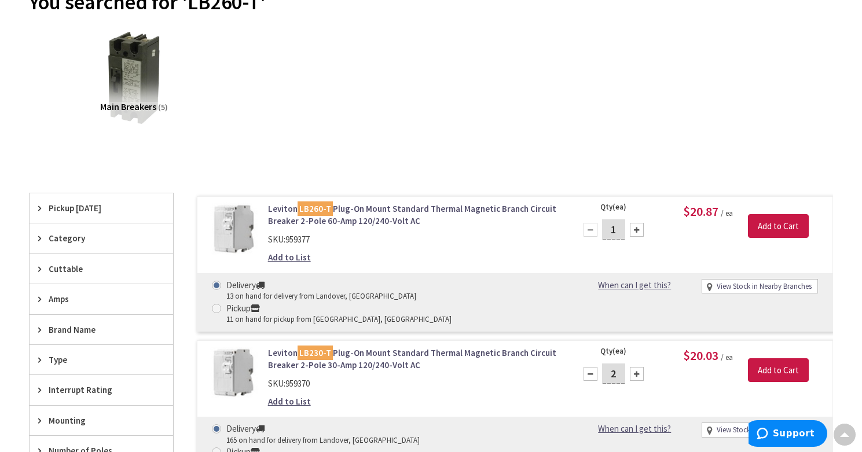
scroll to position [0, 0]
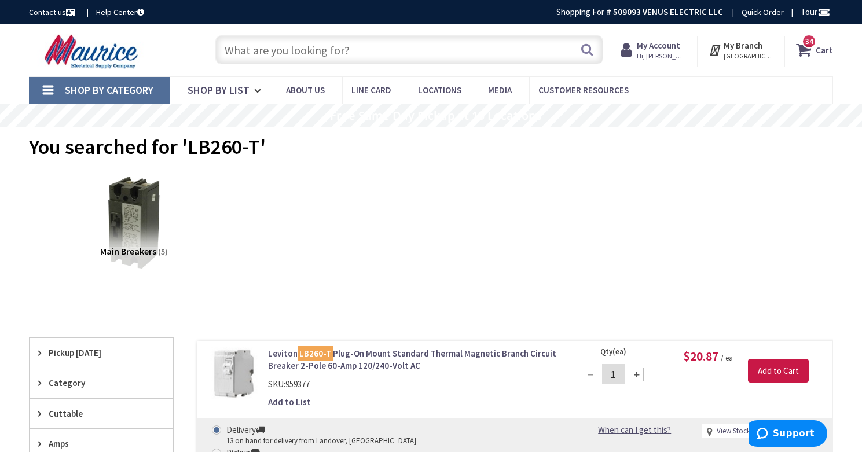
click at [370, 57] on input "text" at bounding box center [409, 49] width 388 height 29
paste input "LB215-T"
type input "LB215-T"
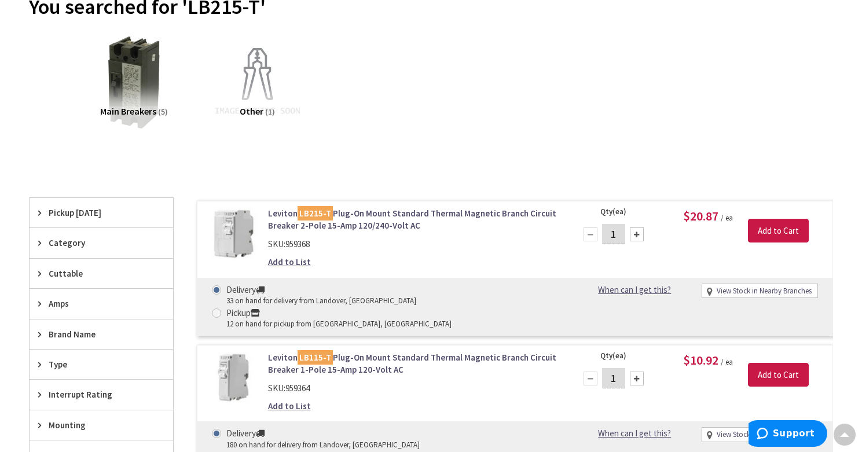
scroll to position [146, 0]
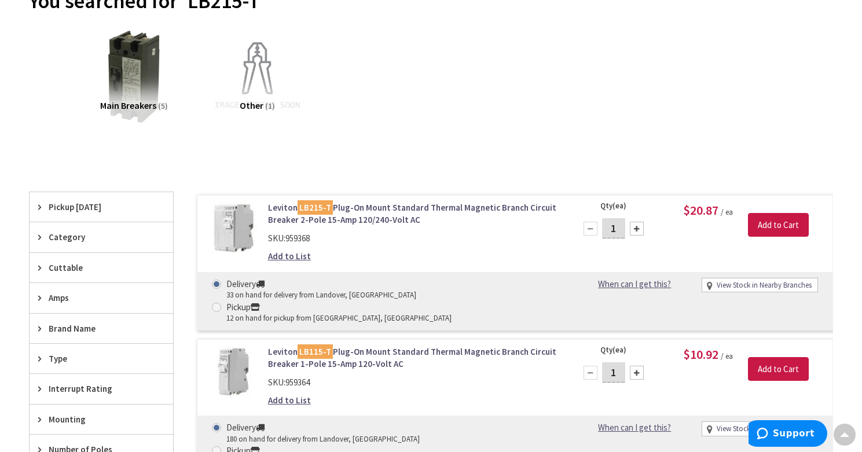
click at [639, 228] on div at bounding box center [637, 229] width 14 height 14
type input "2"
click at [767, 226] on input "Add to Cart" at bounding box center [778, 225] width 61 height 24
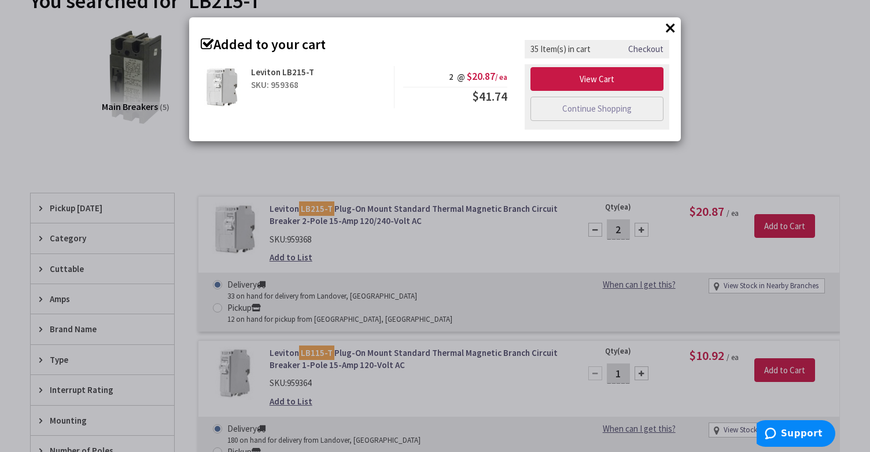
click at [675, 26] on button "×" at bounding box center [670, 27] width 17 height 17
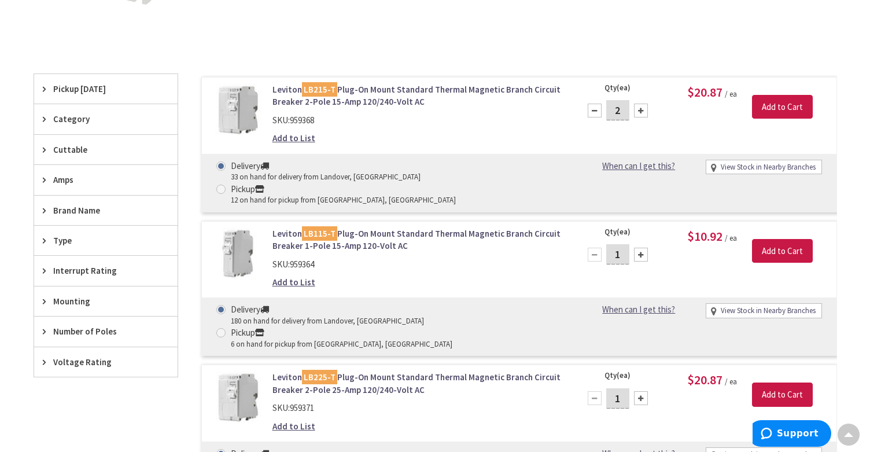
scroll to position [281, 0]
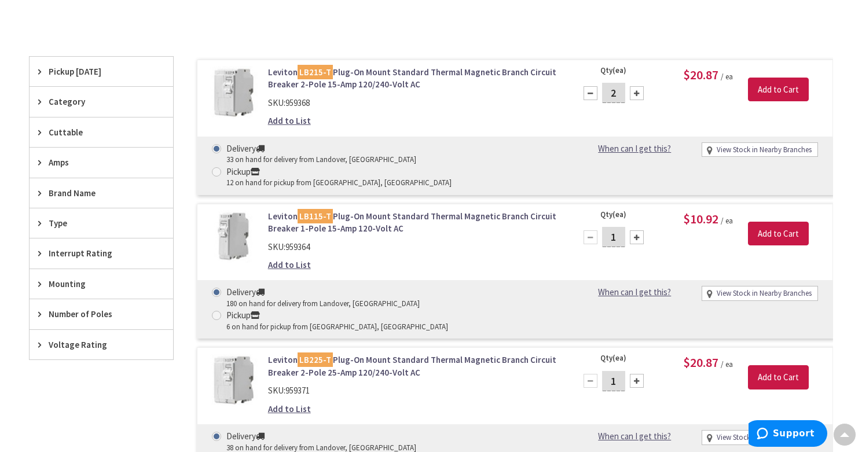
click at [634, 230] on div at bounding box center [637, 237] width 14 height 14
type input "5"
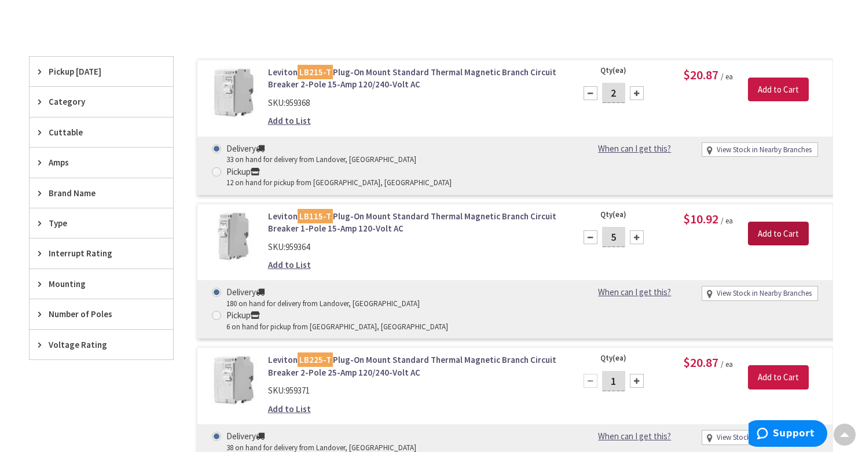
click at [780, 222] on input "Add to Cart" at bounding box center [778, 234] width 61 height 24
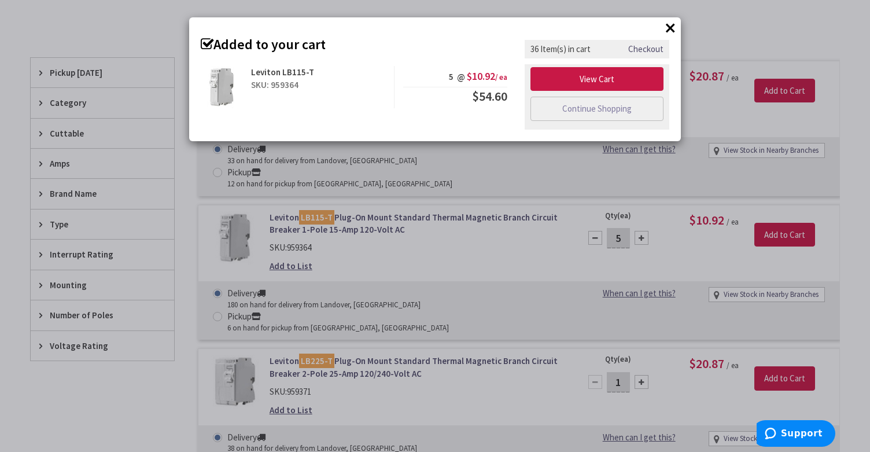
click at [670, 25] on button "×" at bounding box center [670, 27] width 17 height 17
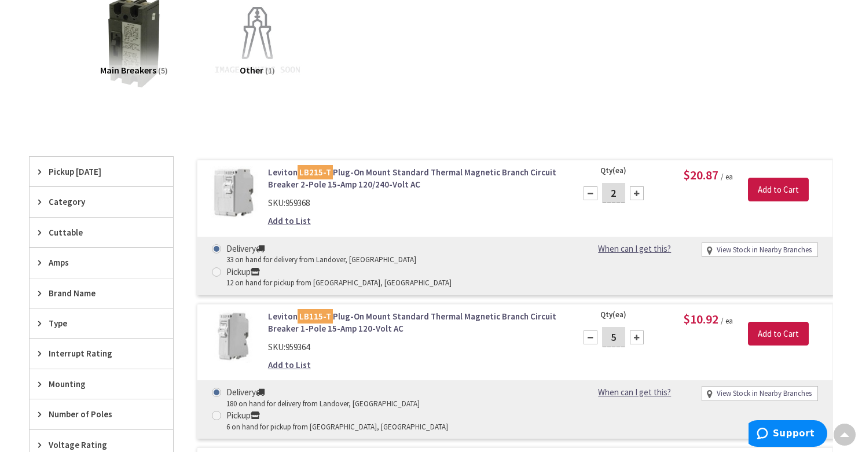
scroll to position [0, 0]
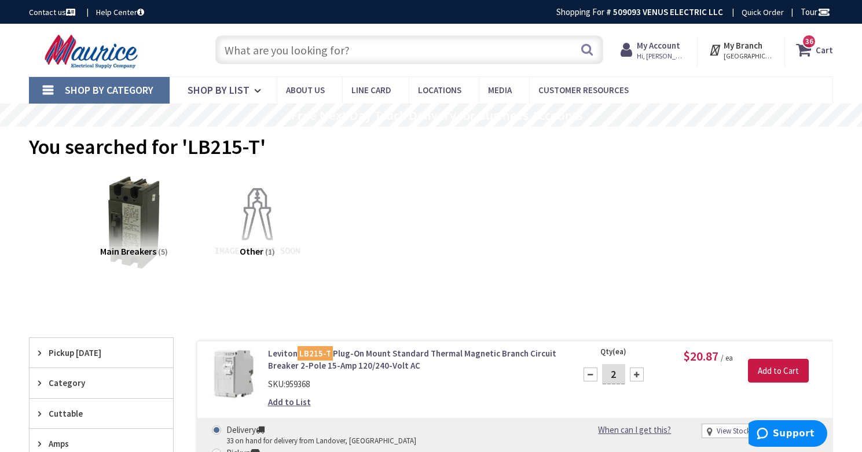
click at [293, 51] on input "text" at bounding box center [409, 49] width 388 height 29
paste input "LB120-T"
type input "LB120-T"
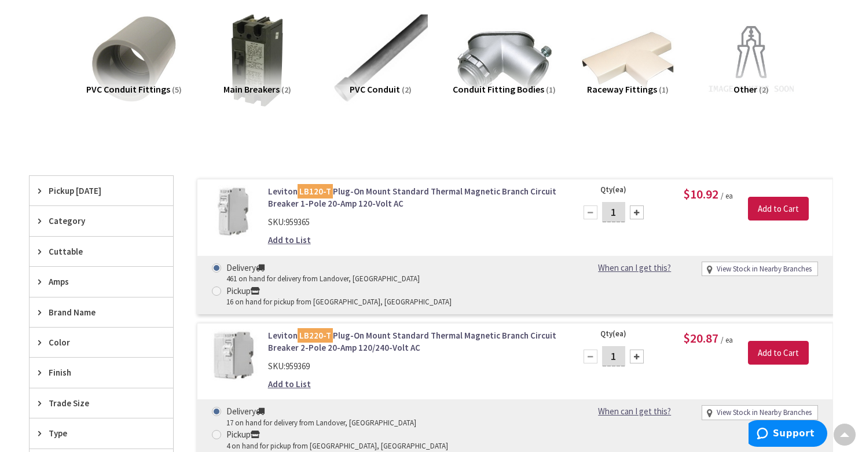
click at [641, 212] on div at bounding box center [637, 212] width 14 height 14
type input "5"
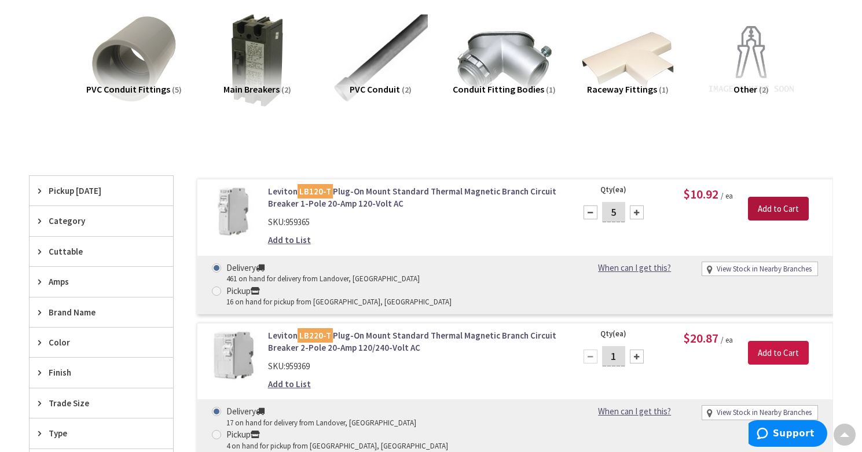
click at [797, 208] on input "Add to Cart" at bounding box center [778, 209] width 61 height 24
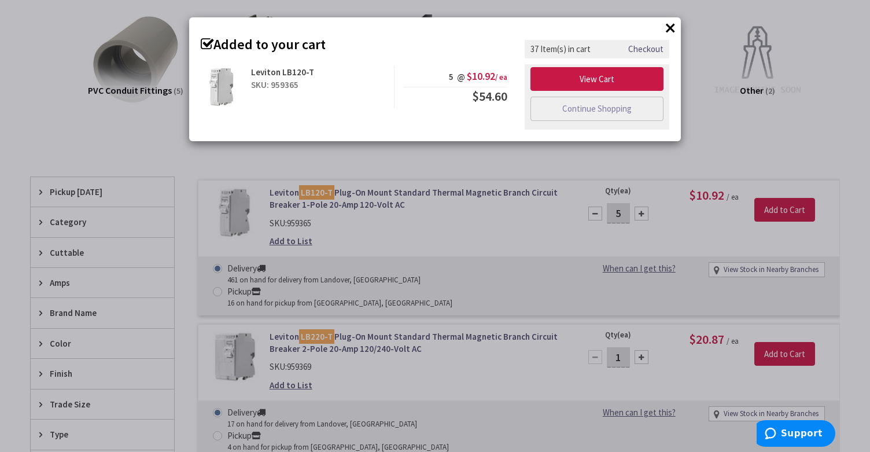
click at [672, 25] on button "×" at bounding box center [670, 27] width 17 height 17
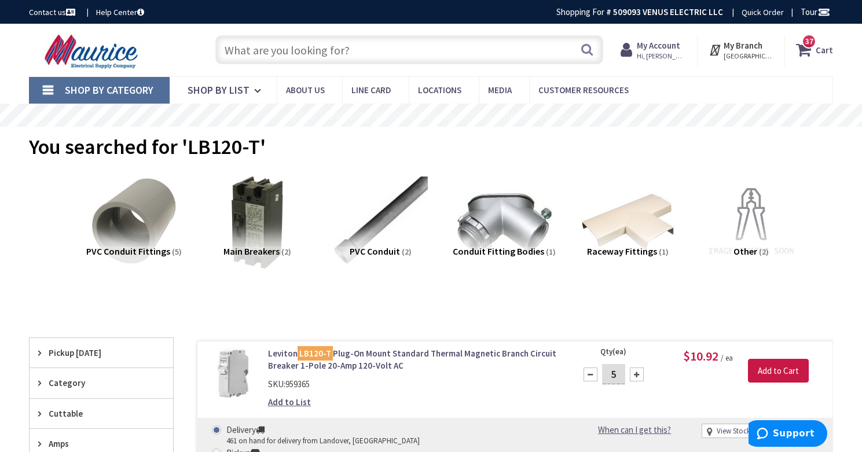
click at [281, 51] on input "text" at bounding box center [409, 49] width 388 height 29
paste input "LVTCR"
type input "LVTCR"
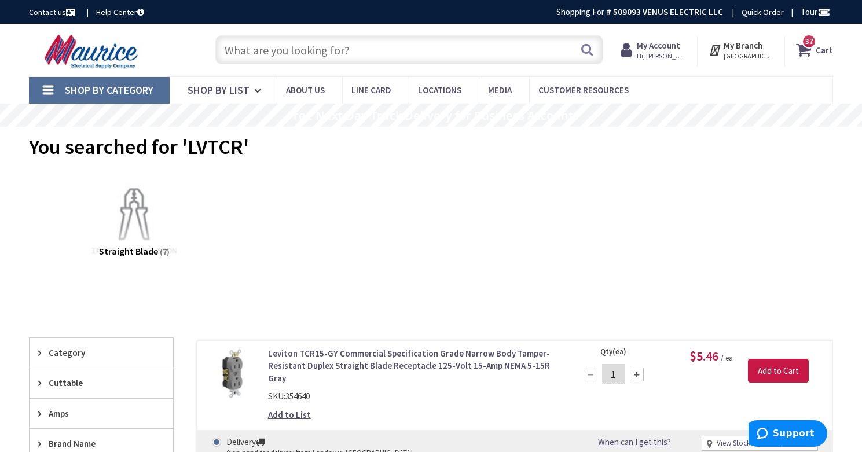
click at [256, 49] on input "text" at bounding box center [409, 49] width 388 height 29
paste input "Leviton Terminal Covers"
type input "Leviton Terminal Covers"
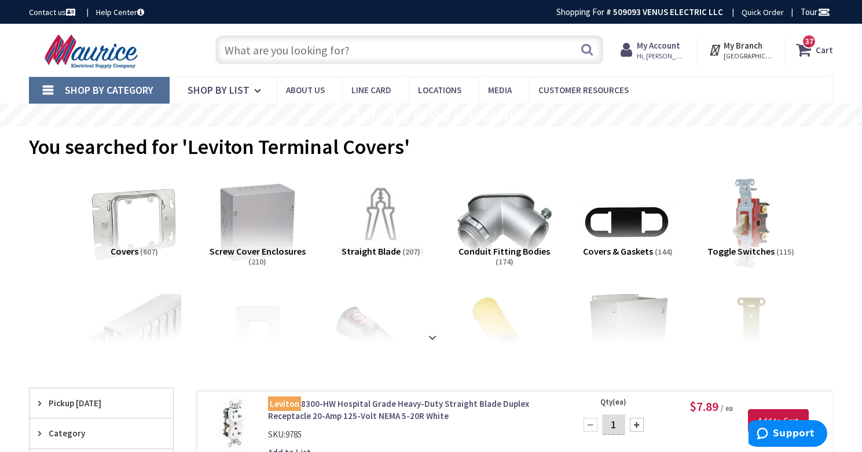
click at [288, 47] on input "text" at bounding box center [409, 49] width 388 height 29
paste input "LTCVR"
type input "LTCVR"
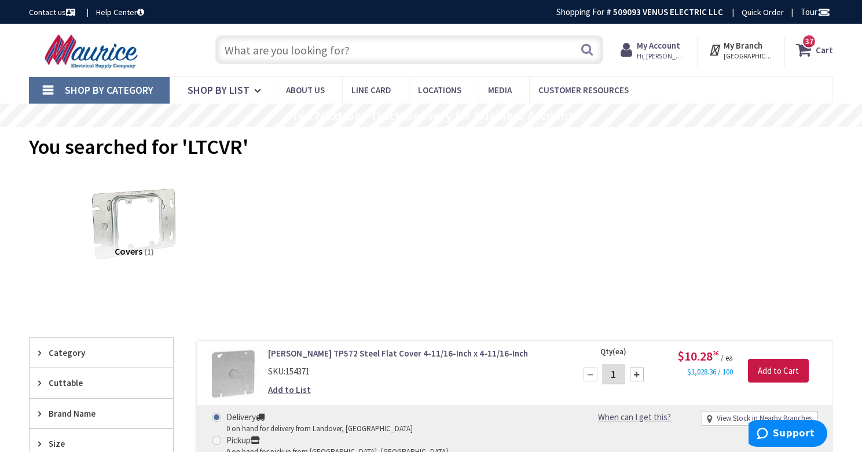
click at [253, 50] on input "text" at bounding box center [409, 49] width 388 height 29
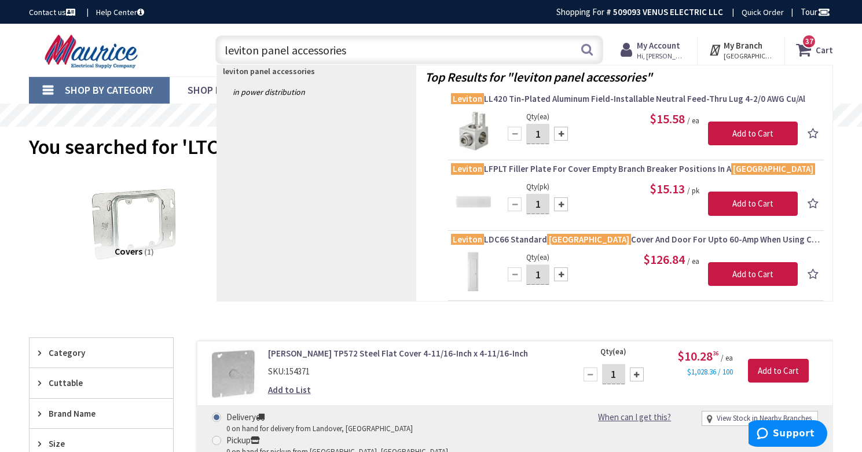
drag, startPoint x: 363, startPoint y: 47, endPoint x: 207, endPoint y: 54, distance: 157.0
click at [207, 54] on div "leviton panel accessories leviton panel accessories Search 37" at bounding box center [406, 49] width 411 height 37
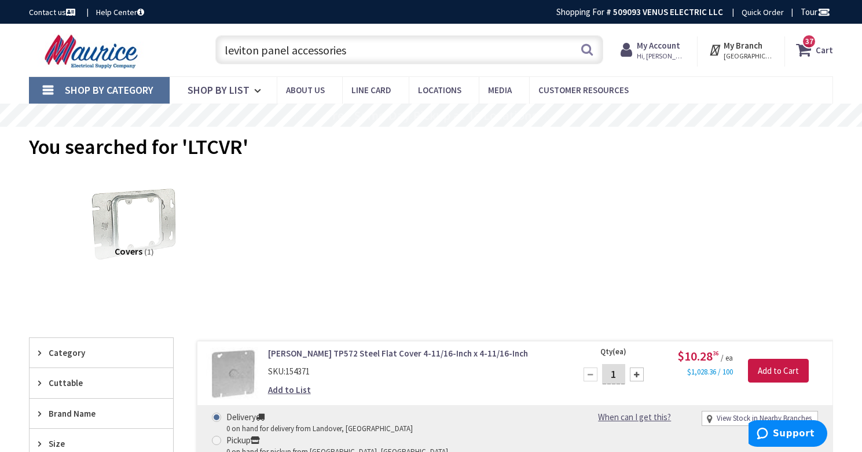
paste input "LL630"
type input "LL630"
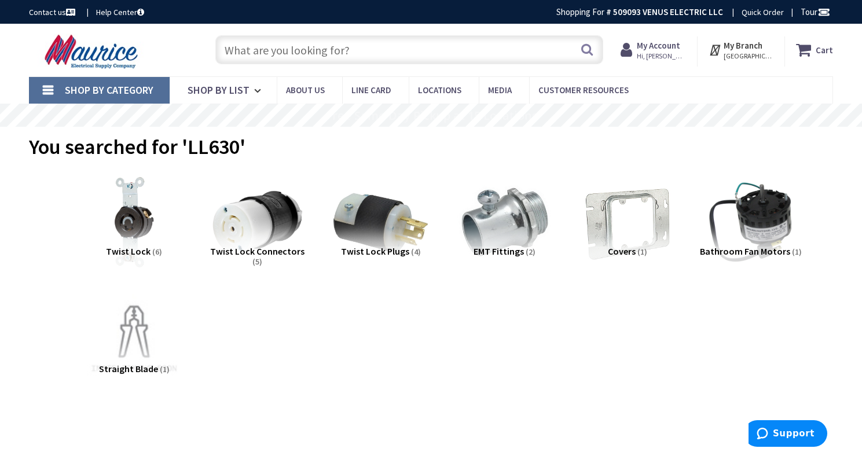
click at [242, 44] on input "text" at bounding box center [409, 49] width 388 height 29
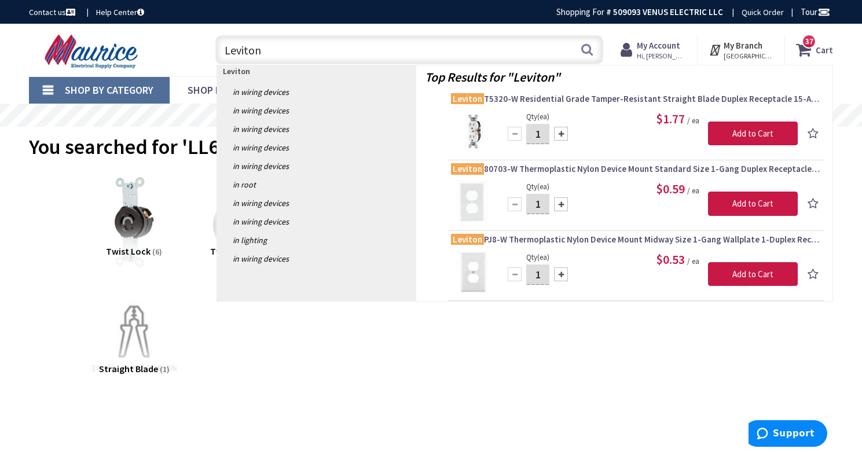
paste input "LL630"
click at [262, 51] on input "LevitonLL630" at bounding box center [409, 49] width 388 height 29
type input "Leviton LL630"
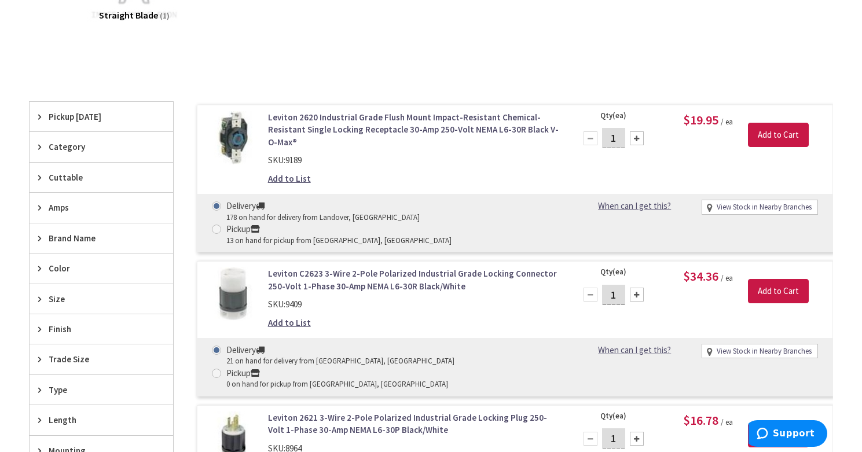
scroll to position [376, 0]
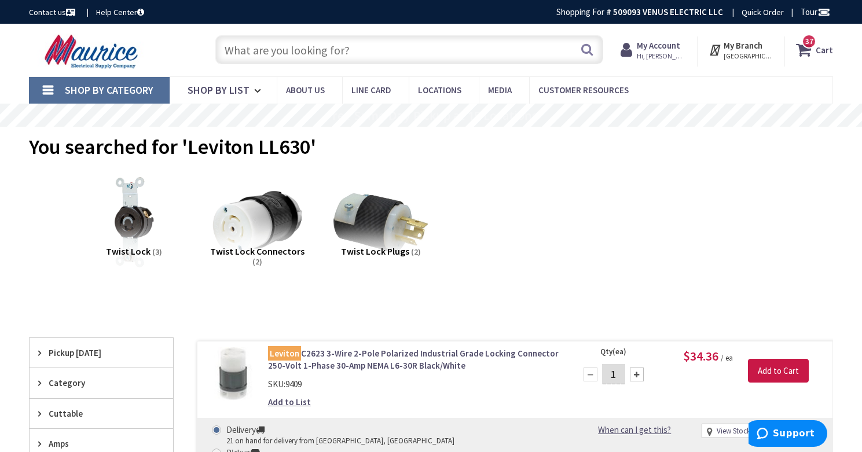
click at [250, 60] on input "text" at bounding box center [409, 49] width 388 height 29
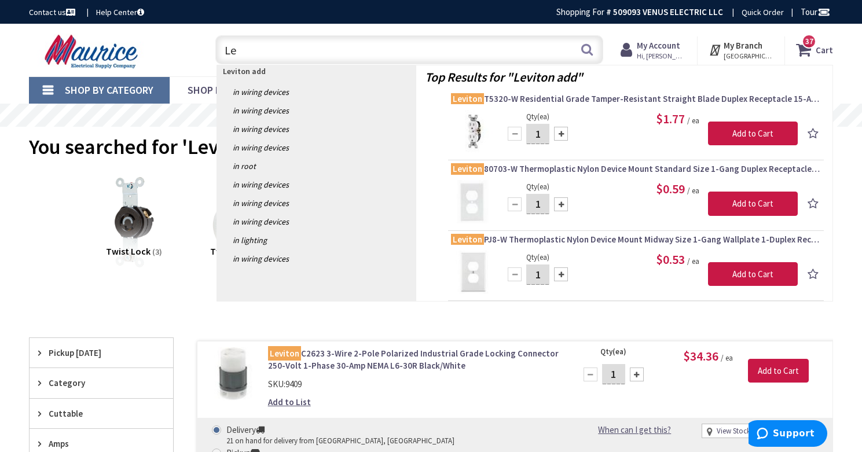
type input "L"
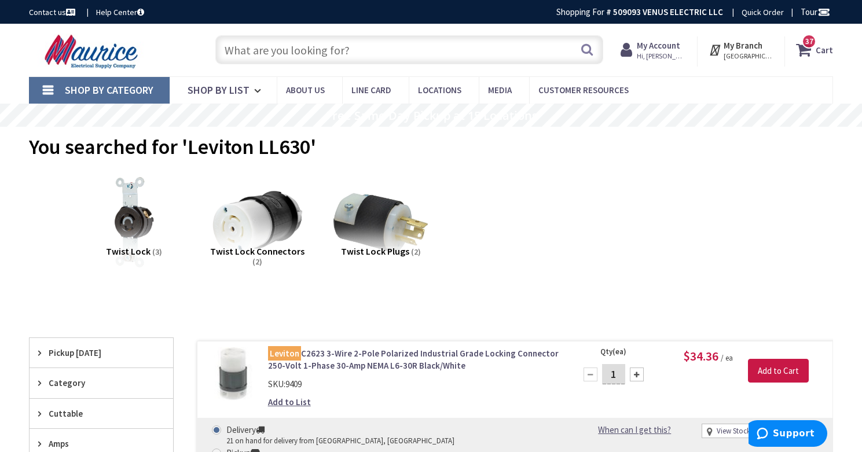
click at [271, 46] on input "text" at bounding box center [409, 49] width 388 height 29
paste input "LGBKT"
type input "LGBKT"
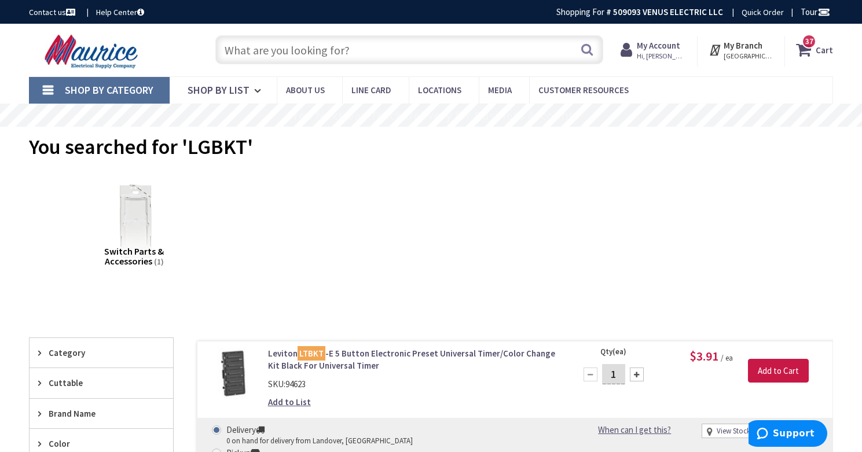
click at [252, 56] on input "text" at bounding box center [409, 49] width 388 height 29
paste input "LB120-DFT"
type input "LB120-DFT"
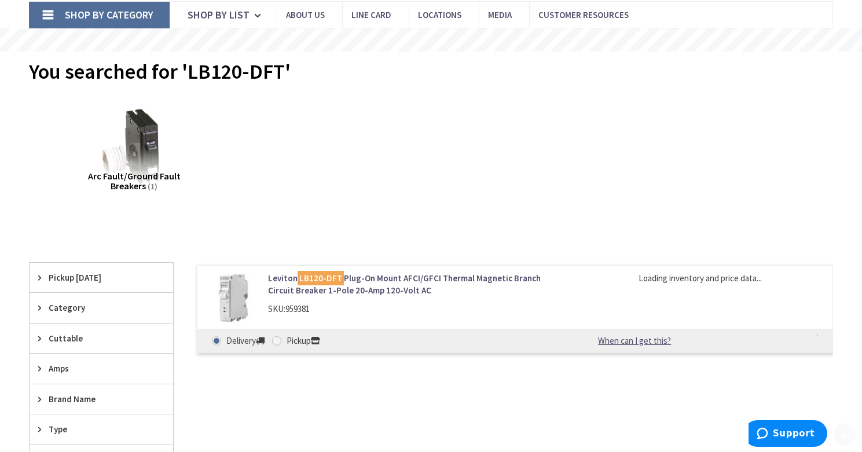
scroll to position [89, 0]
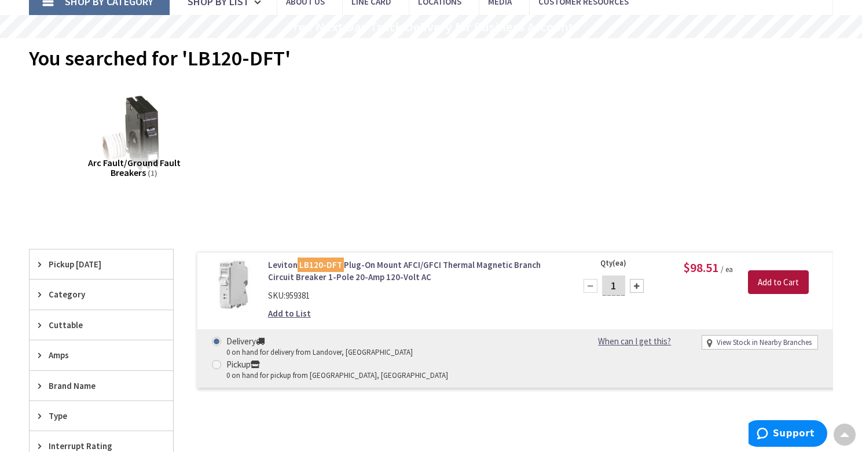
click at [777, 282] on input "Add to Cart" at bounding box center [778, 282] width 61 height 24
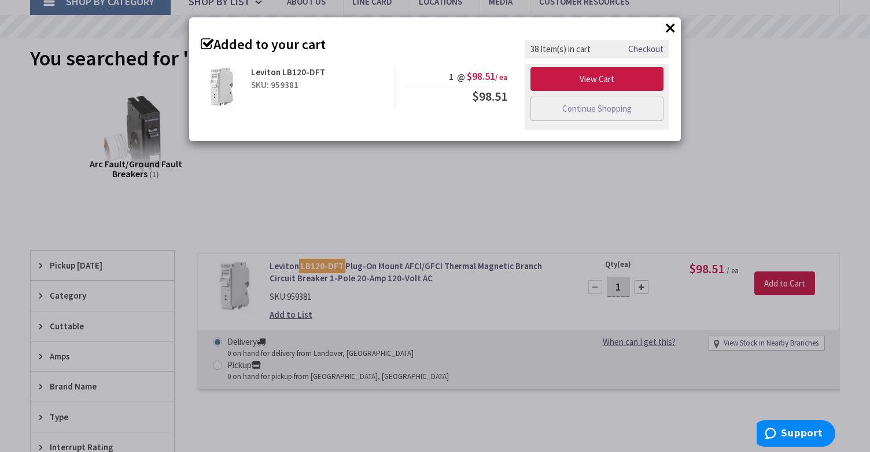
click at [674, 24] on button "×" at bounding box center [670, 27] width 17 height 17
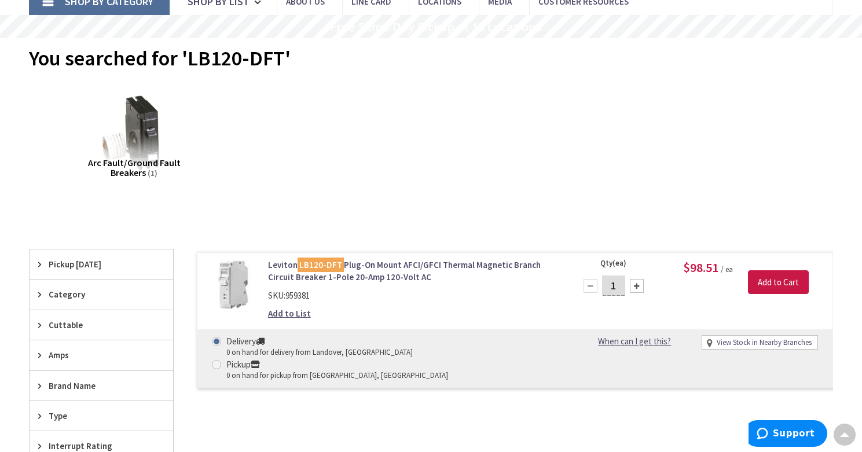
scroll to position [0, 0]
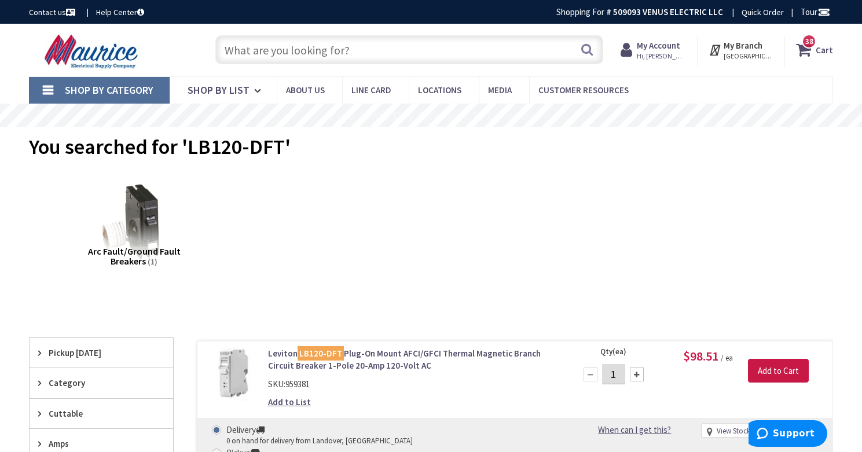
click at [319, 54] on input "text" at bounding box center [409, 49] width 388 height 29
paste input "LB115-DFT"
type input "LB115-DFT"
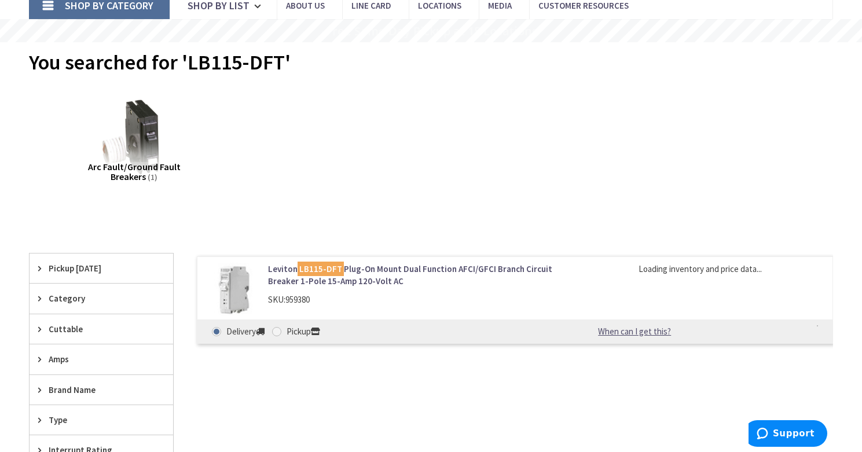
scroll to position [93, 0]
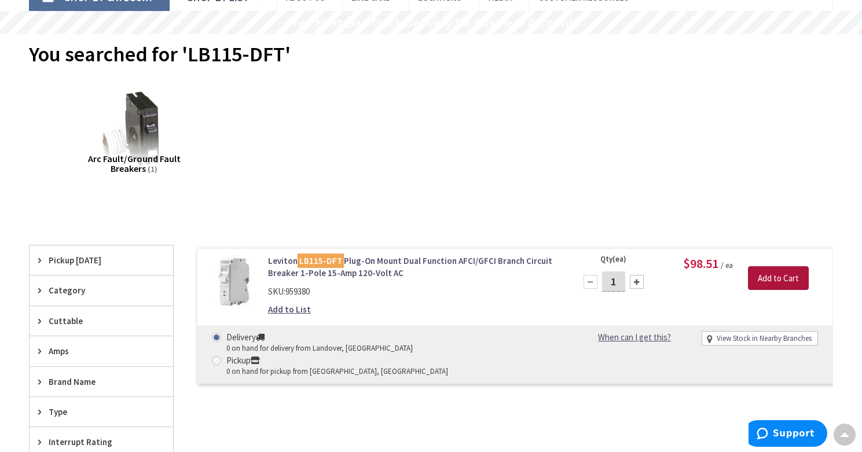
click at [762, 281] on input "Add to Cart" at bounding box center [778, 278] width 61 height 24
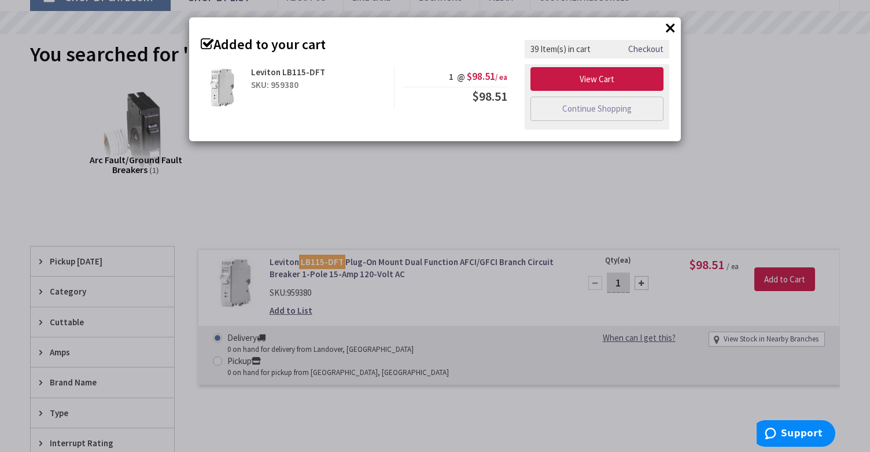
click at [672, 29] on button "×" at bounding box center [670, 27] width 17 height 17
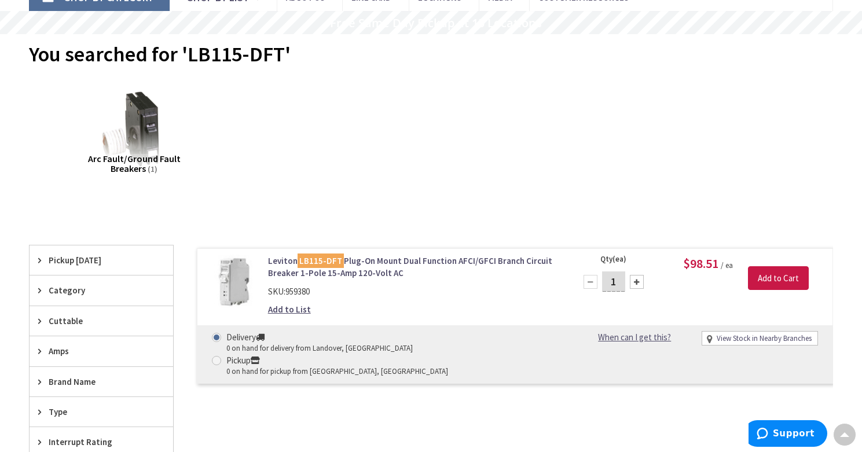
scroll to position [0, 0]
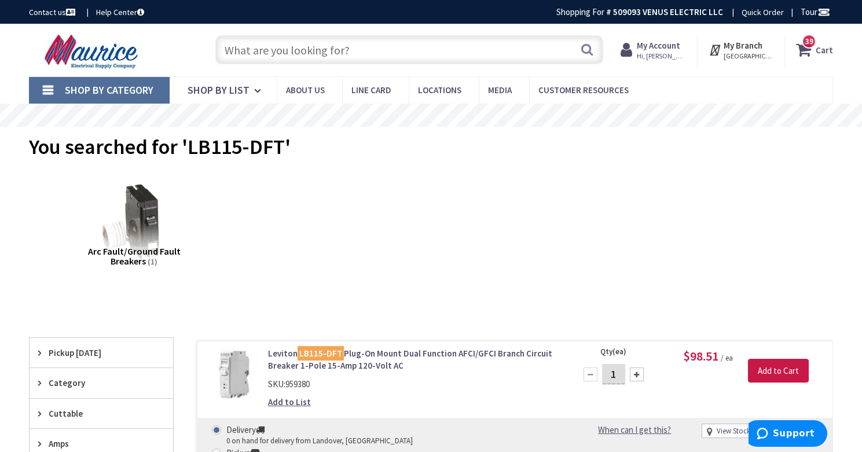
click at [287, 52] on input "text" at bounding box center [409, 49] width 388 height 29
paste input "LB120-AFT"
type input "LB120-AFT"
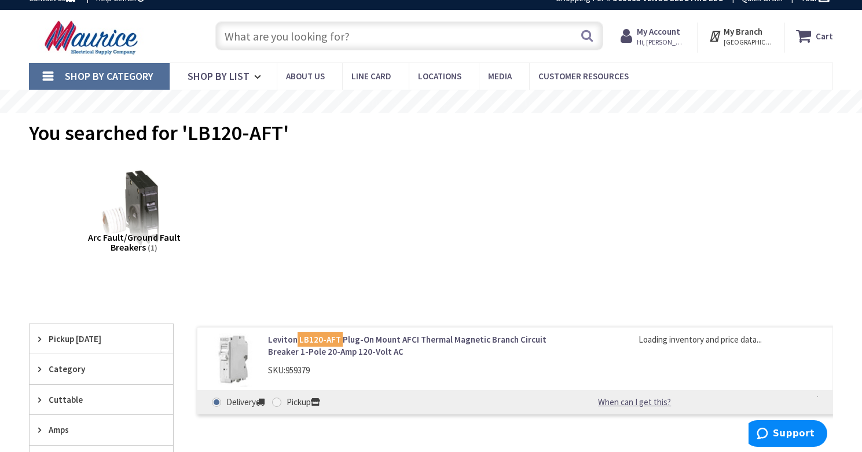
scroll to position [17, 0]
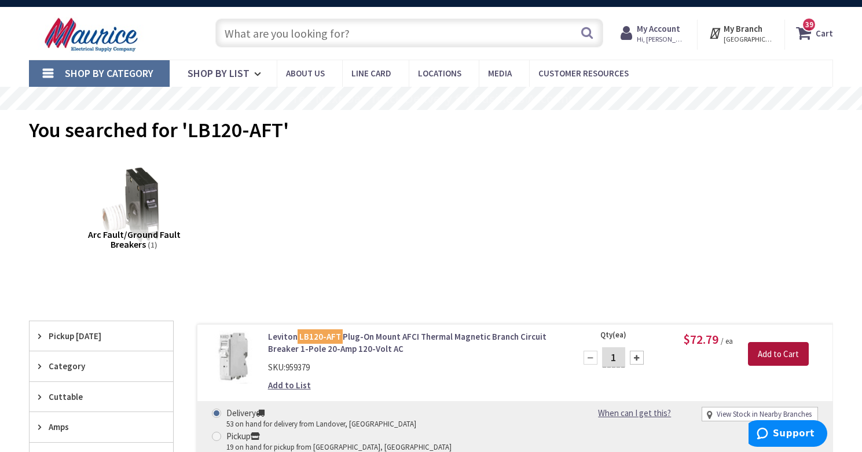
click at [762, 358] on input "Add to Cart" at bounding box center [778, 354] width 61 height 24
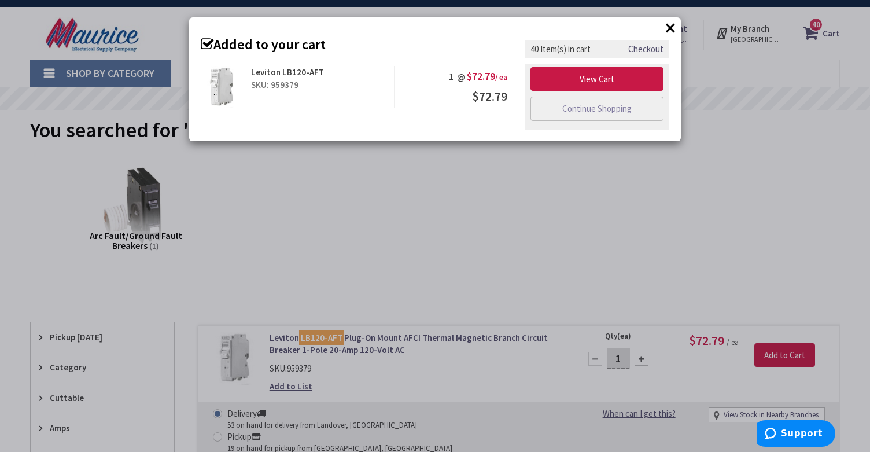
click at [671, 24] on button "×" at bounding box center [670, 27] width 17 height 17
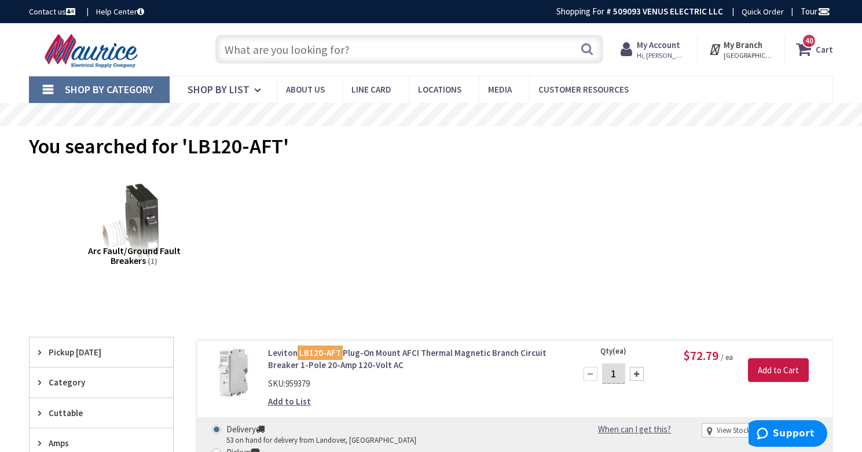
scroll to position [0, 0]
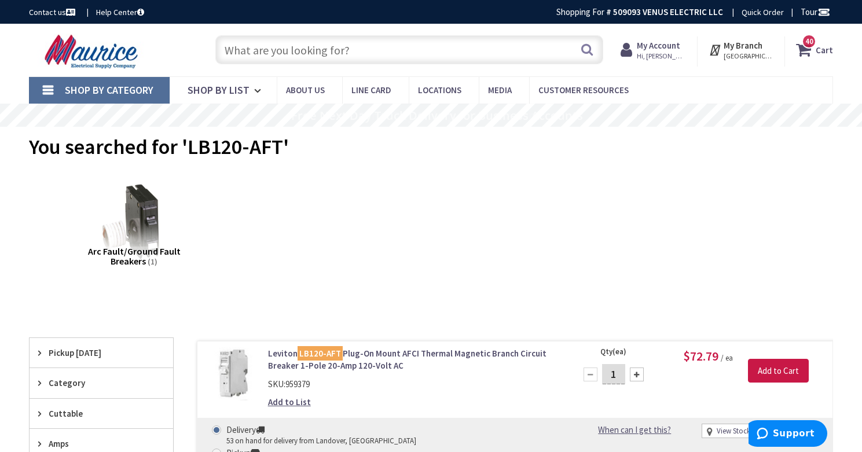
click at [241, 50] on input "text" at bounding box center [409, 49] width 388 height 29
paste input "LB115-AFT"
type input "LB115-AFT"
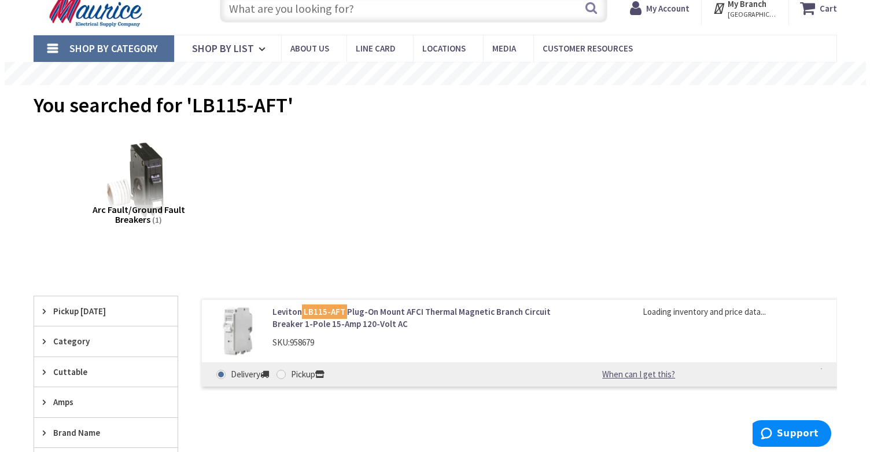
scroll to position [45, 0]
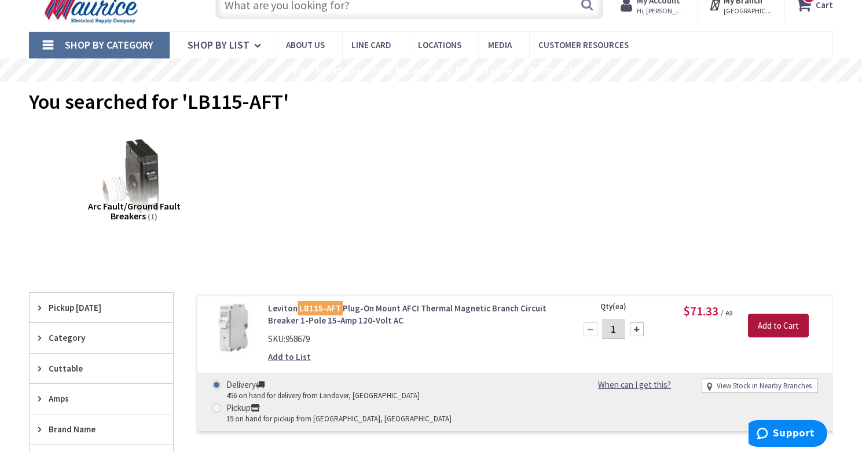
click at [768, 324] on input "Add to Cart" at bounding box center [778, 326] width 61 height 24
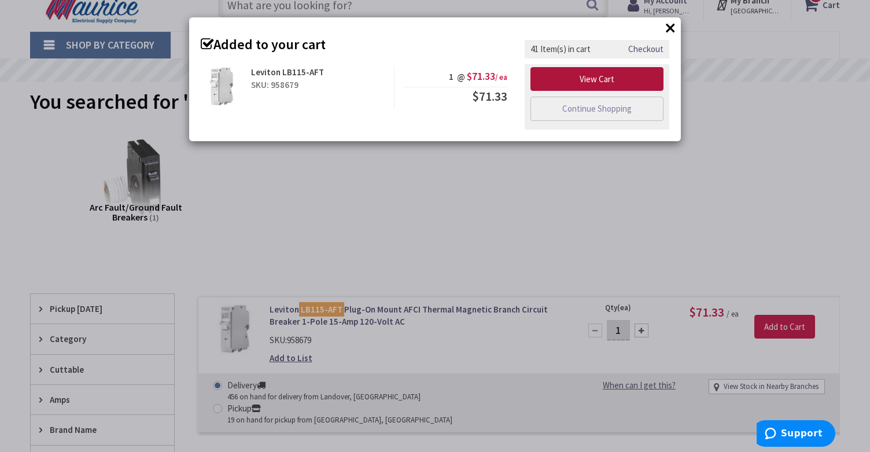
click at [624, 81] on link "View Cart" at bounding box center [597, 79] width 133 height 24
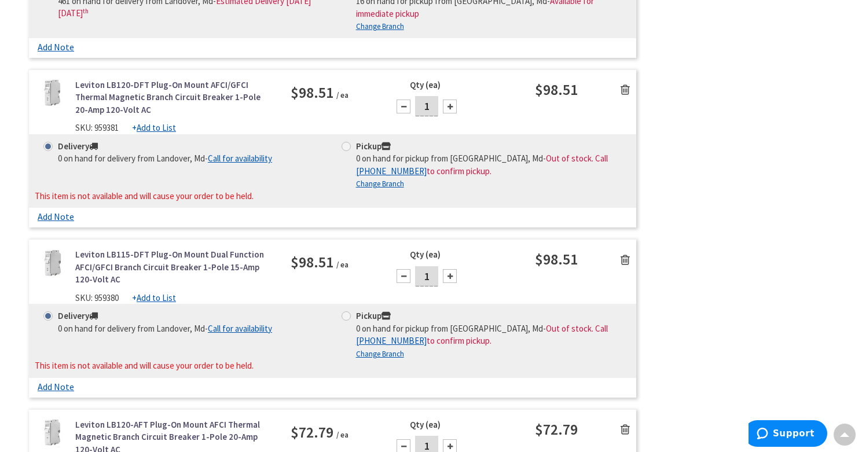
scroll to position [5889, 0]
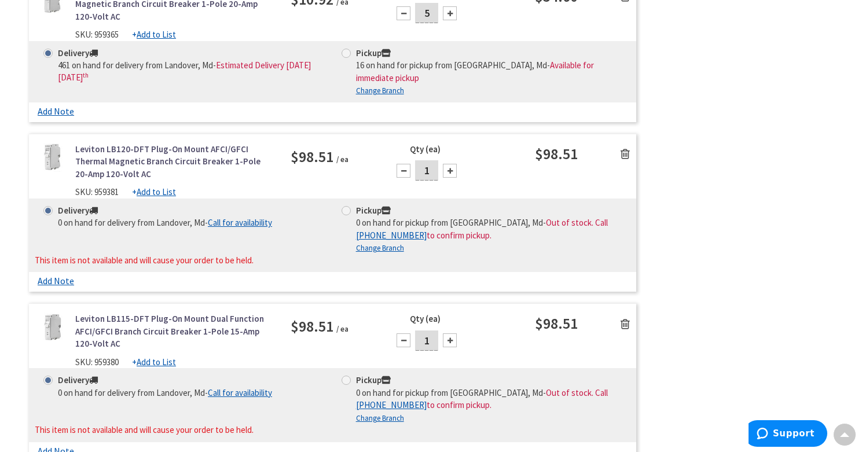
click at [624, 318] on icon at bounding box center [624, 324] width 9 height 12
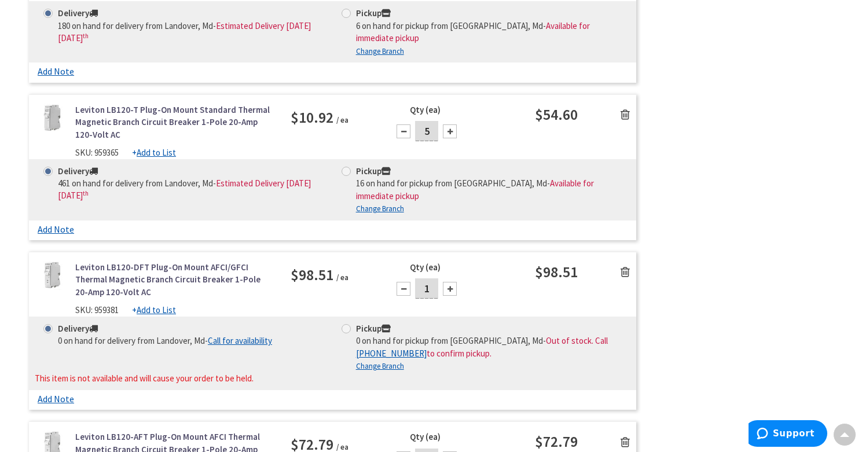
scroll to position [5724, 0]
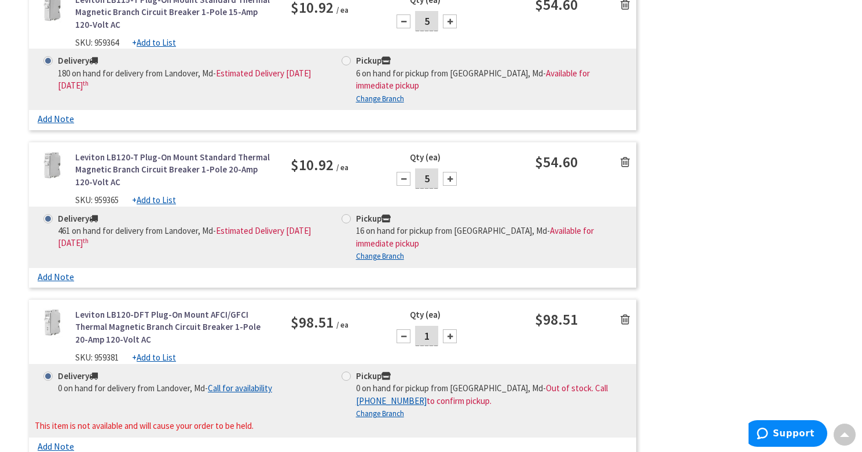
click at [624, 314] on icon at bounding box center [624, 320] width 9 height 12
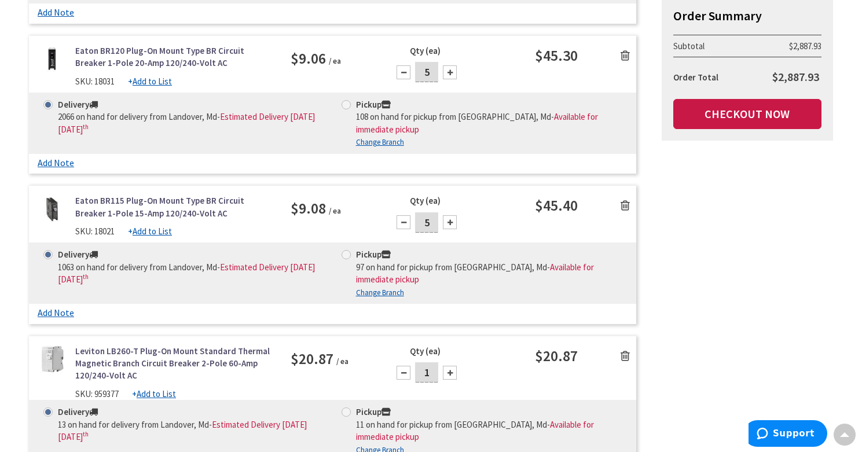
scroll to position [4404, 0]
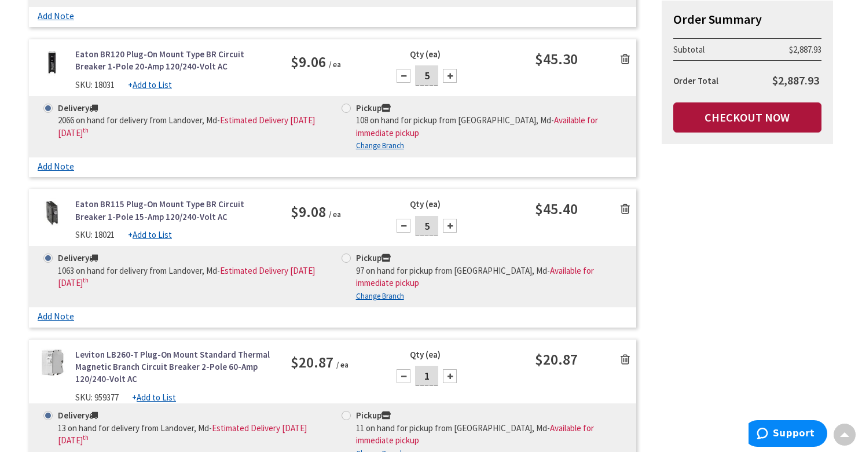
click at [718, 122] on link "Checkout Now" at bounding box center [747, 117] width 148 height 30
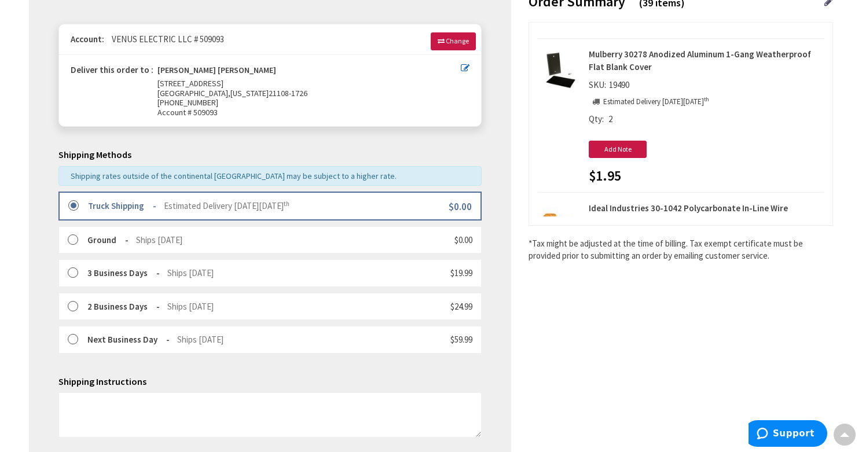
scroll to position [175, 0]
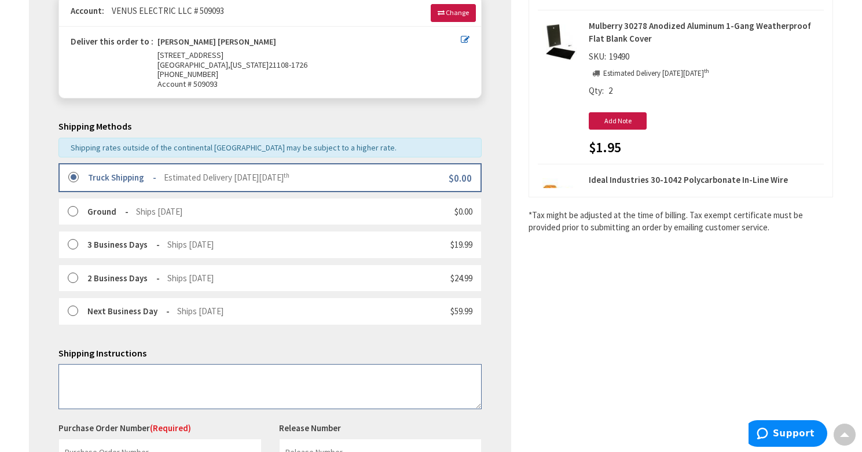
click at [223, 385] on textarea at bounding box center [269, 386] width 423 height 45
type textarea "w"
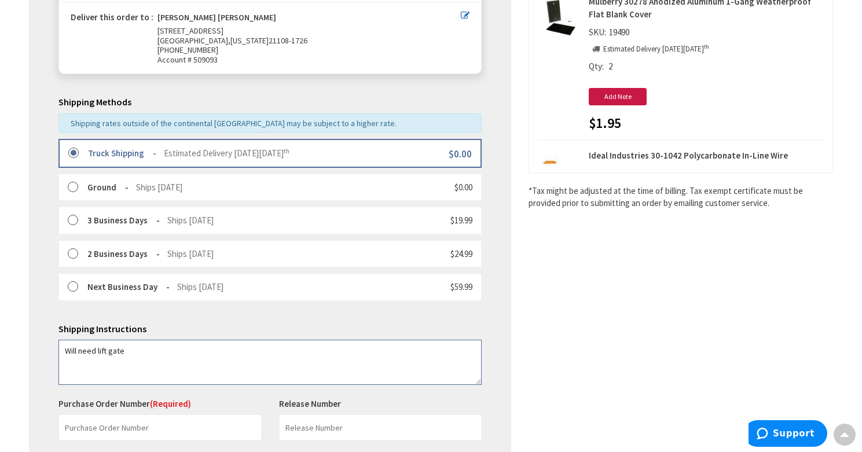
scroll to position [274, 0]
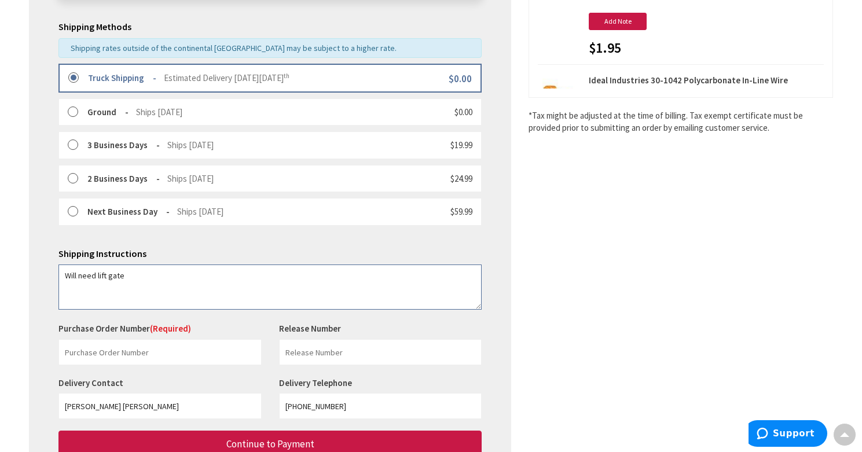
type textarea "Will need lift gate"
click at [124, 356] on input "text" at bounding box center [159, 352] width 203 height 26
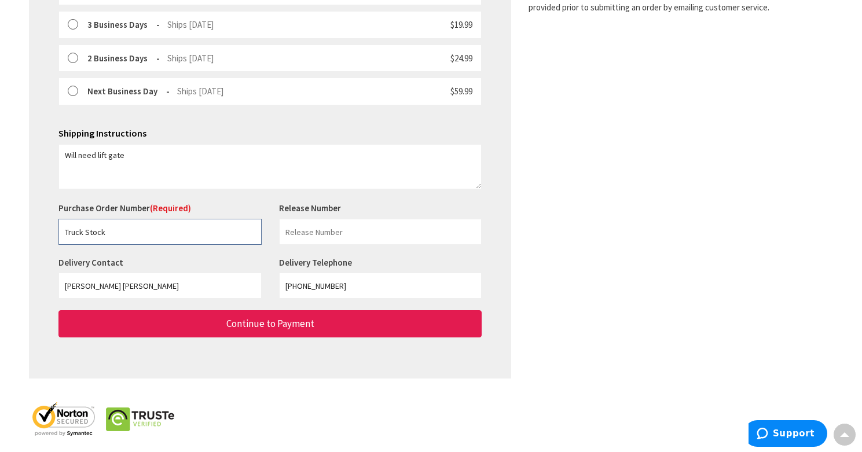
scroll to position [398, 0]
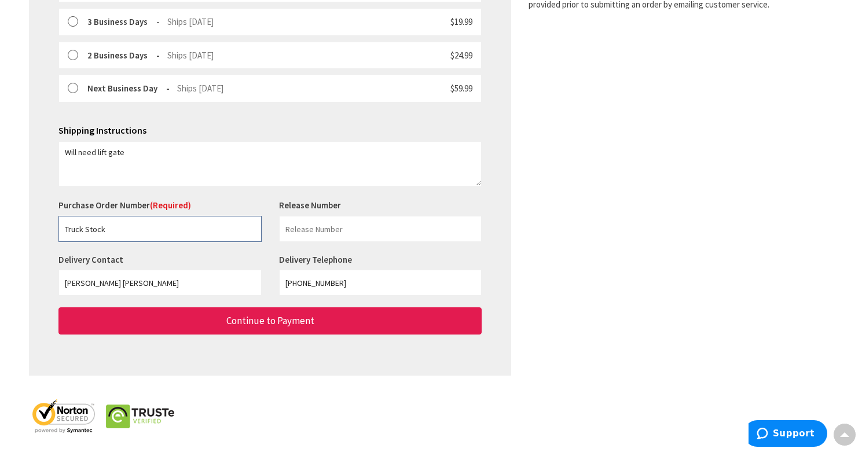
type input "Truck Stock"
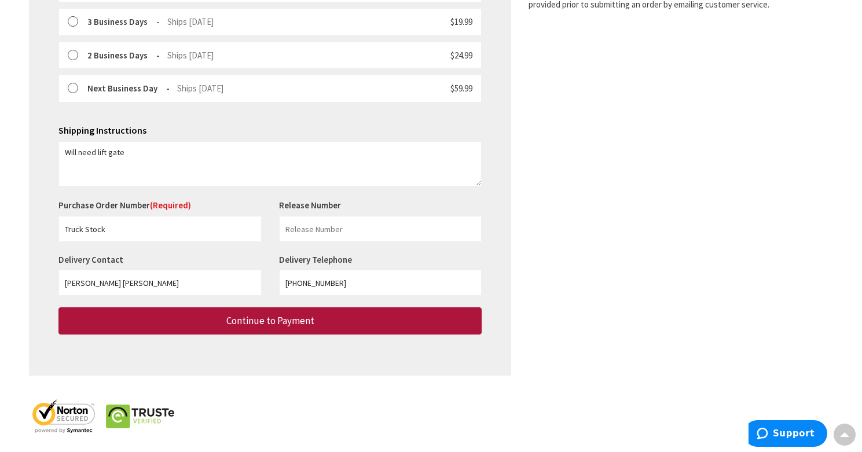
drag, startPoint x: 280, startPoint y: 328, endPoint x: 281, endPoint y: 340, distance: 11.7
click at [280, 328] on button "Continue to Payment" at bounding box center [269, 320] width 423 height 27
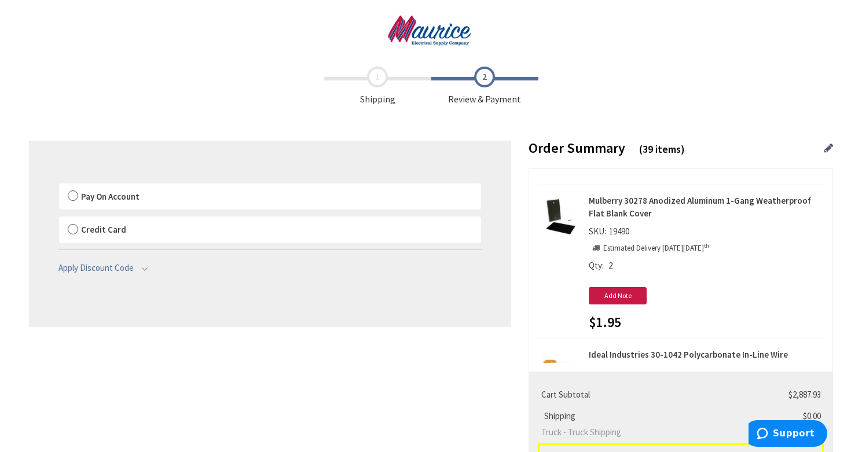
click at [76, 194] on label "Pay On Account" at bounding box center [270, 196] width 422 height 27
click at [59, 186] on input "Pay On Account" at bounding box center [59, 186] width 0 height 0
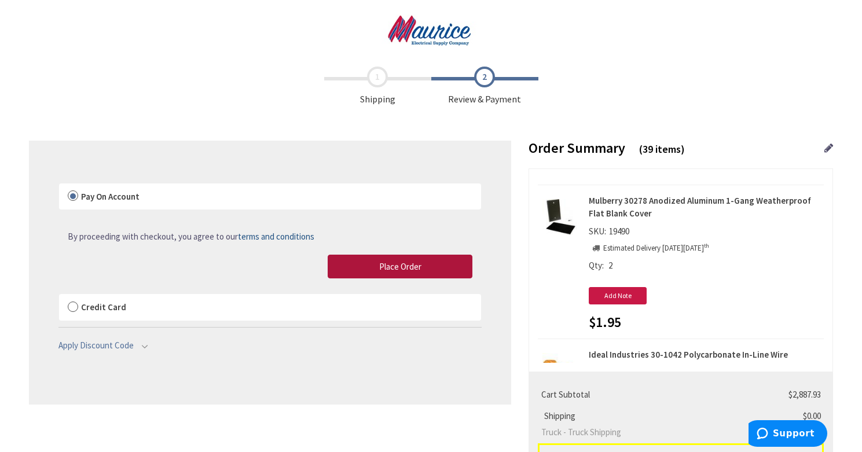
click at [385, 263] on span "Place Order" at bounding box center [400, 266] width 42 height 11
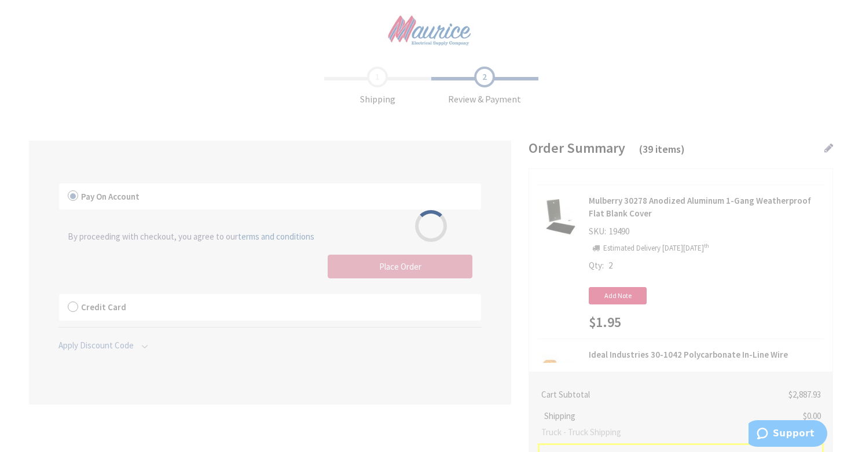
scroll to position [86, 0]
